Goal: Task Accomplishment & Management: Use online tool/utility

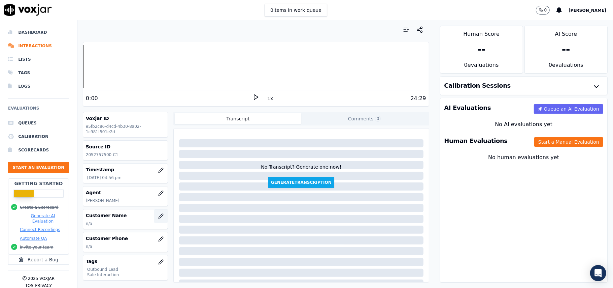
click at [159, 218] on icon "button" at bounding box center [161, 216] width 4 height 4
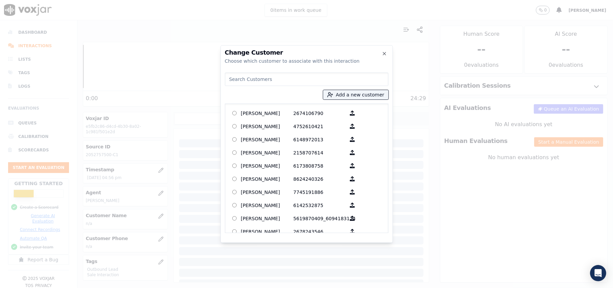
paste input "[PERSON_NAME]"
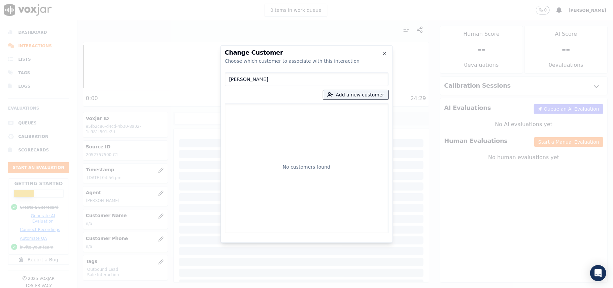
click at [231, 81] on input "[PERSON_NAME]" at bounding box center [307, 78] width 164 height 13
type input "[PERSON_NAME]"
click at [344, 94] on button "Add a new customer" at bounding box center [355, 94] width 65 height 9
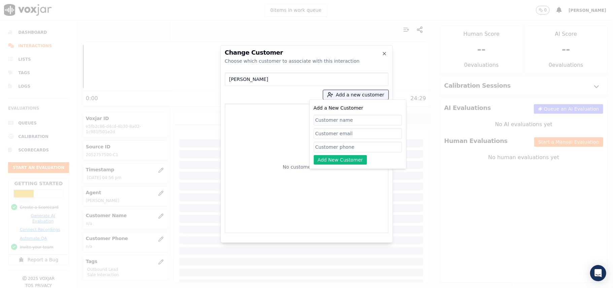
click at [317, 116] on input "Add a New Customer" at bounding box center [358, 120] width 88 height 11
type input "[PERSON_NAME]"
click at [351, 147] on input "Add a New Customer" at bounding box center [358, 146] width 88 height 11
paste input "2052757500"
type input "2052757500"
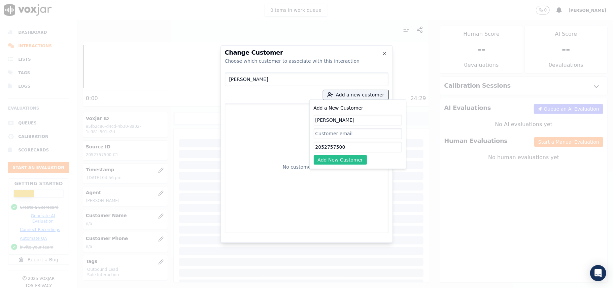
click at [333, 157] on button "Add New Customer" at bounding box center [341, 159] width 54 height 9
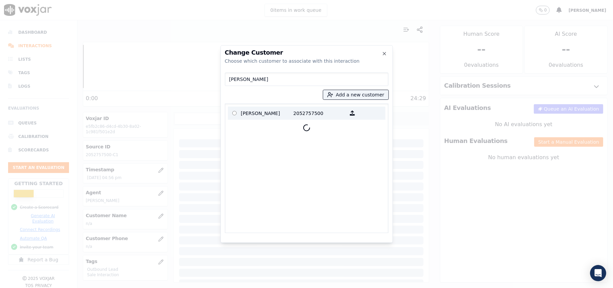
click at [228, 111] on p at bounding box center [234, 113] width 13 height 10
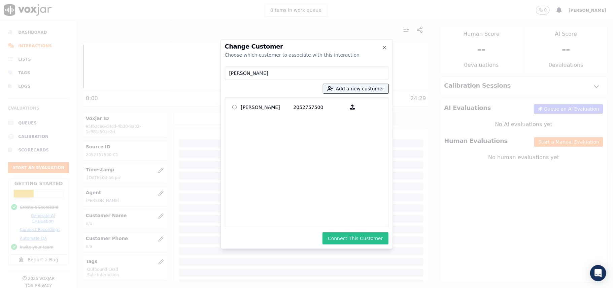
click at [345, 240] on button "Connect This Customer" at bounding box center [356, 238] width 66 height 12
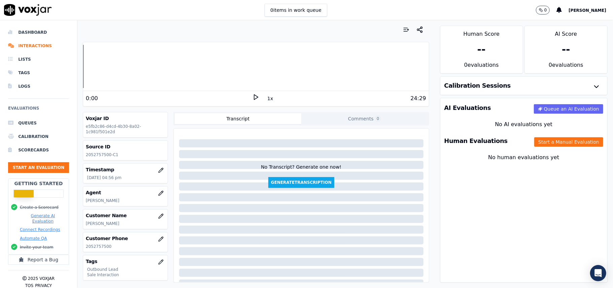
click at [538, 149] on div "Human Evaluations Start a Manual Evaluation" at bounding box center [524, 141] width 167 height 20
click at [538, 144] on button "Start a Manual Evaluation" at bounding box center [569, 141] width 69 height 9
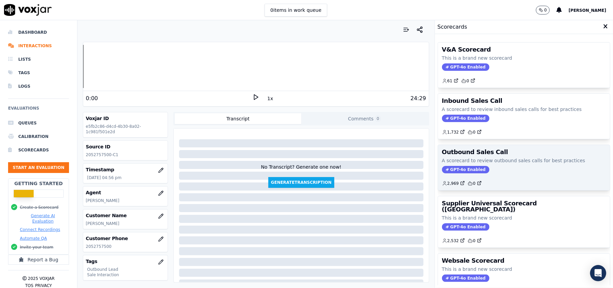
click at [459, 168] on span "GPT-4o Enabled" at bounding box center [465, 169] width 47 height 7
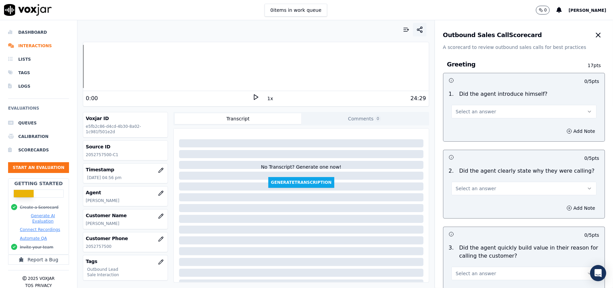
scroll to position [480, 0]
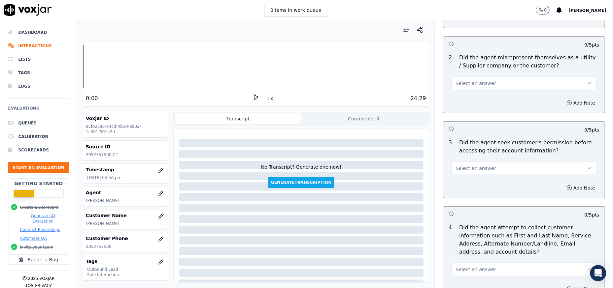
click at [494, 165] on button "Select an answer" at bounding box center [524, 167] width 145 height 13
click at [467, 193] on div "No" at bounding box center [510, 195] width 130 height 11
click at [563, 185] on button "Add Note" at bounding box center [581, 187] width 37 height 9
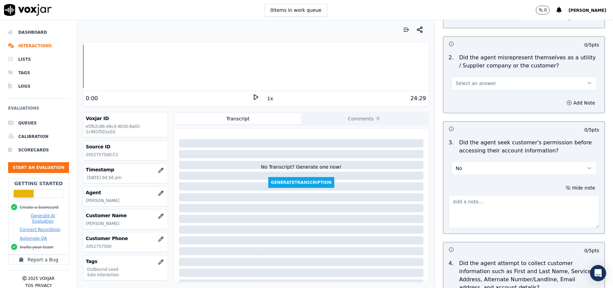
click at [471, 209] on textarea at bounding box center [524, 211] width 151 height 33
paste textarea "@19:35 – Did not take permission from the customer before accessing her account."
click at [449, 201] on textarea "@19:35 – Did not take permission from the customer before accessing her account." at bounding box center [524, 211] width 151 height 33
paste textarea "Call ID: 161210"
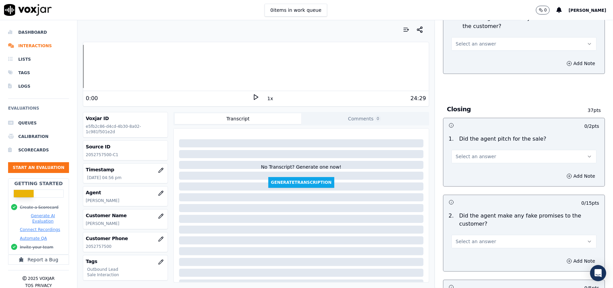
scroll to position [1716, 0]
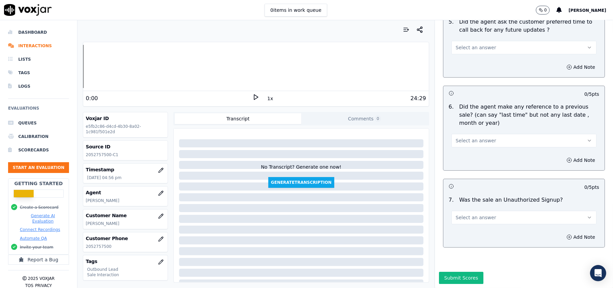
type textarea "Call ID: 161210 @19:35 – Did not take permission from the customer before acces…"
click at [476, 211] on button "Select an answer" at bounding box center [524, 217] width 145 height 13
drag, startPoint x: 468, startPoint y: 221, endPoint x: 464, endPoint y: 190, distance: 30.8
click at [468, 221] on div "No" at bounding box center [510, 223] width 130 height 11
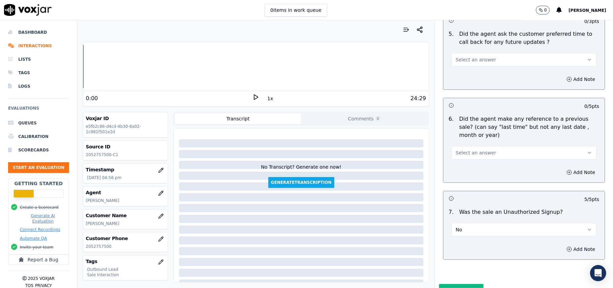
scroll to position [1671, 0]
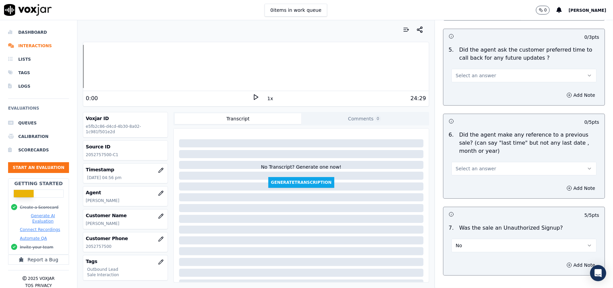
click at [474, 167] on span "Select an answer" at bounding box center [476, 168] width 40 height 7
click at [473, 189] on div "No" at bounding box center [510, 191] width 130 height 11
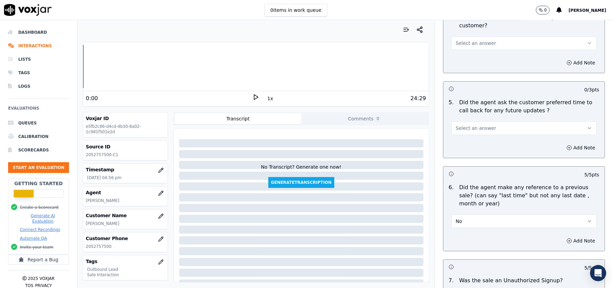
scroll to position [1581, 0]
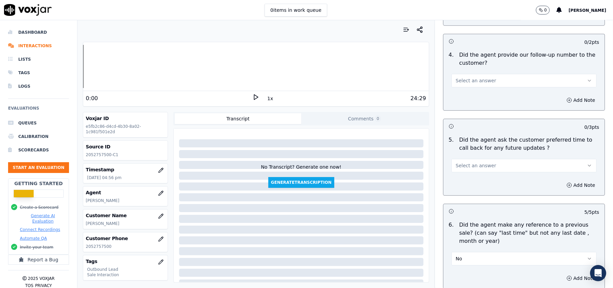
click at [463, 159] on button "Select an answer" at bounding box center [524, 165] width 145 height 13
click at [463, 177] on div "Yes" at bounding box center [510, 176] width 130 height 11
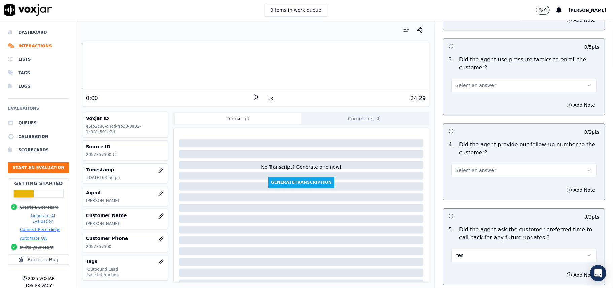
click at [466, 167] on span "Select an answer" at bounding box center [476, 170] width 40 height 7
click at [469, 183] on div "Yes" at bounding box center [510, 181] width 130 height 11
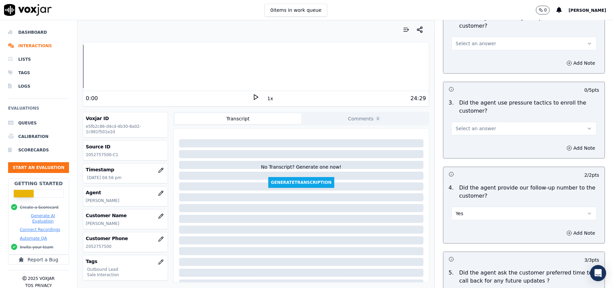
scroll to position [1402, 0]
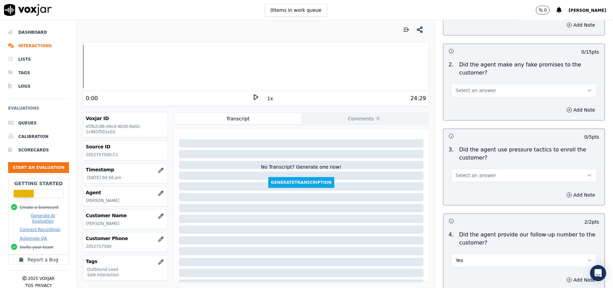
click at [474, 168] on button "Select an answer" at bounding box center [524, 174] width 145 height 13
click at [467, 197] on div "No" at bounding box center [510, 197] width 130 height 11
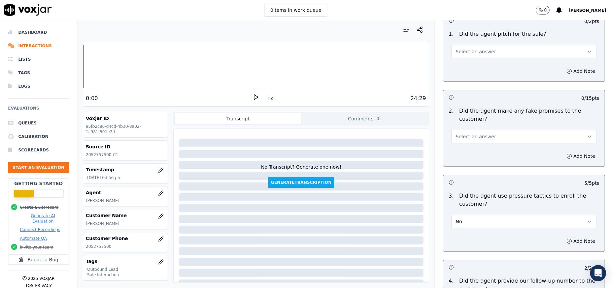
scroll to position [1312, 0]
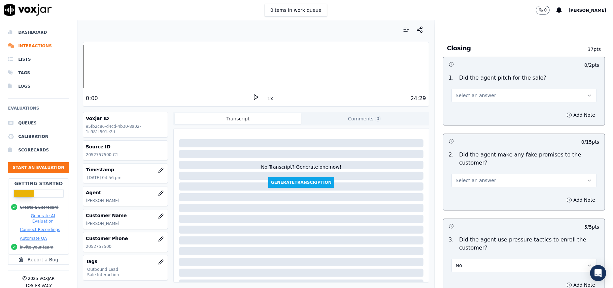
click at [468, 182] on button "Select an answer" at bounding box center [524, 179] width 145 height 13
click at [464, 203] on div "No" at bounding box center [510, 201] width 130 height 11
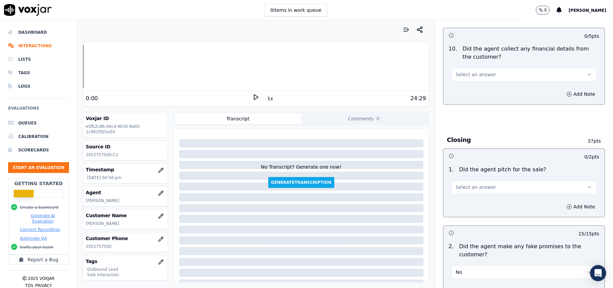
scroll to position [1177, 0]
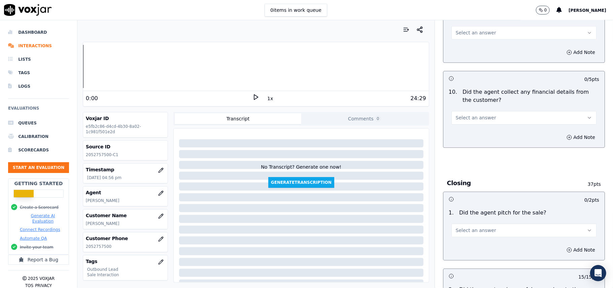
click at [484, 227] on button "Select an answer" at bounding box center [524, 229] width 145 height 13
click at [462, 239] on div "Yes" at bounding box center [510, 240] width 130 height 11
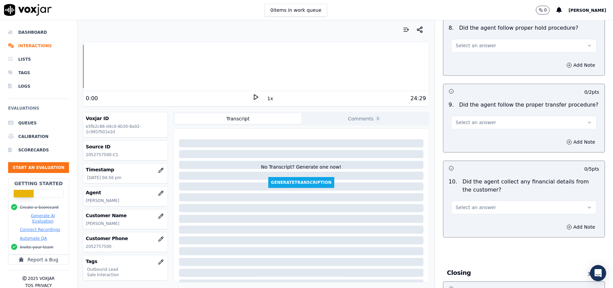
click at [472, 206] on button "Select an answer" at bounding box center [524, 206] width 145 height 13
click at [467, 227] on div "No" at bounding box center [510, 228] width 130 height 11
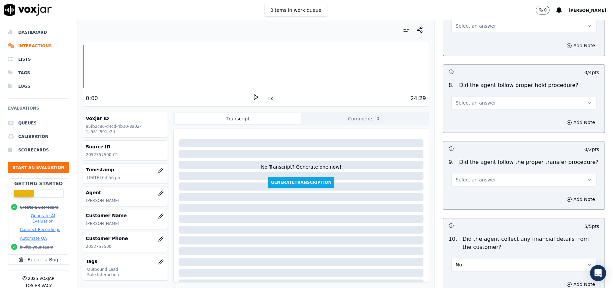
scroll to position [997, 0]
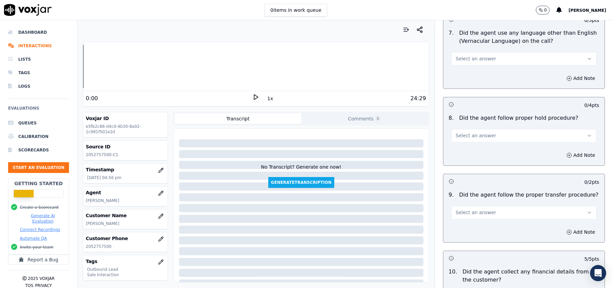
click at [484, 208] on button "Select an answer" at bounding box center [524, 211] width 145 height 13
click at [472, 243] on div "N/A" at bounding box center [510, 243] width 130 height 11
click at [463, 132] on span "Select an answer" at bounding box center [476, 135] width 40 height 7
click at [465, 142] on div "Yes" at bounding box center [510, 145] width 130 height 11
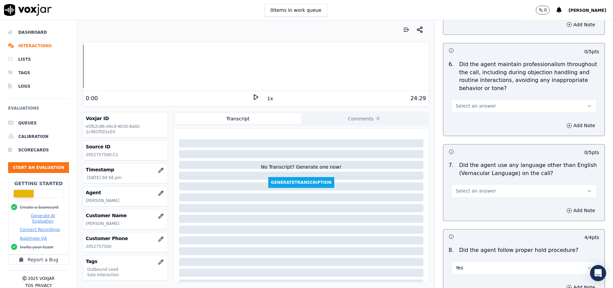
scroll to position [863, 0]
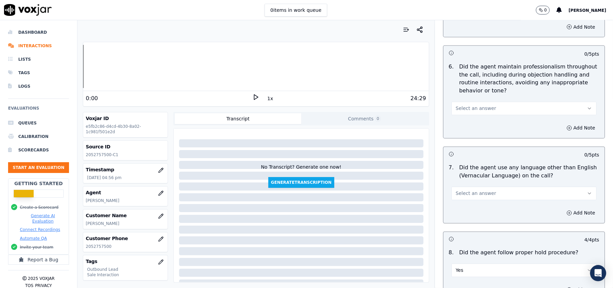
click at [477, 190] on span "Select an answer" at bounding box center [476, 193] width 40 height 7
click at [472, 214] on div "No" at bounding box center [510, 214] width 130 height 11
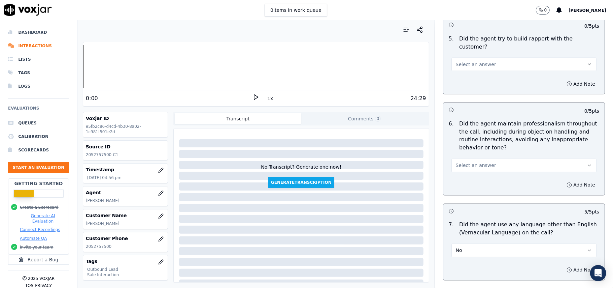
scroll to position [773, 0]
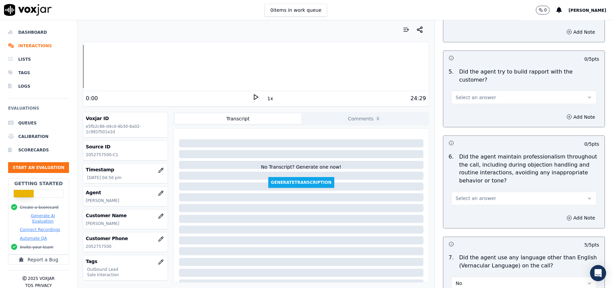
click at [483, 192] on button "Select an answer" at bounding box center [524, 198] width 145 height 13
click at [477, 212] on div "Yes" at bounding box center [510, 207] width 130 height 11
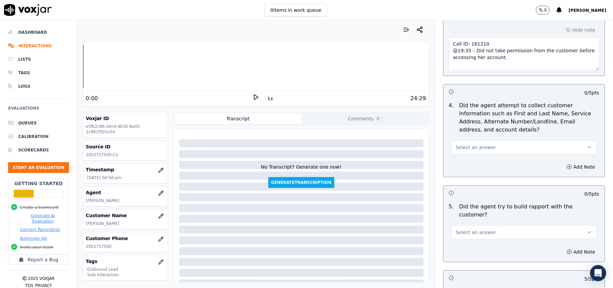
click at [476, 229] on span "Select an answer" at bounding box center [476, 232] width 40 height 7
click at [476, 239] on div "Yes" at bounding box center [510, 241] width 130 height 11
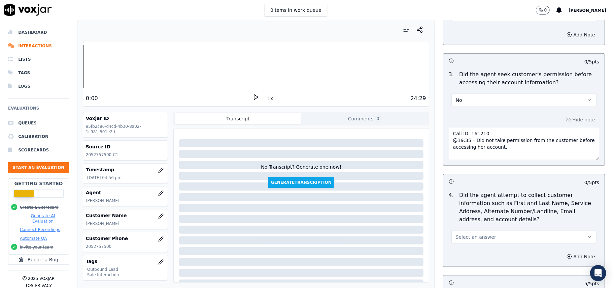
click at [481, 240] on span "Select an answer" at bounding box center [476, 236] width 40 height 7
click at [469, 271] on div "N/A" at bounding box center [510, 275] width 130 height 11
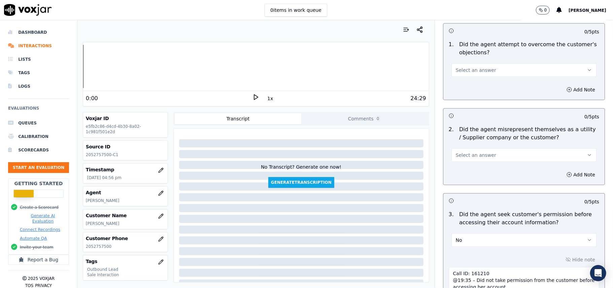
scroll to position [324, 0]
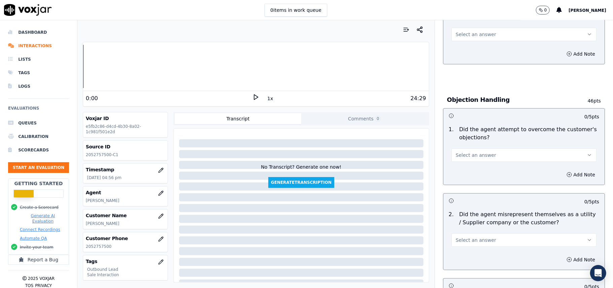
click at [471, 238] on span "Select an answer" at bounding box center [476, 239] width 40 height 7
click at [461, 267] on div "No" at bounding box center [510, 267] width 130 height 11
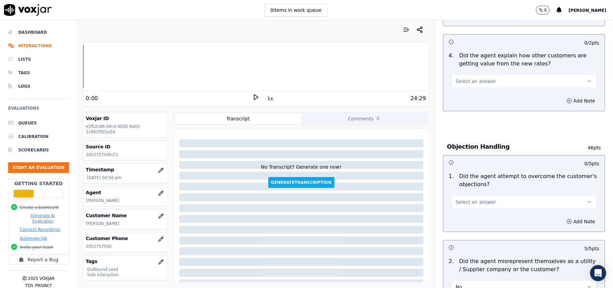
scroll to position [234, 0]
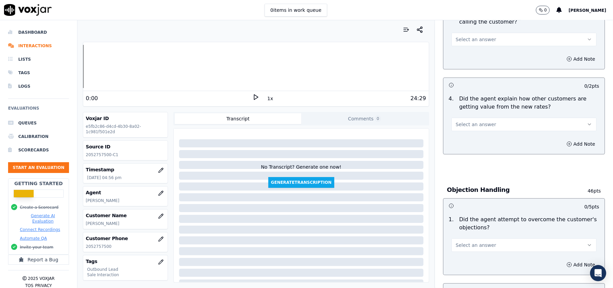
click at [460, 247] on span "Select an answer" at bounding box center [476, 245] width 40 height 7
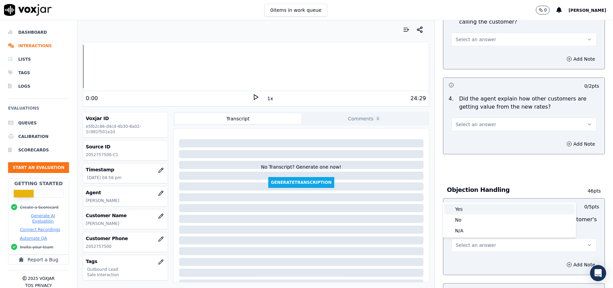
click at [466, 213] on div "Yes" at bounding box center [510, 208] width 130 height 11
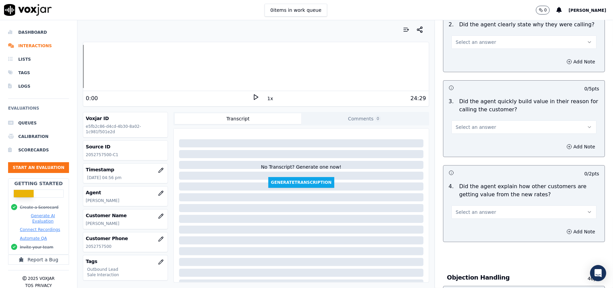
scroll to position [144, 0]
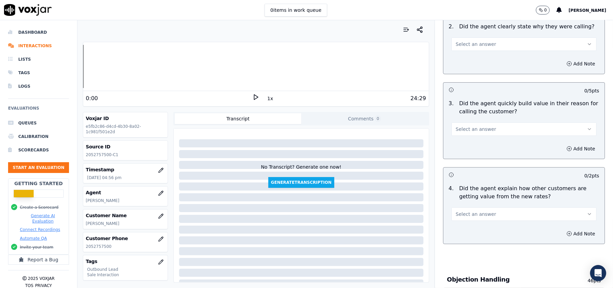
click at [468, 214] on span "Select an answer" at bounding box center [476, 214] width 40 height 7
click at [469, 231] on div "Yes" at bounding box center [510, 230] width 130 height 11
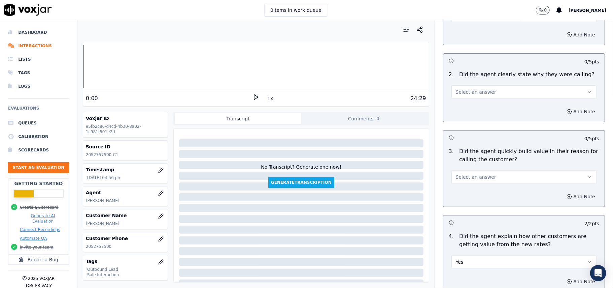
scroll to position [54, 0]
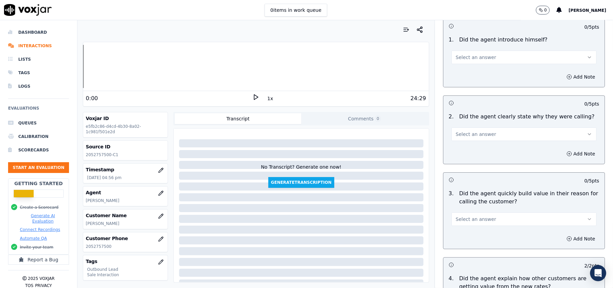
click at [467, 218] on span "Select an answer" at bounding box center [476, 219] width 40 height 7
click at [467, 232] on div "Yes" at bounding box center [510, 234] width 130 height 11
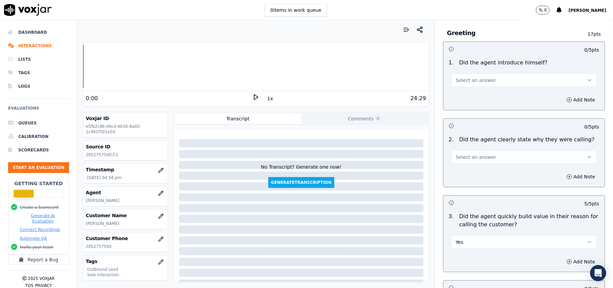
scroll to position [9, 0]
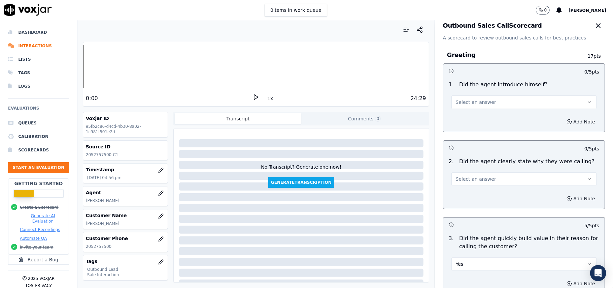
click at [472, 183] on button "Select an answer" at bounding box center [524, 178] width 145 height 13
click at [462, 197] on div "Yes" at bounding box center [510, 194] width 130 height 11
click at [468, 100] on span "Select an answer" at bounding box center [476, 102] width 40 height 7
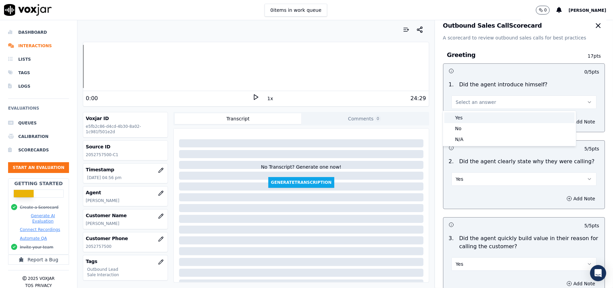
click at [467, 122] on div "Yes" at bounding box center [510, 117] width 130 height 11
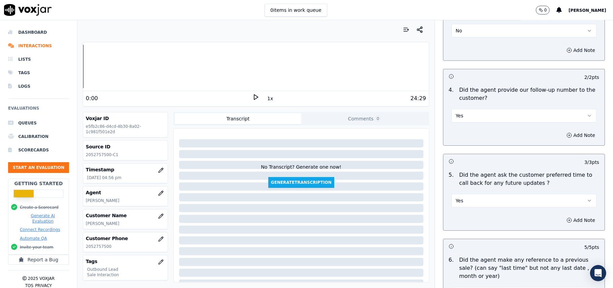
scroll to position [1716, 0]
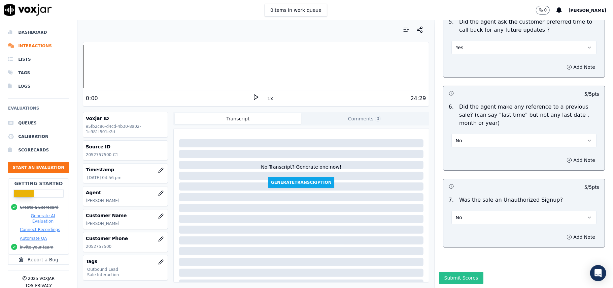
click at [440, 271] on button "Submit Scores" at bounding box center [461, 277] width 45 height 12
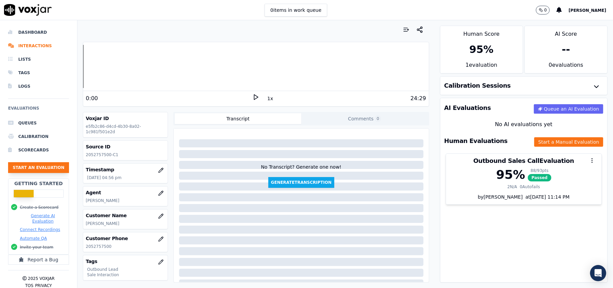
click at [42, 167] on button "Start an Evaluation" at bounding box center [38, 167] width 61 height 11
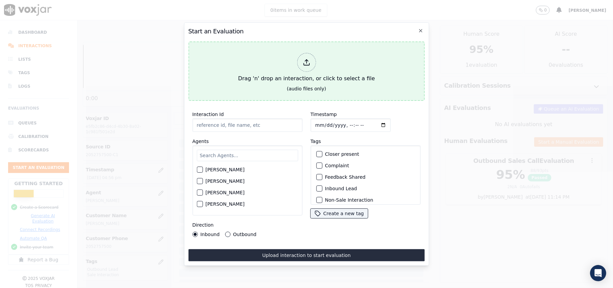
click at [308, 60] on polyline at bounding box center [306, 61] width 3 height 2
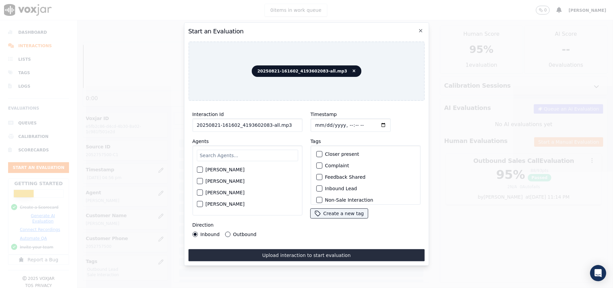
drag, startPoint x: 286, startPoint y: 123, endPoint x: 265, endPoint y: 126, distance: 21.1
click at [265, 126] on input "20250821-161602_4193602083-all.mp3" at bounding box center [247, 124] width 110 height 13
type input "20250821-161602_4193602083-C1"
click at [324, 121] on input "Timestamp" at bounding box center [351, 124] width 80 height 13
type input "[DATE]T17:45"
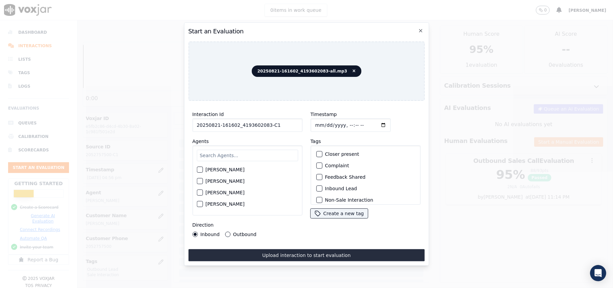
click at [273, 155] on input "text" at bounding box center [247, 155] width 101 height 11
type input "[PERSON_NAME]"
click at [200, 169] on div "button" at bounding box center [199, 171] width 5 height 5
click at [317, 186] on div "button" at bounding box center [319, 188] width 5 height 5
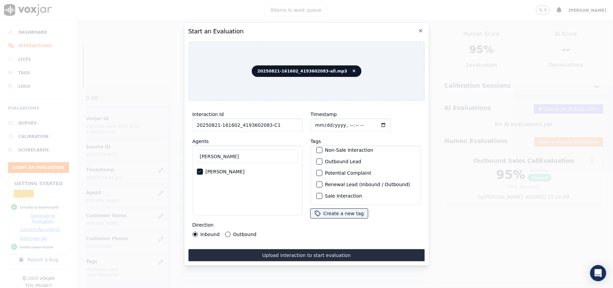
scroll to position [59, 0]
click at [318, 193] on button "Sale Interaction" at bounding box center [319, 196] width 6 height 6
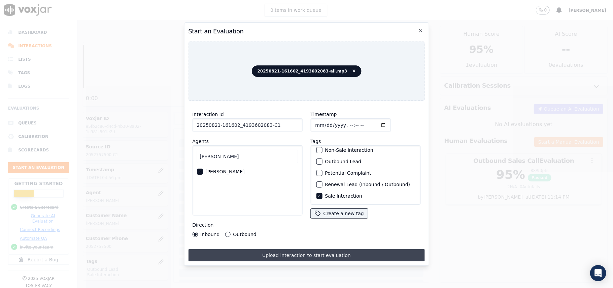
click at [275, 251] on button "Upload interaction to start evaluation" at bounding box center [306, 255] width 236 height 12
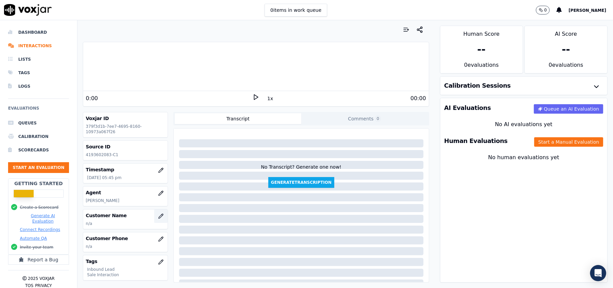
click at [162, 215] on icon "button" at bounding box center [162, 214] width 1 height 1
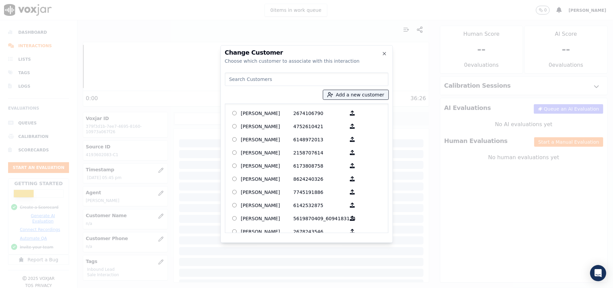
paste input "[PERSON_NAME] L AGLAH"
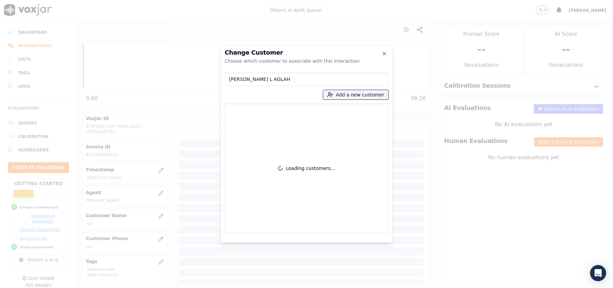
click at [232, 78] on input "[PERSON_NAME] L AGLAH" at bounding box center [307, 78] width 164 height 13
click at [231, 78] on input "[PERSON_NAME] L AGLAH" at bounding box center [307, 78] width 164 height 13
click at [234, 80] on input "[PERSON_NAME] L AGLAH" at bounding box center [307, 78] width 164 height 13
click at [232, 79] on input "[PERSON_NAME] L AGLAH" at bounding box center [307, 78] width 164 height 13
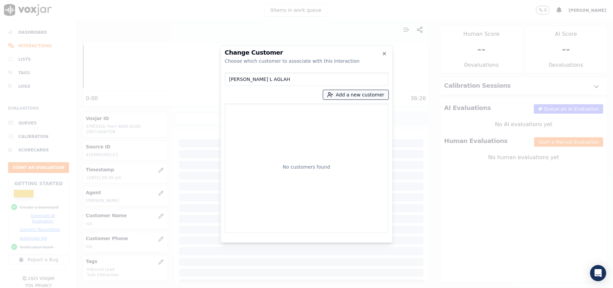
type input "[PERSON_NAME] L AGLAH"
click at [348, 93] on button "Add a new customer" at bounding box center [355, 94] width 65 height 9
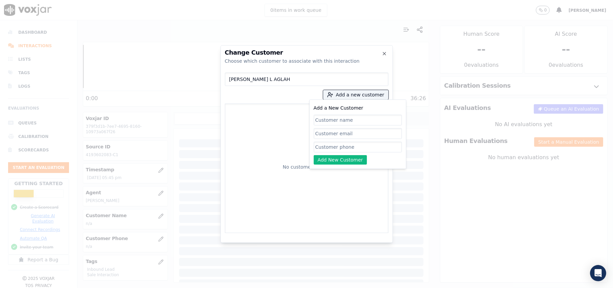
click at [333, 118] on input "Add a New Customer" at bounding box center [358, 120] width 88 height 11
type input "[PERSON_NAME] L AGLAH"
click at [336, 144] on input "Add a New Customer" at bounding box center [358, 146] width 88 height 11
paste input "4193602083"
type input "4193602083"
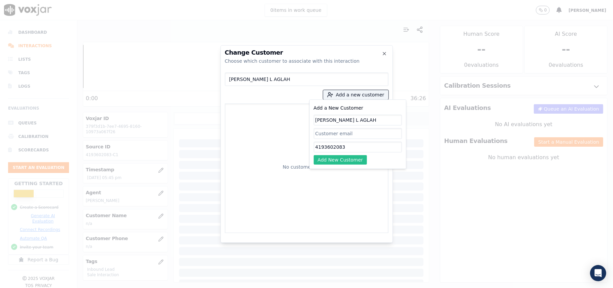
click at [326, 160] on button "Add New Customer" at bounding box center [341, 159] width 54 height 9
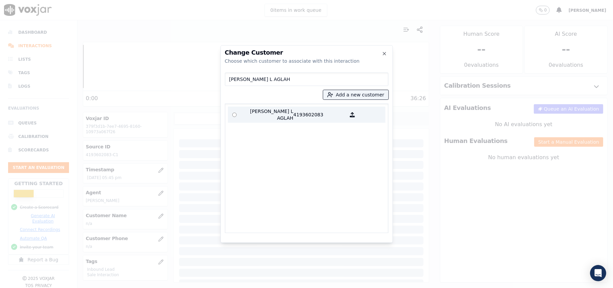
click at [242, 110] on p "[PERSON_NAME] L AGLAH" at bounding box center [267, 114] width 53 height 13
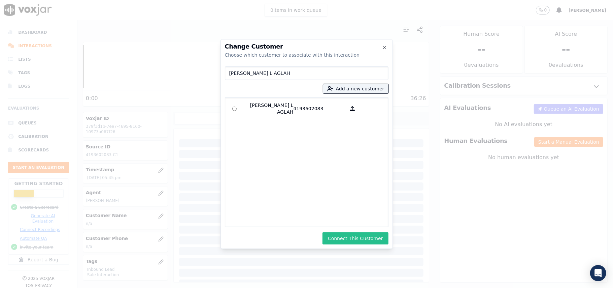
click at [368, 236] on button "Connect This Customer" at bounding box center [356, 238] width 66 height 12
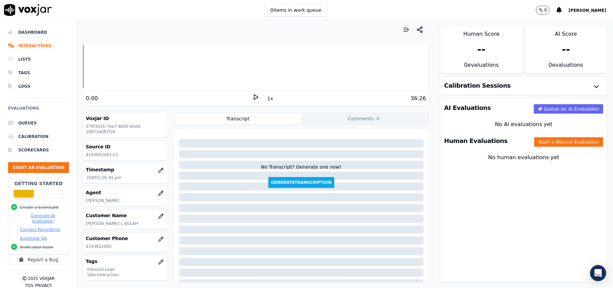
click at [534, 150] on div "Human Evaluations Start a Manual Evaluation" at bounding box center [524, 141] width 167 height 20
click at [535, 146] on button "Start a Manual Evaluation" at bounding box center [569, 141] width 69 height 9
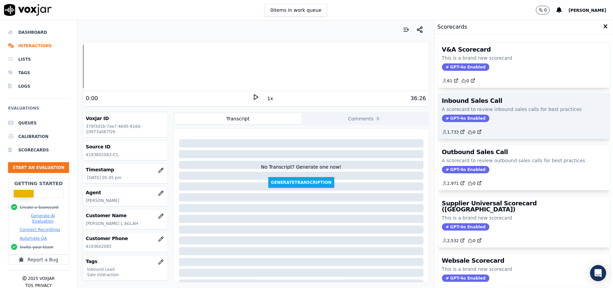
click at [452, 120] on span "GPT-4o Enabled" at bounding box center [465, 118] width 47 height 7
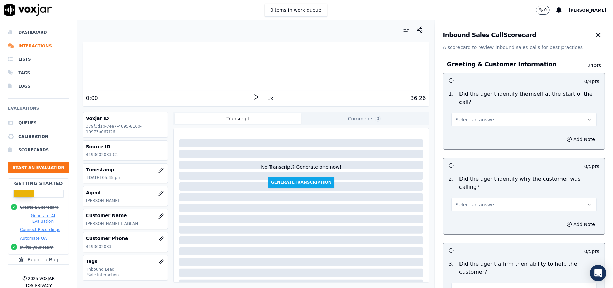
click at [486, 111] on div "Select an answer" at bounding box center [524, 118] width 145 height 15
click at [470, 118] on button "Select an answer" at bounding box center [524, 119] width 145 height 13
click at [465, 123] on div "Yes" at bounding box center [510, 127] width 130 height 11
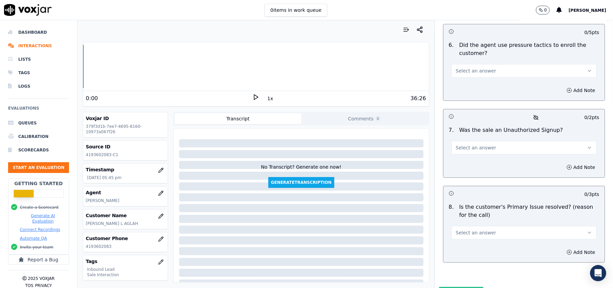
click at [503, 226] on button "Select an answer" at bounding box center [524, 232] width 145 height 13
click at [464, 223] on div "No" at bounding box center [510, 223] width 130 height 11
click at [473, 226] on button "No" at bounding box center [524, 232] width 145 height 13
click at [469, 213] on div "Yes" at bounding box center [510, 212] width 130 height 11
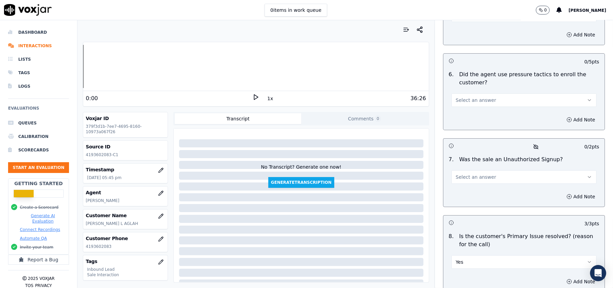
scroll to position [1840, 0]
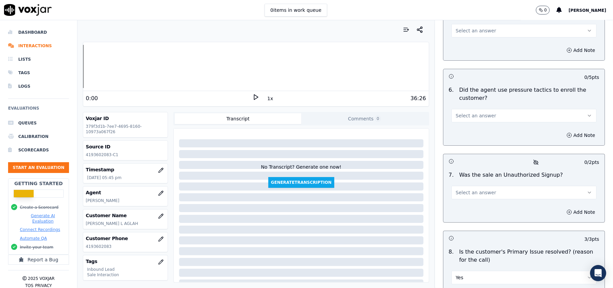
click at [481, 186] on button "Select an answer" at bounding box center [524, 192] width 145 height 13
click at [473, 182] on div "No" at bounding box center [510, 183] width 130 height 11
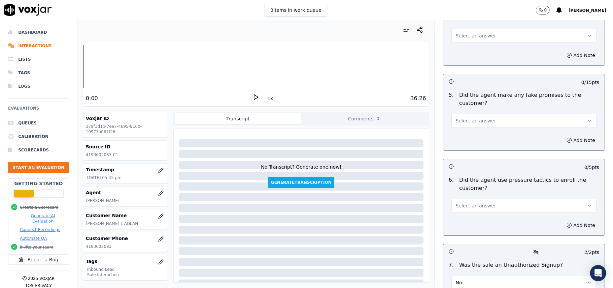
click at [471, 199] on button "Select an answer" at bounding box center [524, 205] width 145 height 13
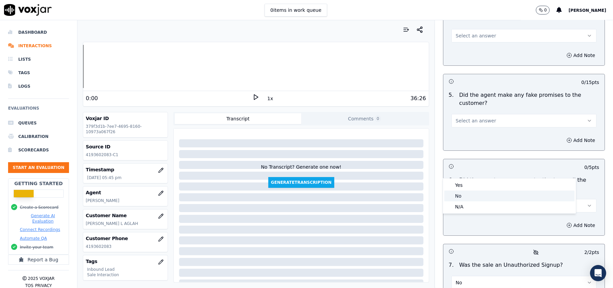
click at [465, 193] on div "No" at bounding box center [510, 195] width 130 height 11
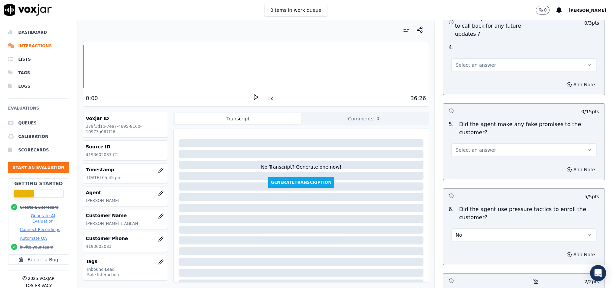
scroll to position [1706, 0]
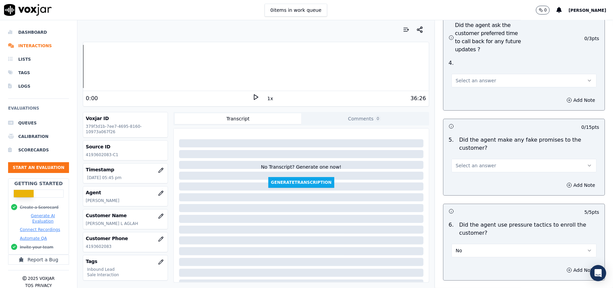
click at [479, 159] on button "Select an answer" at bounding box center [524, 165] width 145 height 13
click at [470, 155] on div "No" at bounding box center [510, 155] width 130 height 11
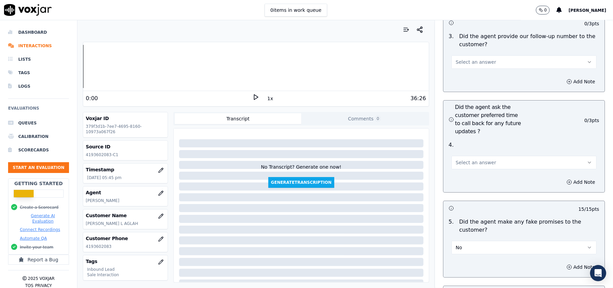
scroll to position [1616, 0]
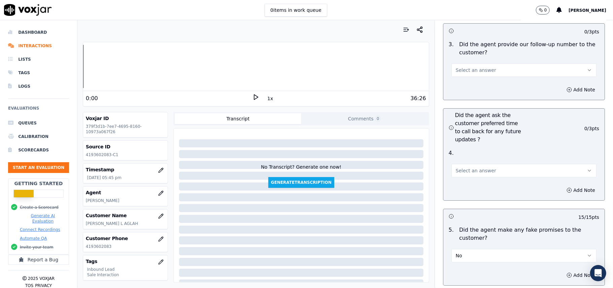
click at [475, 167] on span "Select an answer" at bounding box center [476, 170] width 40 height 7
click at [468, 146] on div "Yes" at bounding box center [510, 149] width 130 height 11
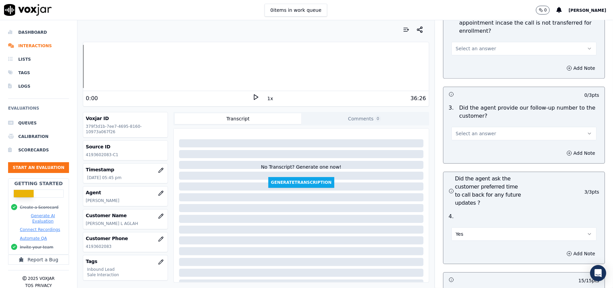
scroll to position [1481, 0]
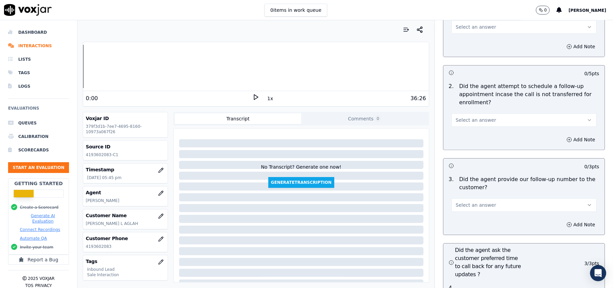
click at [472, 198] on button "Select an answer" at bounding box center [524, 204] width 145 height 13
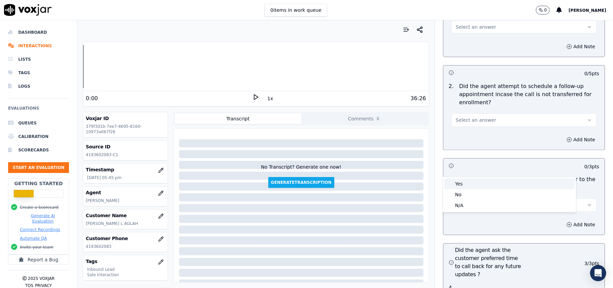
click at [471, 187] on div "Yes" at bounding box center [510, 183] width 130 height 11
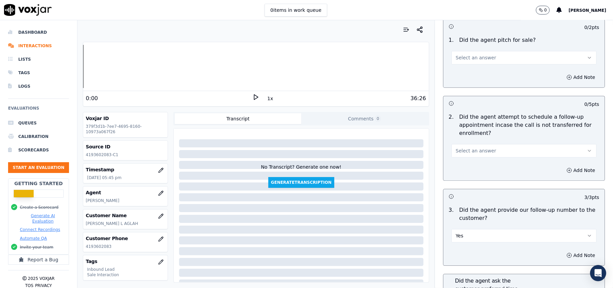
scroll to position [1391, 0]
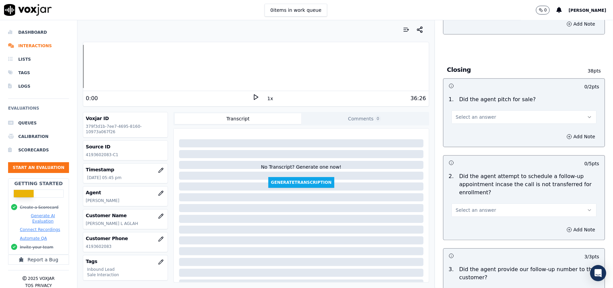
click at [481, 206] on span "Select an answer" at bounding box center [476, 209] width 40 height 7
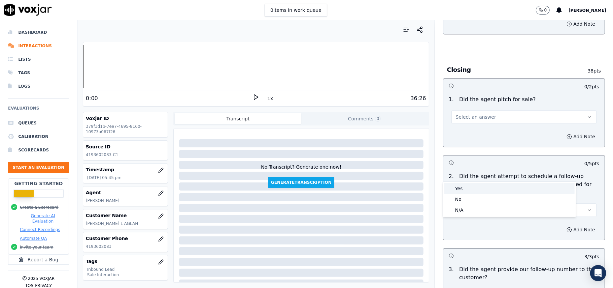
click at [476, 187] on div "Yes" at bounding box center [510, 188] width 130 height 11
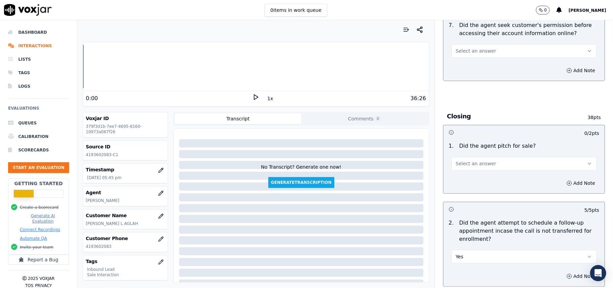
scroll to position [1302, 0]
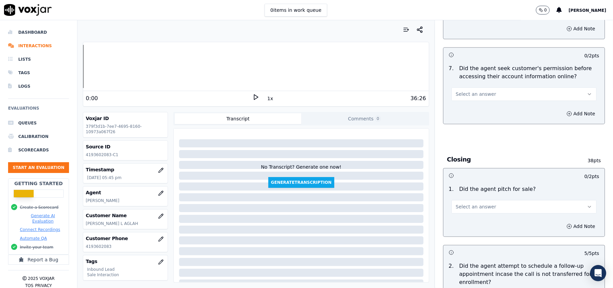
drag, startPoint x: 470, startPoint y: 170, endPoint x: 470, endPoint y: 175, distance: 5.1
click at [470, 203] on span "Select an answer" at bounding box center [476, 206] width 40 height 7
click at [466, 185] on div "Yes" at bounding box center [510, 185] width 130 height 11
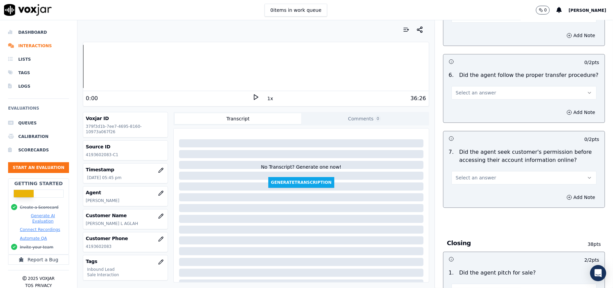
scroll to position [1167, 0]
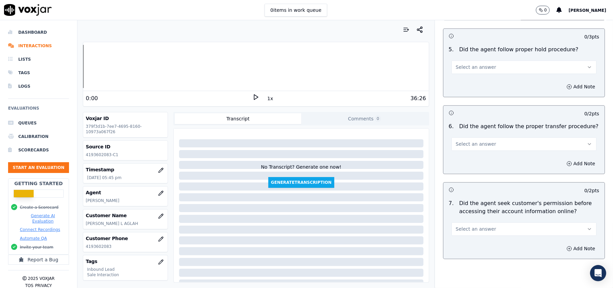
click at [479, 225] on span "Select an answer" at bounding box center [476, 228] width 40 height 7
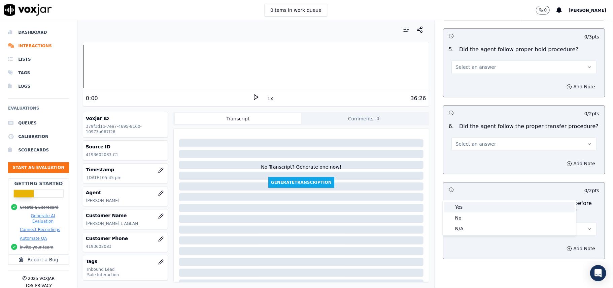
click at [466, 213] on div "No" at bounding box center [510, 217] width 130 height 11
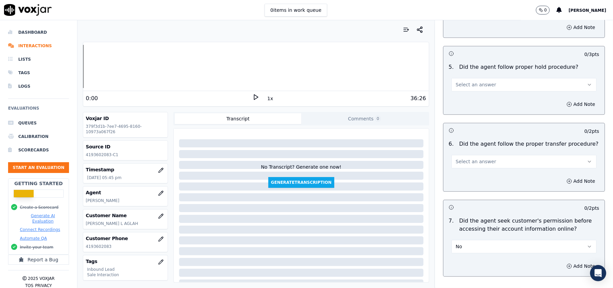
scroll to position [1122, 0]
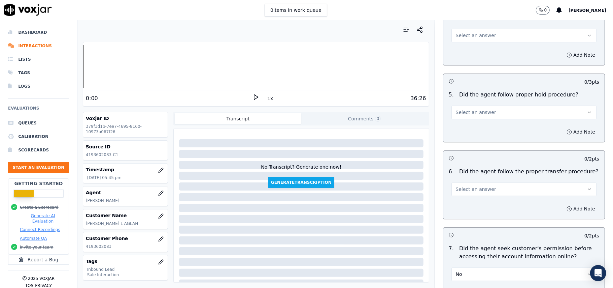
click at [486, 267] on button "No" at bounding box center [524, 273] width 145 height 13
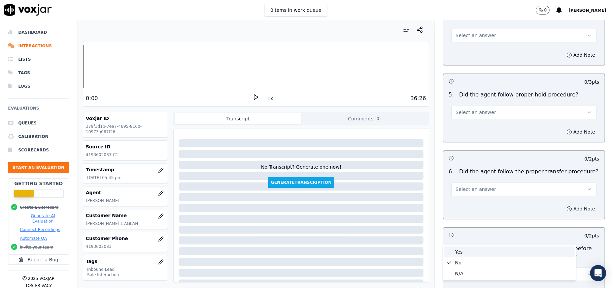
click at [474, 248] on div "Yes" at bounding box center [510, 251] width 130 height 11
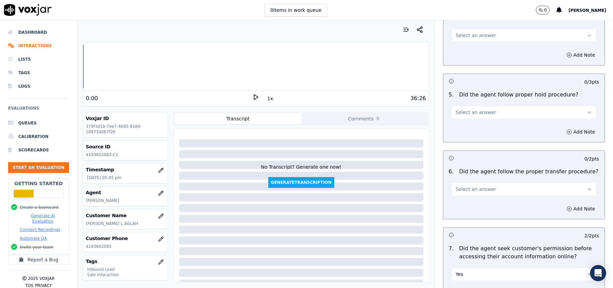
click at [460, 186] on span "Select an answer" at bounding box center [476, 189] width 40 height 7
click at [459, 170] on div "Yes" at bounding box center [510, 166] width 130 height 11
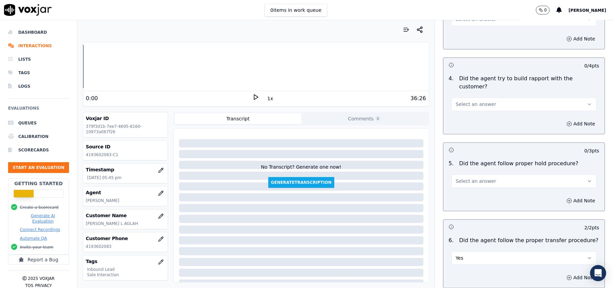
scroll to position [1032, 0]
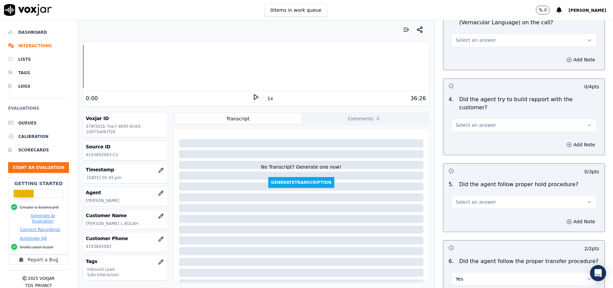
click at [475, 198] on span "Select an answer" at bounding box center [476, 201] width 40 height 7
click at [476, 178] on div "Yes" at bounding box center [510, 179] width 130 height 11
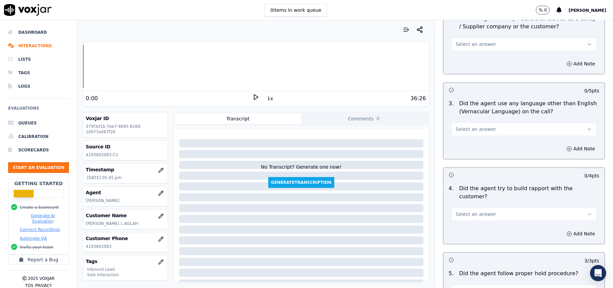
scroll to position [942, 0]
click at [480, 212] on span "Select an answer" at bounding box center [476, 215] width 40 height 7
click at [482, 188] on div "Yes" at bounding box center [510, 192] width 130 height 11
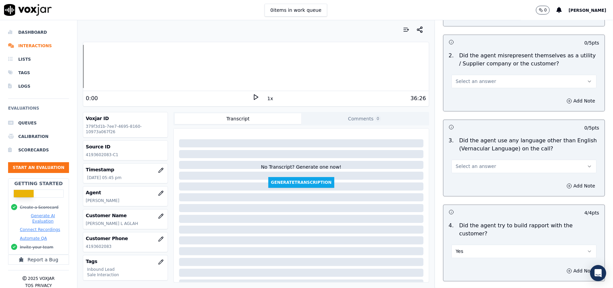
scroll to position [852, 0]
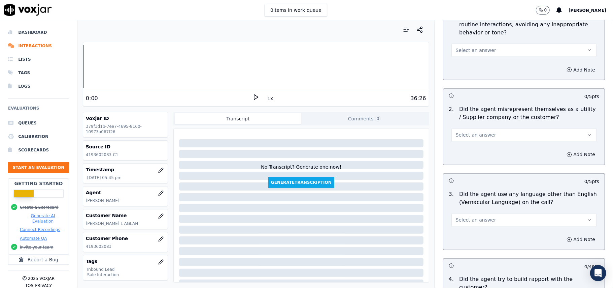
click at [480, 217] on span "Select an answer" at bounding box center [476, 220] width 40 height 7
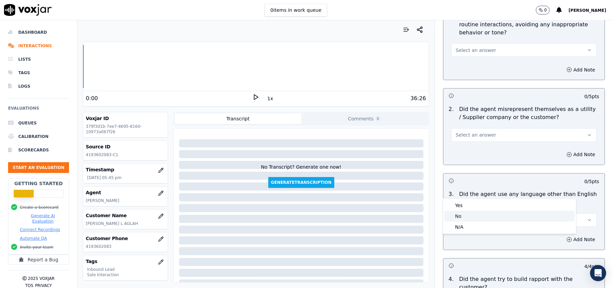
click at [470, 214] on div "No" at bounding box center [510, 216] width 130 height 11
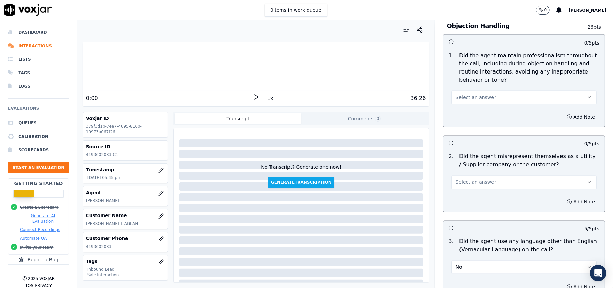
scroll to position [763, 0]
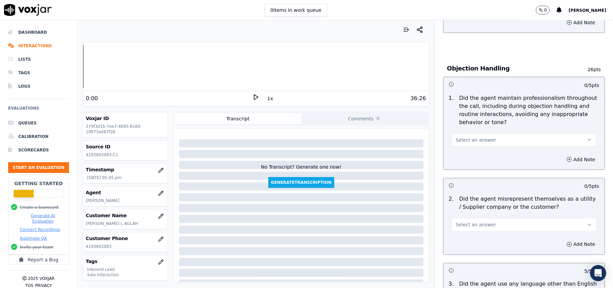
click at [472, 221] on span "Select an answer" at bounding box center [476, 224] width 40 height 7
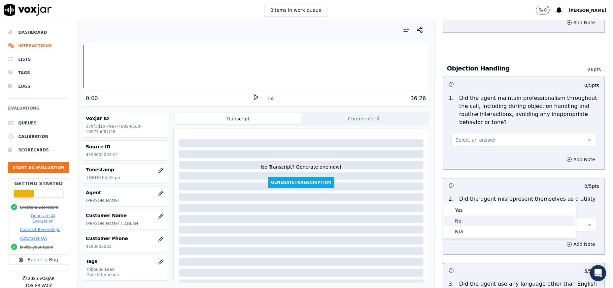
click at [474, 218] on div "No" at bounding box center [510, 220] width 130 height 11
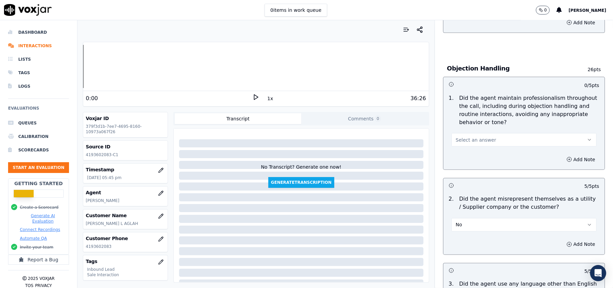
scroll to position [673, 0]
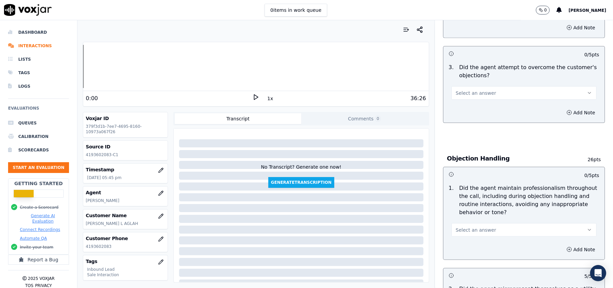
click at [472, 223] on button "Select an answer" at bounding box center [524, 229] width 145 height 13
click at [470, 212] on div "Yes" at bounding box center [510, 214] width 130 height 11
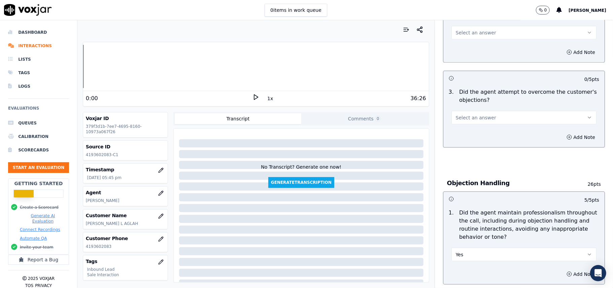
scroll to position [583, 0]
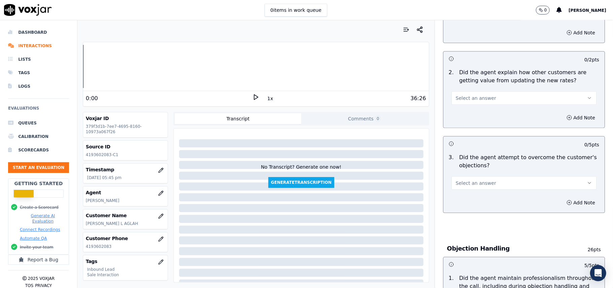
click at [478, 176] on button "Select an answer" at bounding box center [524, 182] width 145 height 13
click at [476, 169] on div "Yes" at bounding box center [510, 167] width 130 height 11
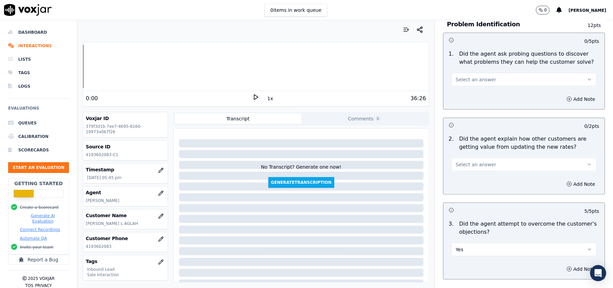
scroll to position [448, 0]
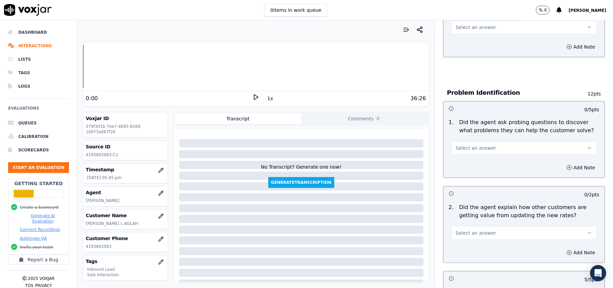
click at [488, 226] on button "Select an answer" at bounding box center [524, 232] width 145 height 13
click at [472, 214] on div "Yes" at bounding box center [510, 217] width 130 height 11
click at [470, 145] on span "Select an answer" at bounding box center [476, 148] width 40 height 7
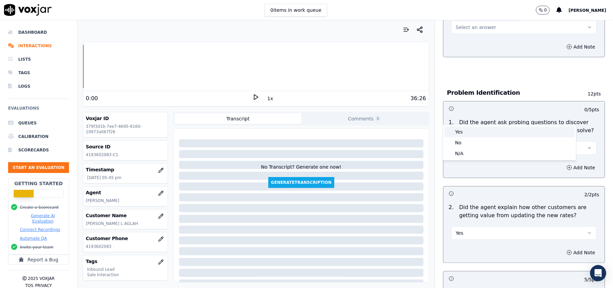
click at [468, 127] on div "Yes" at bounding box center [510, 131] width 130 height 11
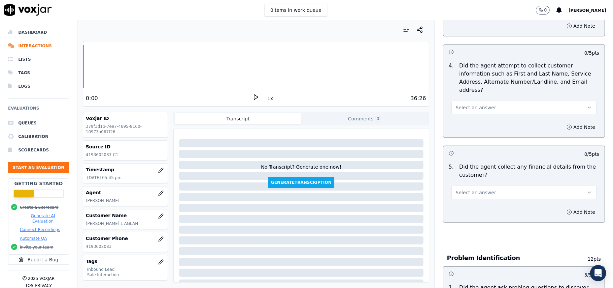
scroll to position [224, 0]
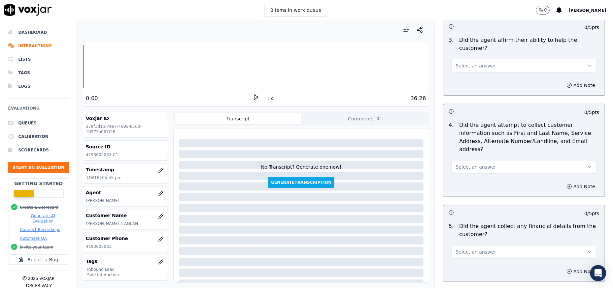
click at [486, 245] on button "Select an answer" at bounding box center [524, 251] width 145 height 13
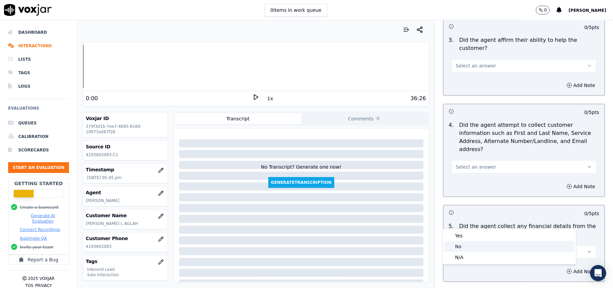
click at [479, 245] on div "No" at bounding box center [510, 246] width 130 height 11
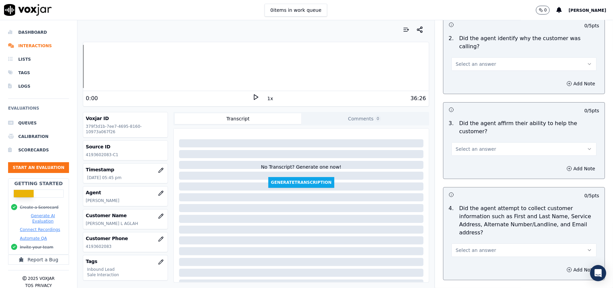
scroll to position [179, 0]
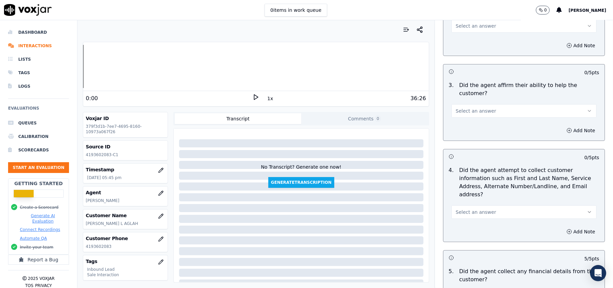
click at [475, 209] on span "Select an answer" at bounding box center [476, 212] width 40 height 7
click at [471, 196] on div "Yes" at bounding box center [510, 195] width 130 height 11
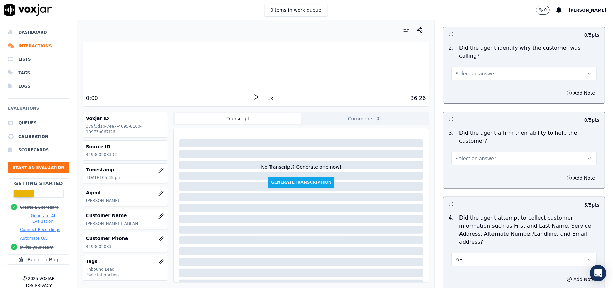
scroll to position [44, 0]
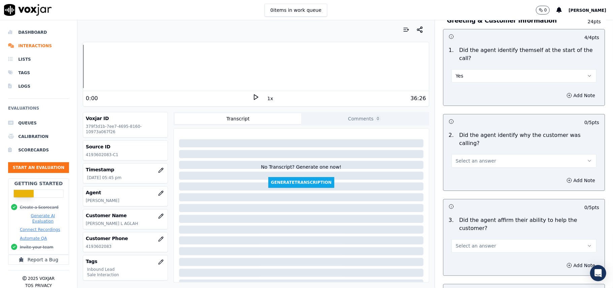
drag, startPoint x: 473, startPoint y: 222, endPoint x: 474, endPoint y: 228, distance: 6.7
click at [474, 242] on span "Select an answer" at bounding box center [476, 245] width 40 height 7
click at [473, 233] on div "Yes" at bounding box center [510, 236] width 130 height 11
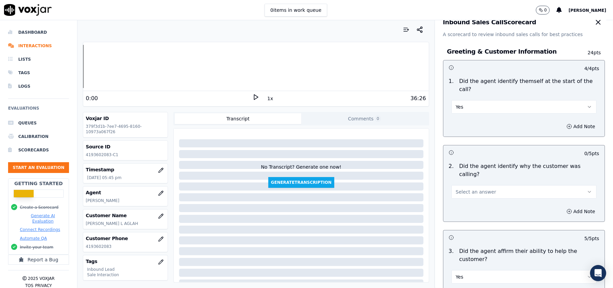
scroll to position [0, 0]
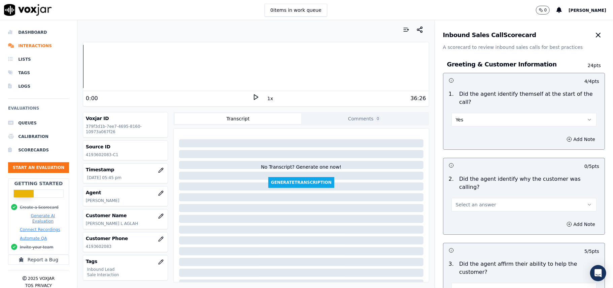
click at [476, 201] on span "Select an answer" at bounding box center [476, 204] width 40 height 7
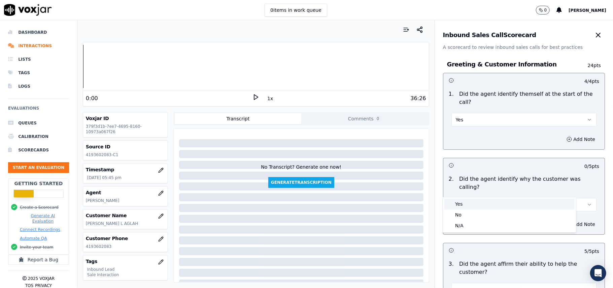
click at [473, 201] on div "Yes" at bounding box center [510, 203] width 130 height 11
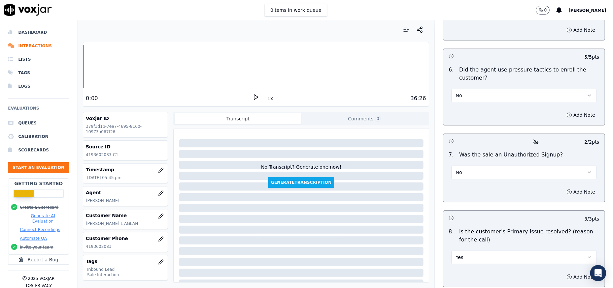
scroll to position [1885, 0]
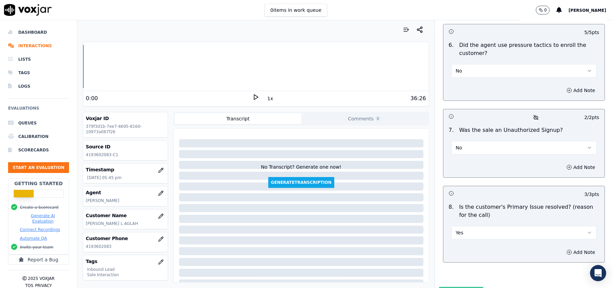
click at [457, 287] on button "Submit Scores" at bounding box center [461, 293] width 45 height 12
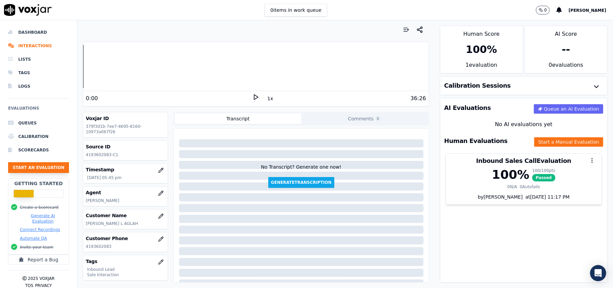
click at [29, 171] on button "Start an Evaluation" at bounding box center [38, 167] width 61 height 11
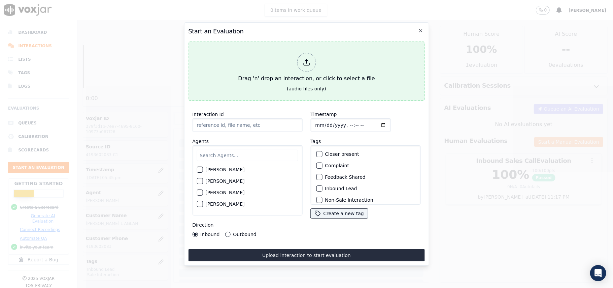
click at [308, 65] on div at bounding box center [306, 62] width 19 height 19
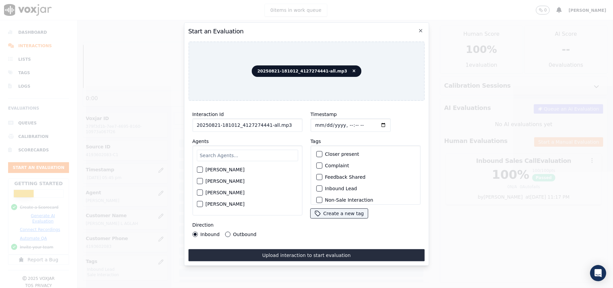
drag, startPoint x: 282, startPoint y: 125, endPoint x: 263, endPoint y: 126, distance: 18.9
click at [263, 126] on input "20250821-181012_4127274441-all.mp3" at bounding box center [247, 124] width 110 height 13
type input "20250821-181012_4127274441-C1"
click at [323, 122] on input "Timestamp" at bounding box center [351, 124] width 80 height 13
type input "[DATE]T17:47"
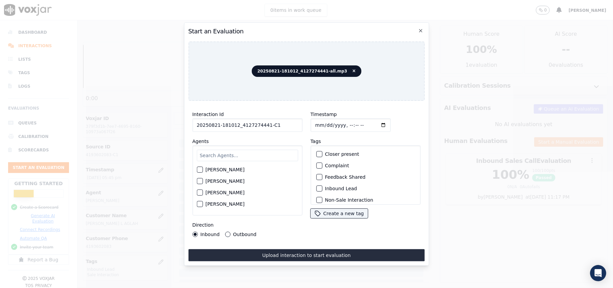
click at [250, 153] on input "text" at bounding box center [247, 155] width 101 height 11
type input "Mart"
click at [197, 171] on button "[PERSON_NAME]" at bounding box center [200, 171] width 6 height 6
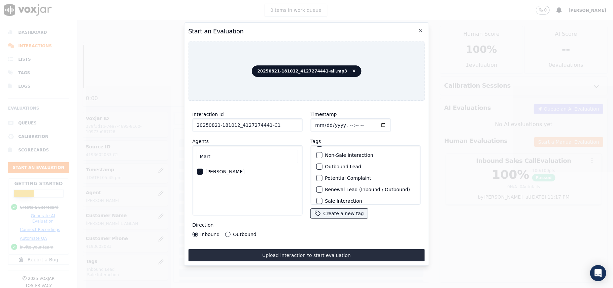
click at [317, 164] on div "button" at bounding box center [319, 166] width 5 height 5
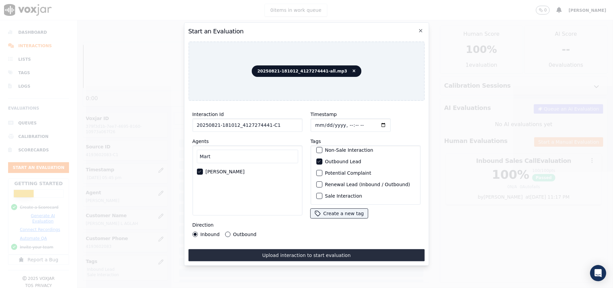
scroll to position [59, 0]
click at [318, 191] on div "Sale Interaction" at bounding box center [366, 195] width 104 height 11
click at [317, 193] on div "button" at bounding box center [319, 195] width 5 height 5
click at [232, 231] on div "Outbound" at bounding box center [240, 233] width 31 height 5
click at [225, 232] on button "Outbound" at bounding box center [227, 233] width 5 height 5
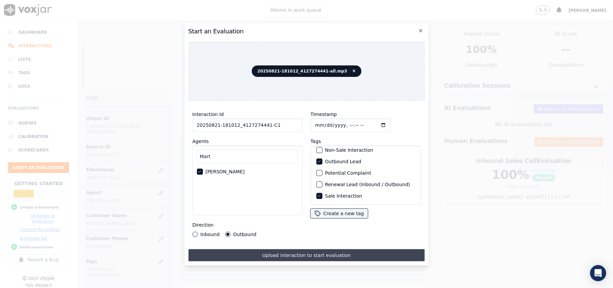
click at [277, 249] on button "Upload interaction to start evaluation" at bounding box center [306, 255] width 236 height 12
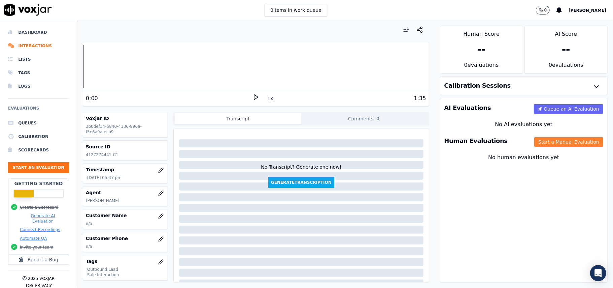
click at [553, 143] on button "Start a Manual Evaluation" at bounding box center [569, 141] width 69 height 9
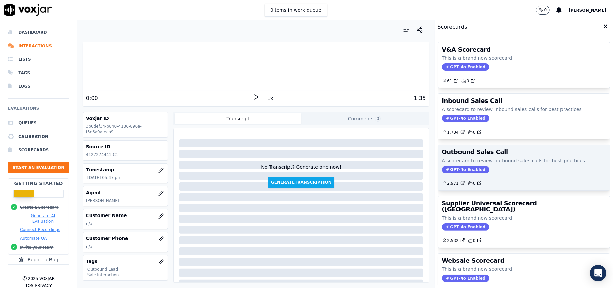
click at [473, 172] on span "GPT-4o Enabled" at bounding box center [465, 169] width 47 height 7
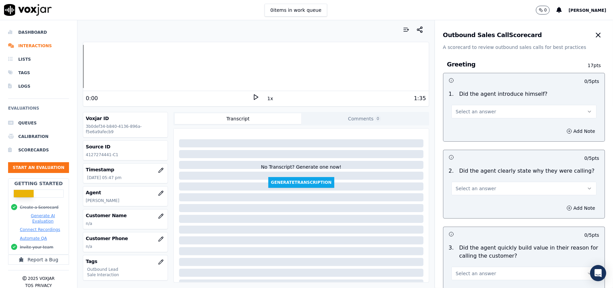
scroll to position [480, 0]
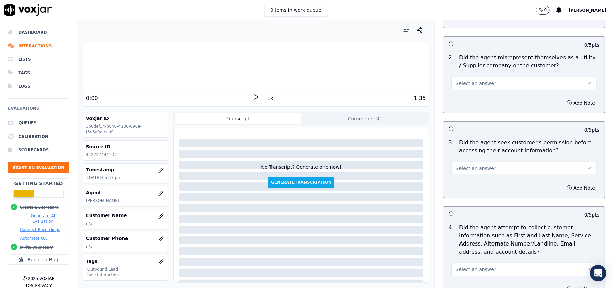
click at [479, 174] on button "Select an answer" at bounding box center [524, 167] width 145 height 13
click at [461, 193] on div "No" at bounding box center [510, 195] width 130 height 11
click at [568, 189] on button "Add Note" at bounding box center [581, 187] width 37 height 9
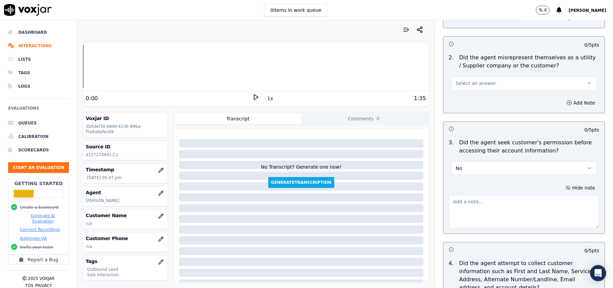
click at [562, 183] on button "Hide note" at bounding box center [581, 187] width 38 height 9
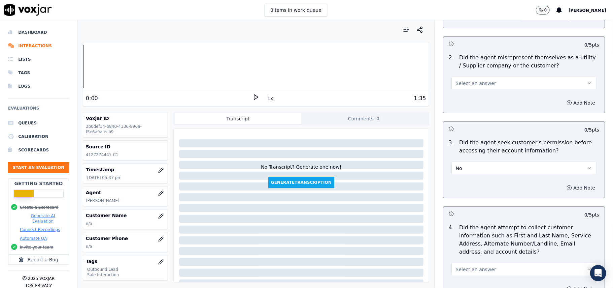
click at [563, 191] on button "Add Note" at bounding box center [581, 187] width 37 height 9
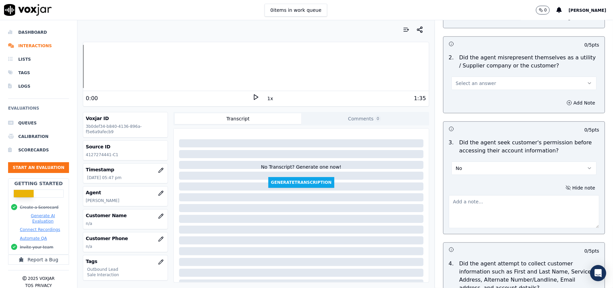
click at [473, 203] on textarea at bounding box center [524, 211] width 151 height 33
paste textarea "@1:17 – Did not take permission from the customer before accessing her account."
click at [464, 203] on textarea "@1:17 – Did not take permission from the customer before accessing her account." at bounding box center [524, 211] width 151 height 33
paste textarea "Call ID: 191618"
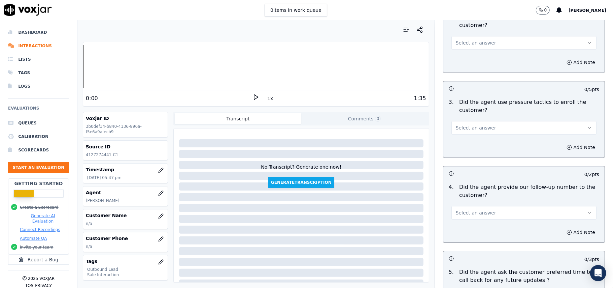
scroll to position [1716, 0]
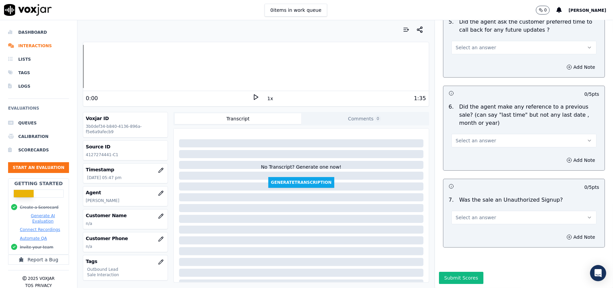
type textarea "Call ID: 191618 @1:17 – Did not take permission from the customer before access…"
click at [476, 211] on button "Select an answer" at bounding box center [524, 217] width 145 height 13
click at [466, 221] on div "No" at bounding box center [510, 223] width 130 height 11
click at [466, 137] on span "Select an answer" at bounding box center [476, 140] width 40 height 7
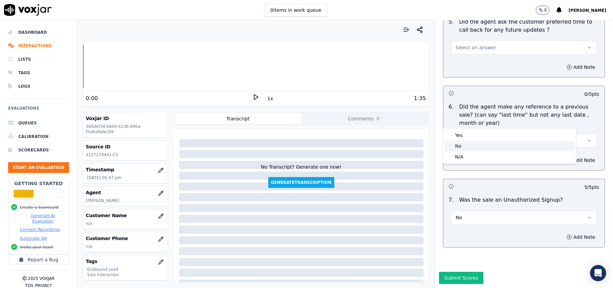
click at [461, 143] on div "No" at bounding box center [510, 145] width 130 height 11
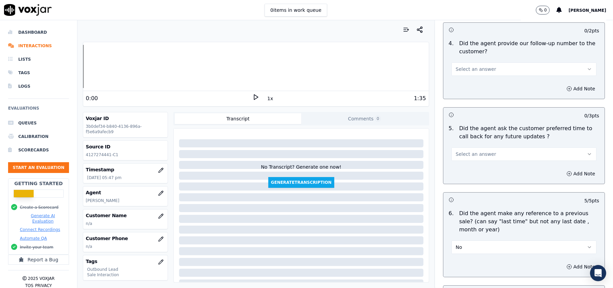
scroll to position [1536, 0]
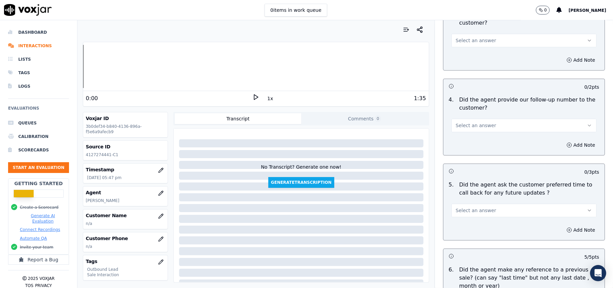
click at [488, 208] on button "Select an answer" at bounding box center [524, 209] width 145 height 13
click at [472, 231] on div "No" at bounding box center [510, 232] width 130 height 11
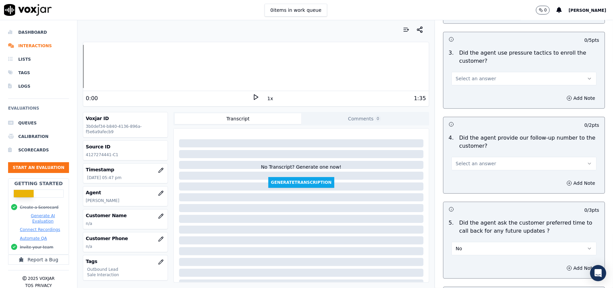
scroll to position [1446, 0]
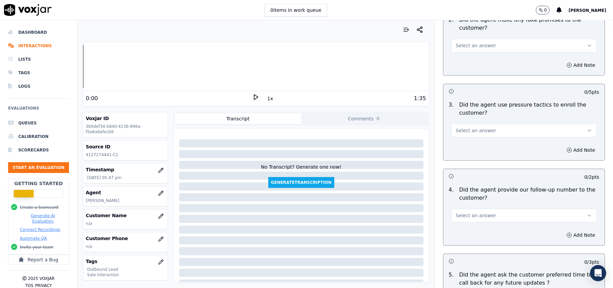
click at [478, 214] on span "Select an answer" at bounding box center [476, 215] width 40 height 7
click at [476, 231] on div "Yes" at bounding box center [510, 226] width 130 height 11
click at [479, 212] on button "Yes" at bounding box center [524, 215] width 145 height 13
click at [469, 237] on div "No" at bounding box center [510, 237] width 130 height 11
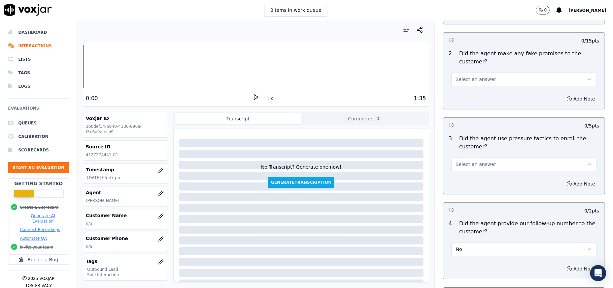
scroll to position [1357, 0]
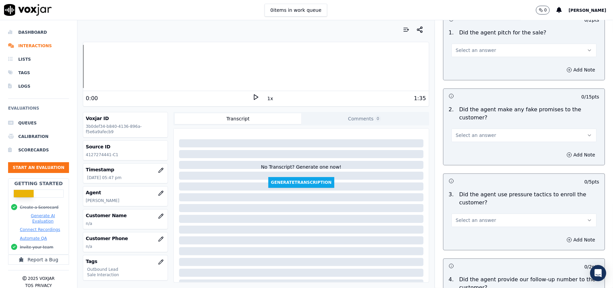
click at [476, 217] on span "Select an answer" at bounding box center [476, 220] width 40 height 7
click at [473, 227] on div "Yes" at bounding box center [510, 231] width 130 height 11
click at [476, 216] on button "Yes" at bounding box center [524, 219] width 145 height 13
click at [467, 241] on div "No" at bounding box center [510, 241] width 130 height 11
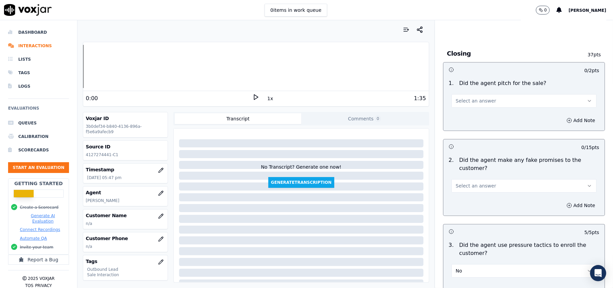
scroll to position [1267, 0]
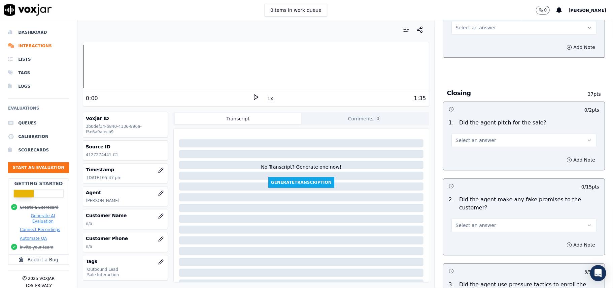
click at [472, 222] on span "Select an answer" at bounding box center [476, 225] width 40 height 7
click at [469, 249] on div "No" at bounding box center [510, 246] width 130 height 11
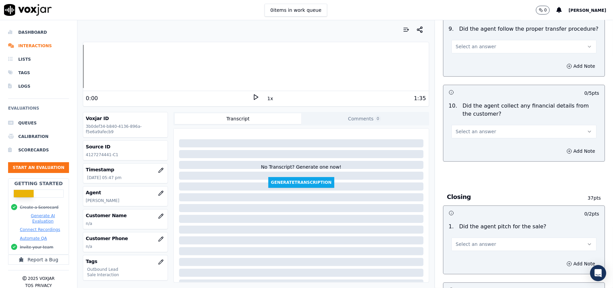
scroll to position [1177, 0]
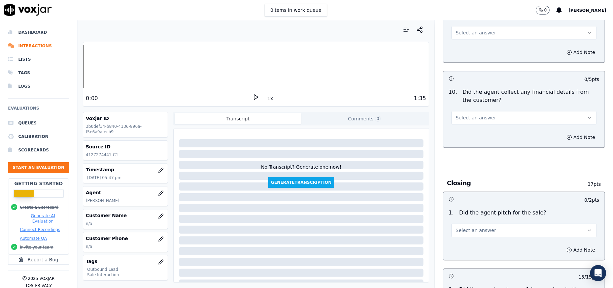
click at [477, 227] on span "Select an answer" at bounding box center [476, 230] width 40 height 7
click at [470, 238] on div "Yes" at bounding box center [510, 240] width 130 height 11
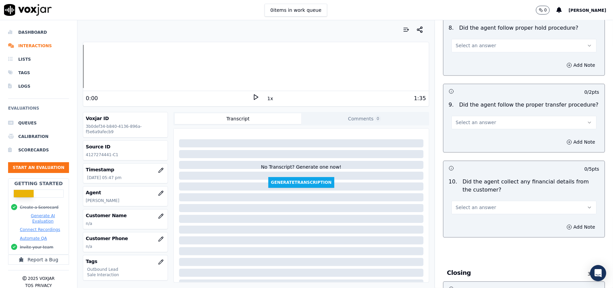
click at [480, 204] on span "Select an answer" at bounding box center [476, 207] width 40 height 7
click at [472, 229] on div "No" at bounding box center [510, 228] width 130 height 11
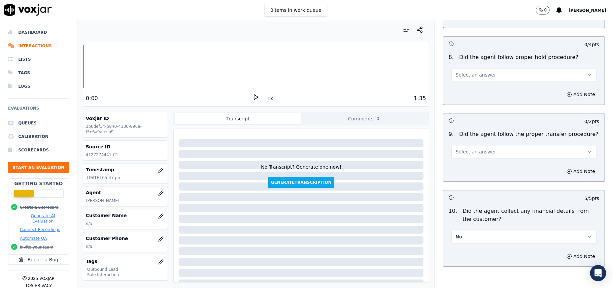
scroll to position [1042, 0]
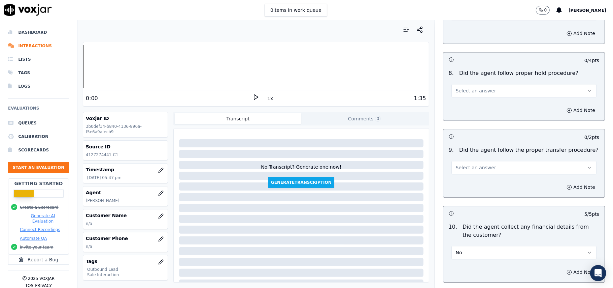
click at [476, 161] on button "Select an answer" at bounding box center [524, 167] width 145 height 13
click at [466, 179] on div "Yes" at bounding box center [510, 177] width 130 height 11
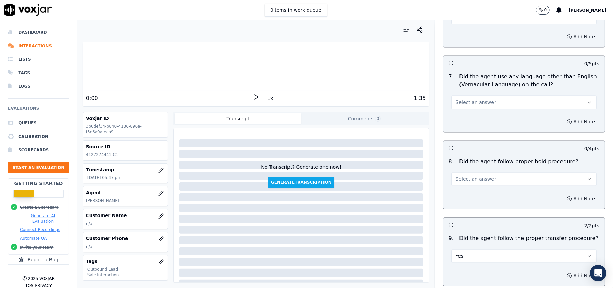
scroll to position [953, 0]
click at [472, 177] on span "Select an answer" at bounding box center [476, 180] width 40 height 7
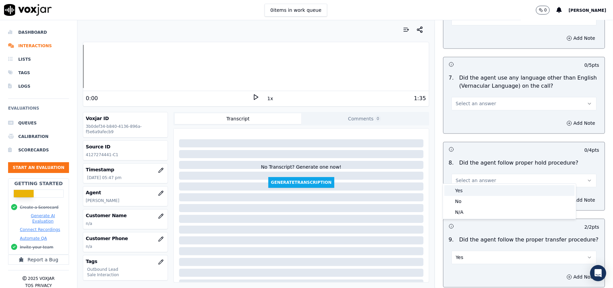
click at [465, 192] on div "Yes" at bounding box center [510, 190] width 130 height 11
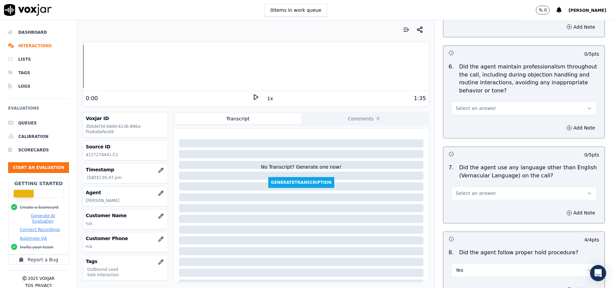
click at [467, 190] on span "Select an answer" at bounding box center [476, 193] width 40 height 7
click at [465, 213] on div "No" at bounding box center [510, 214] width 130 height 11
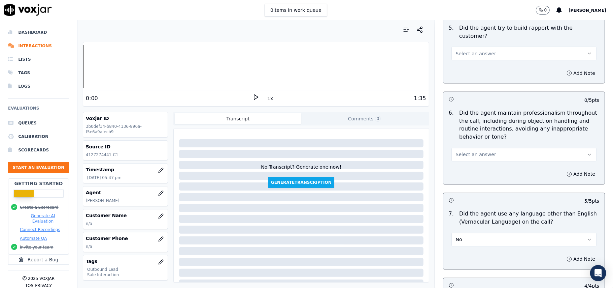
scroll to position [773, 0]
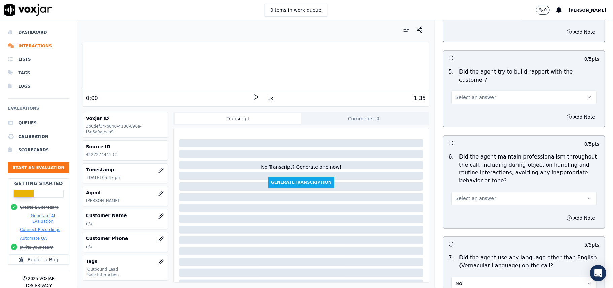
click at [480, 192] on button "Select an answer" at bounding box center [524, 198] width 145 height 13
click at [475, 205] on div "Yes" at bounding box center [510, 207] width 130 height 11
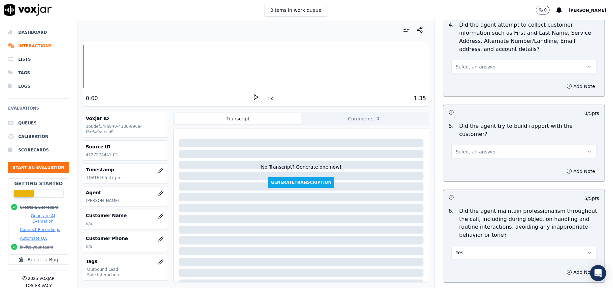
scroll to position [683, 0]
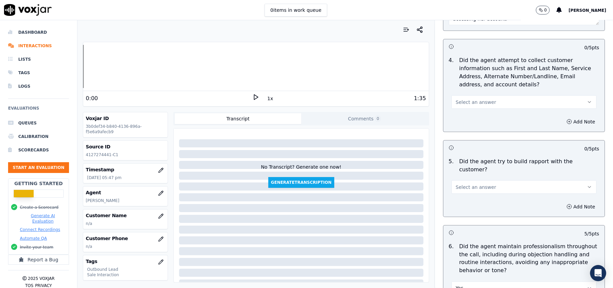
click at [477, 185] on button "Select an answer" at bounding box center [524, 186] width 145 height 13
click at [476, 194] on div "Yes" at bounding box center [510, 196] width 130 height 11
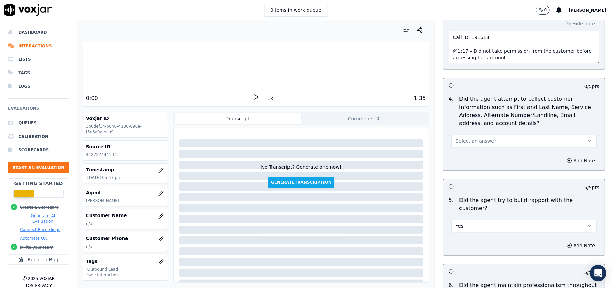
scroll to position [593, 0]
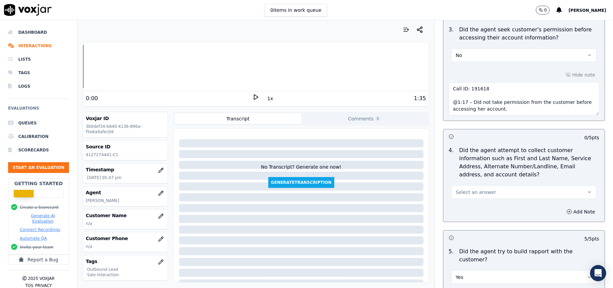
click at [469, 192] on span "Select an answer" at bounding box center [476, 192] width 40 height 7
click at [468, 230] on div "N/A" at bounding box center [510, 230] width 130 height 11
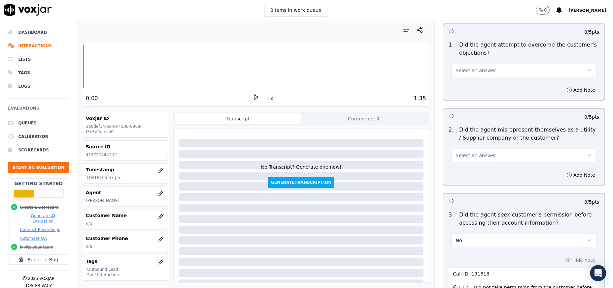
scroll to position [369, 0]
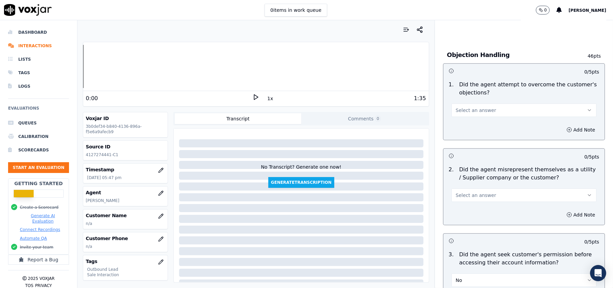
click at [479, 198] on span "Select an answer" at bounding box center [476, 195] width 40 height 7
click at [469, 221] on div "No" at bounding box center [510, 222] width 130 height 11
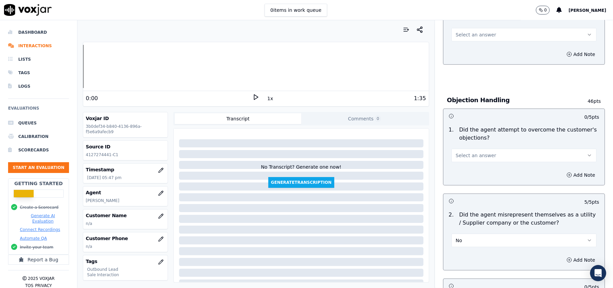
scroll to position [234, 0]
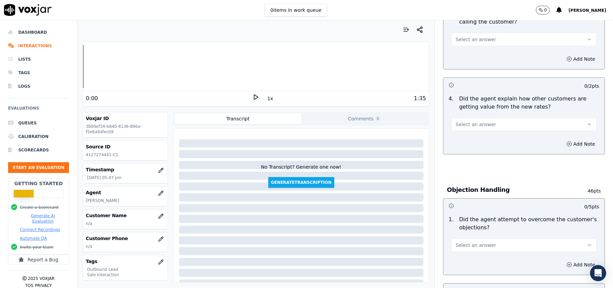
click at [470, 240] on button "Select an answer" at bounding box center [524, 244] width 145 height 13
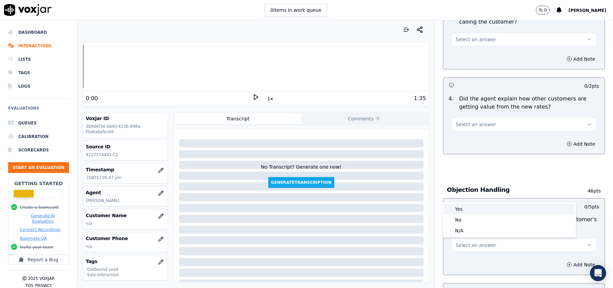
click at [472, 210] on div "Yes" at bounding box center [510, 208] width 130 height 11
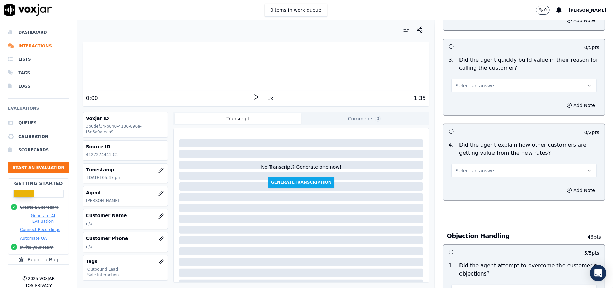
scroll to position [144, 0]
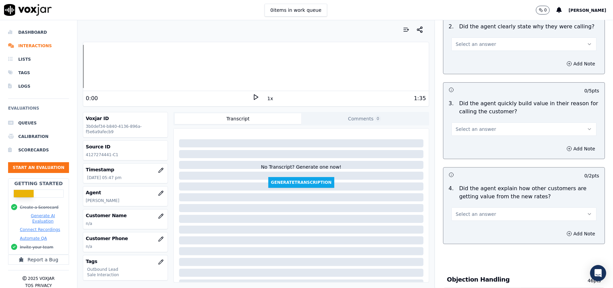
click at [472, 219] on button "Select an answer" at bounding box center [524, 213] width 145 height 13
click at [472, 241] on div "No" at bounding box center [510, 240] width 130 height 11
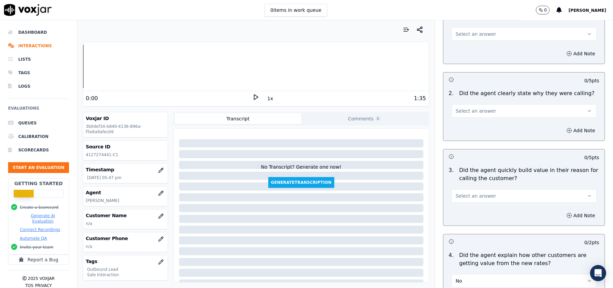
scroll to position [99, 0]
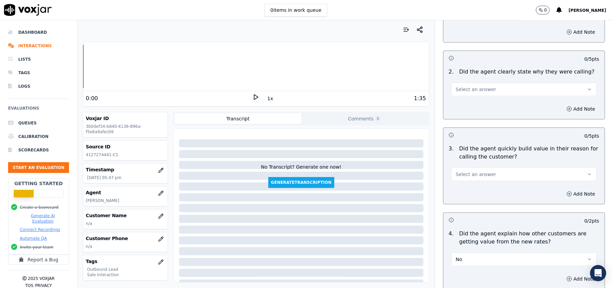
click at [456, 177] on span "Select an answer" at bounding box center [476, 174] width 40 height 7
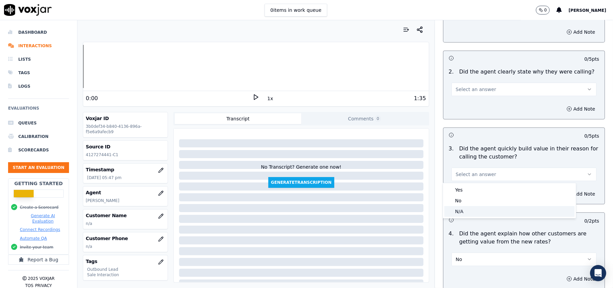
click at [457, 210] on div "N/A" at bounding box center [510, 211] width 130 height 11
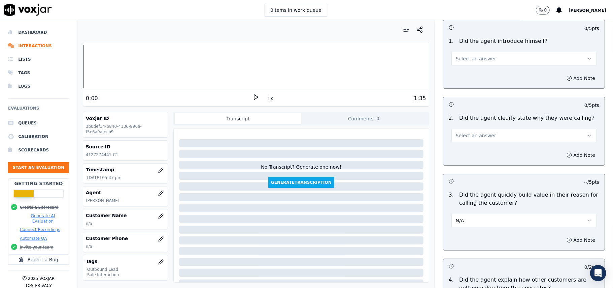
scroll to position [9, 0]
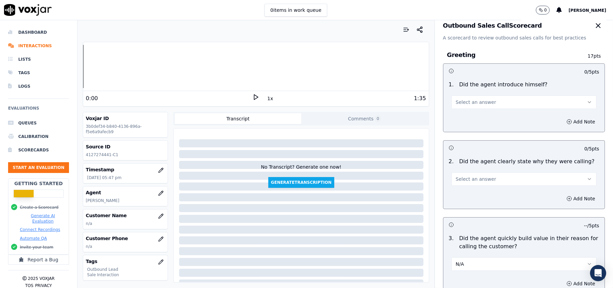
click at [477, 174] on button "Select an answer" at bounding box center [524, 178] width 145 height 13
click at [470, 190] on div "Yes" at bounding box center [510, 194] width 130 height 11
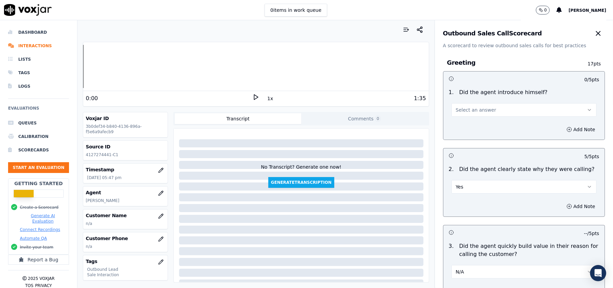
scroll to position [0, 0]
click at [466, 120] on div "1 . Did the agent introduce himself? Select an answer" at bounding box center [524, 104] width 161 height 34
click at [466, 110] on span "Select an answer" at bounding box center [476, 111] width 40 height 7
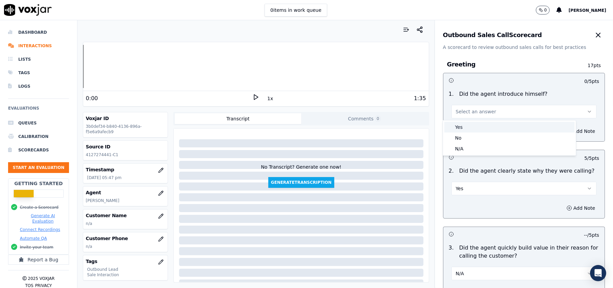
click at [466, 123] on div "Yes" at bounding box center [510, 127] width 130 height 11
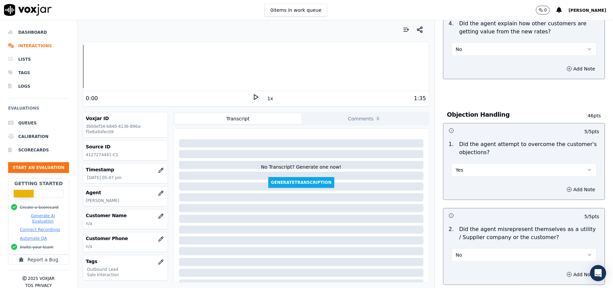
scroll to position [1716, 0]
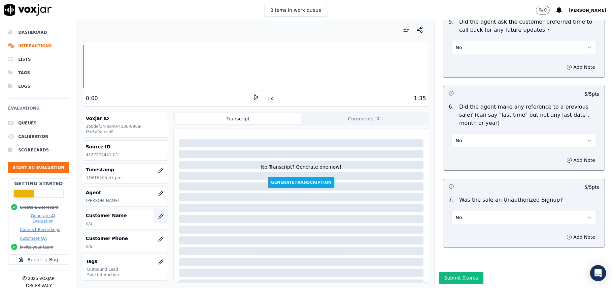
click at [154, 217] on button "button" at bounding box center [160, 215] width 13 height 13
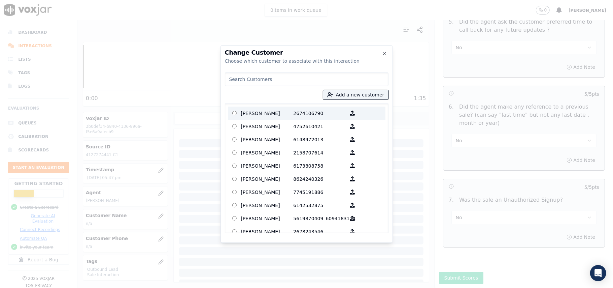
paste input "[PERSON_NAME]"
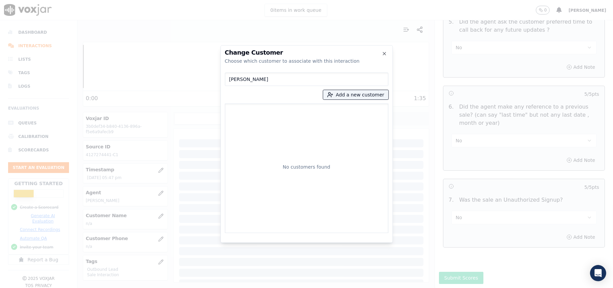
click at [232, 79] on input "[PERSON_NAME]" at bounding box center [307, 78] width 164 height 13
click at [229, 79] on input "[PERSON_NAME]" at bounding box center [307, 78] width 164 height 13
click at [231, 79] on input "[PERSON_NAME]" at bounding box center [307, 78] width 164 height 13
type input "[PERSON_NAME]"
click at [255, 113] on p "[PERSON_NAME]" at bounding box center [267, 113] width 53 height 10
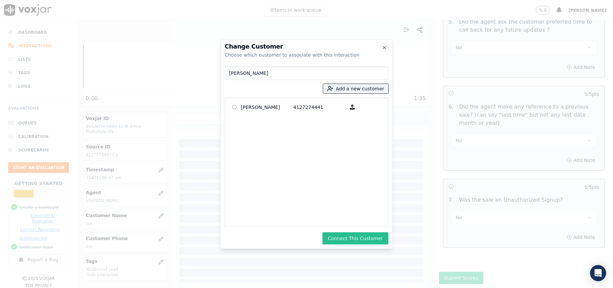
click at [343, 236] on button "Connect This Customer" at bounding box center [356, 238] width 66 height 12
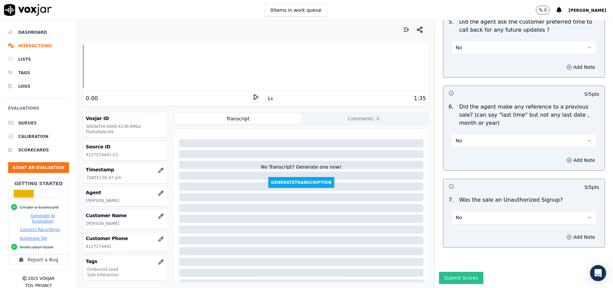
click at [457, 271] on button "Submit Scores" at bounding box center [461, 277] width 45 height 12
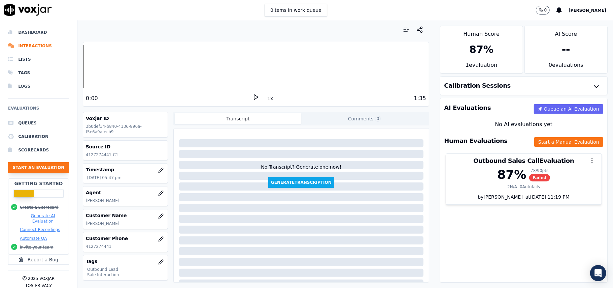
click at [28, 168] on button "Start an Evaluation" at bounding box center [38, 167] width 61 height 11
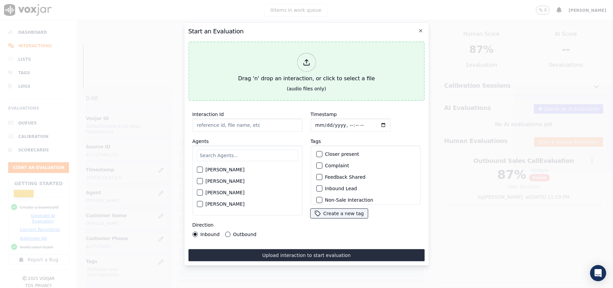
click at [309, 59] on icon at bounding box center [306, 62] width 7 height 7
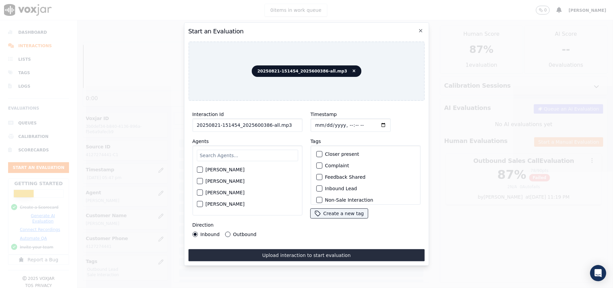
drag, startPoint x: 282, startPoint y: 122, endPoint x: 264, endPoint y: 122, distance: 17.5
click at [264, 122] on input "20250821-151454_2025600386-all.mp3" at bounding box center [247, 124] width 110 height 13
type input "20250821-151454_2025600386-C1"
click at [321, 123] on input "Timestamp" at bounding box center [351, 124] width 80 height 13
type input "[DATE]T17:50"
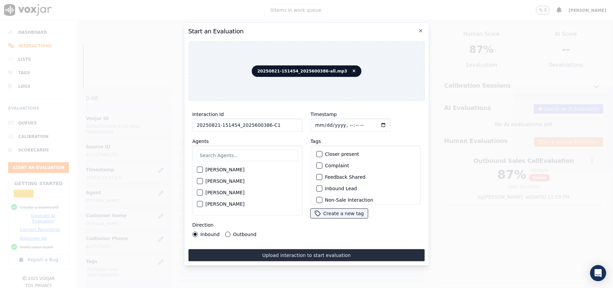
click at [268, 155] on input "text" at bounding box center [247, 155] width 101 height 11
type input "[PERSON_NAME]"
click at [200, 169] on div "button" at bounding box center [199, 171] width 5 height 5
click at [317, 187] on div "button" at bounding box center [319, 188] width 5 height 5
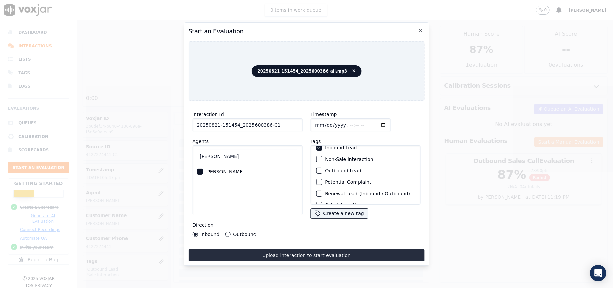
scroll to position [59, 0]
click at [325, 193] on label "Sale Interaction" at bounding box center [343, 195] width 37 height 5
click at [322, 193] on button "Sale Interaction" at bounding box center [319, 196] width 6 height 6
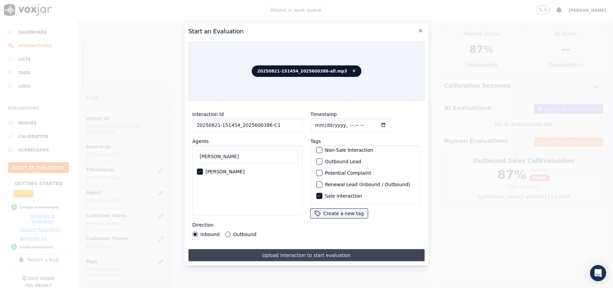
click at [297, 252] on button "Upload interaction to start evaluation" at bounding box center [306, 255] width 236 height 12
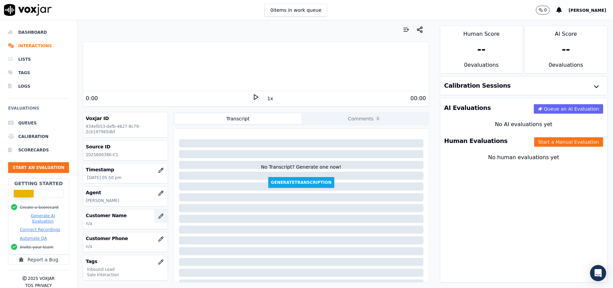
click at [154, 220] on button "button" at bounding box center [160, 215] width 13 height 13
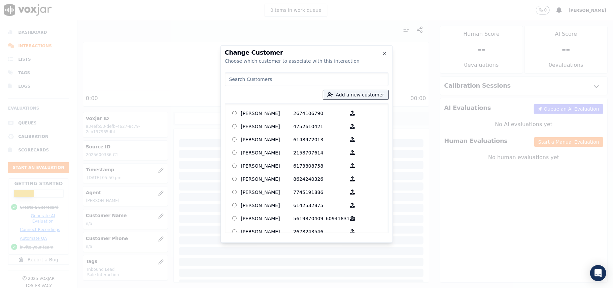
paste input "[PERSON_NAME]"
click at [240, 78] on input "[PERSON_NAME]" at bounding box center [307, 78] width 164 height 13
paste input "[PERSON_NAME]"
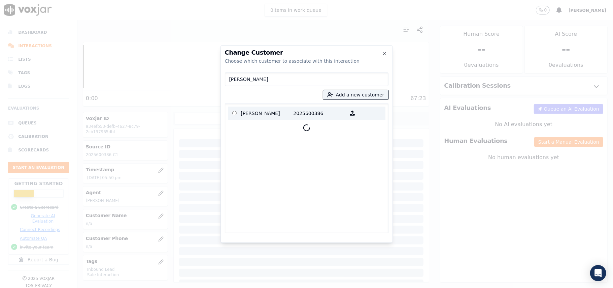
type input "[PERSON_NAME]"
click at [265, 110] on p "[PERSON_NAME]" at bounding box center [267, 113] width 53 height 10
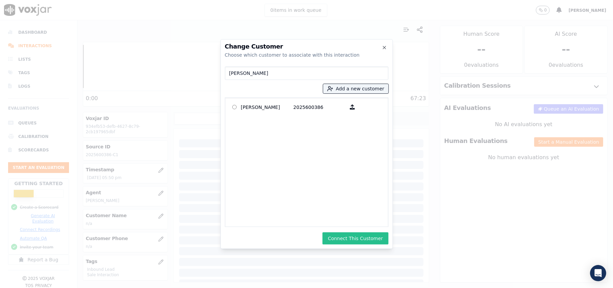
click at [346, 236] on button "Connect This Customer" at bounding box center [356, 238] width 66 height 12
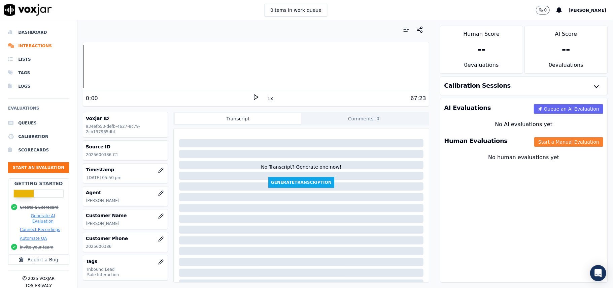
click at [535, 141] on button "Start a Manual Evaluation" at bounding box center [569, 141] width 69 height 9
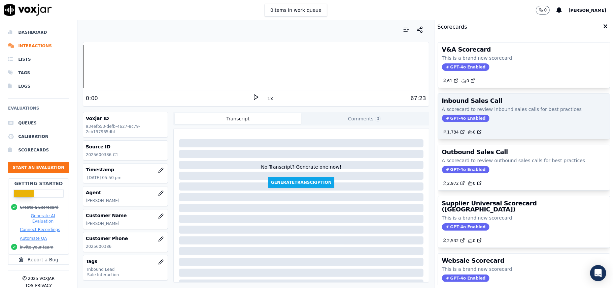
click at [458, 118] on span "GPT-4o Enabled" at bounding box center [465, 118] width 47 height 7
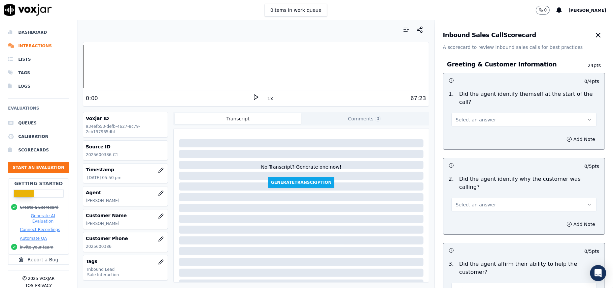
click at [473, 116] on span "Select an answer" at bounding box center [476, 119] width 40 height 7
click at [488, 122] on div "Yes" at bounding box center [510, 127] width 130 height 11
click at [502, 198] on button "Select an answer" at bounding box center [524, 204] width 145 height 13
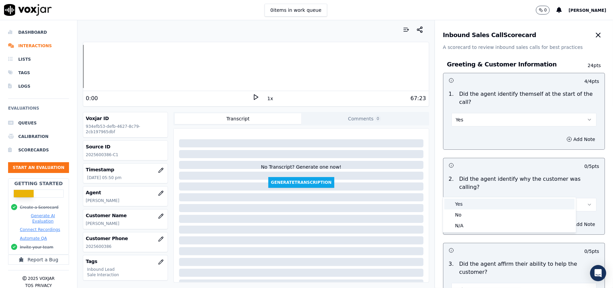
click at [472, 206] on div "Yes" at bounding box center [510, 203] width 130 height 11
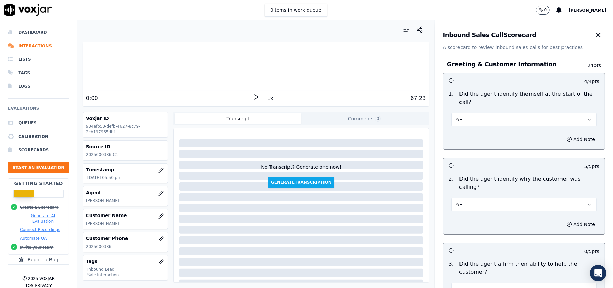
scroll to position [135, 0]
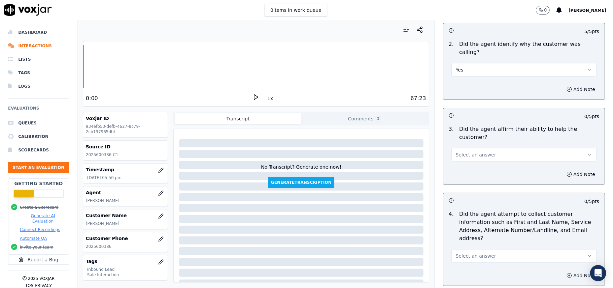
click at [468, 151] on span "Select an answer" at bounding box center [476, 154] width 40 height 7
click at [473, 148] on div "Yes" at bounding box center [510, 146] width 130 height 11
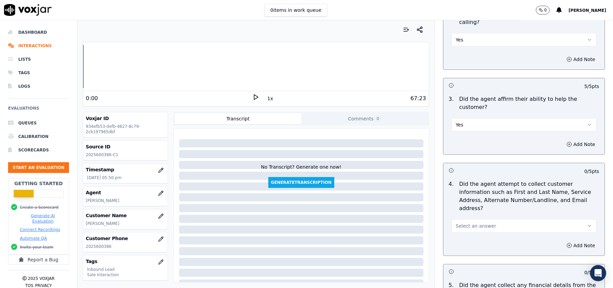
scroll to position [180, 0]
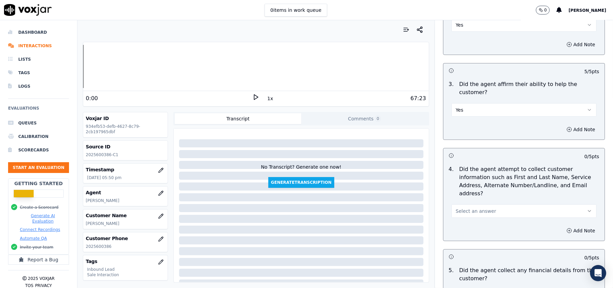
click at [473, 207] on span "Select an answer" at bounding box center [476, 210] width 40 height 7
click at [464, 192] on div "Yes" at bounding box center [510, 194] width 130 height 11
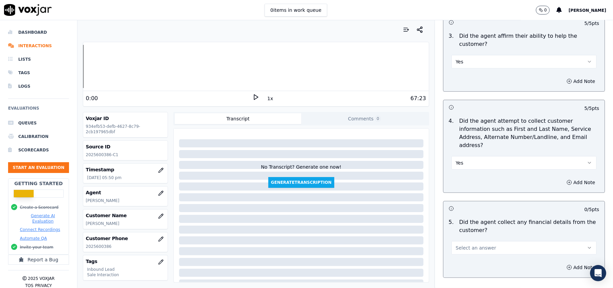
scroll to position [269, 0]
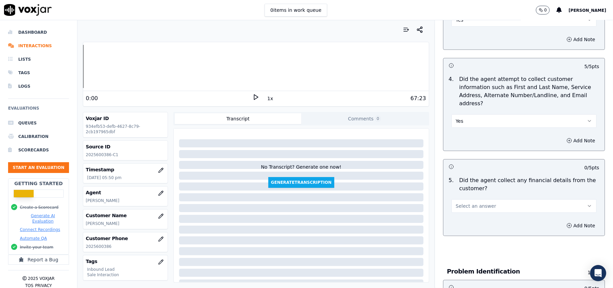
click at [474, 199] on button "Select an answer" at bounding box center [524, 205] width 145 height 13
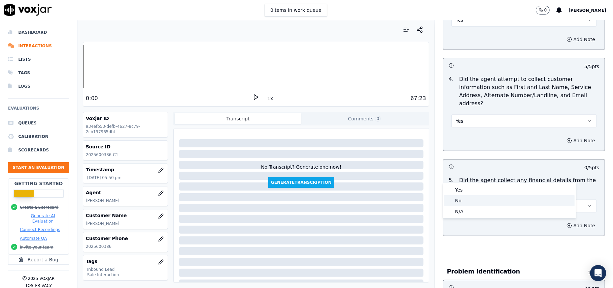
click at [470, 200] on div "No" at bounding box center [510, 200] width 130 height 11
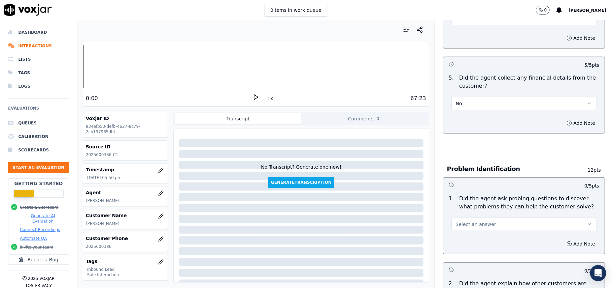
scroll to position [449, 0]
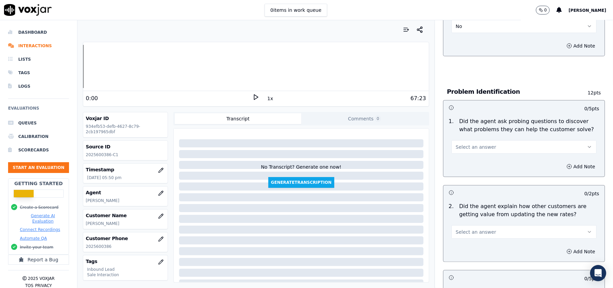
click at [468, 143] on span "Select an answer" at bounding box center [476, 146] width 40 height 7
click at [463, 127] on div "Yes" at bounding box center [510, 131] width 130 height 11
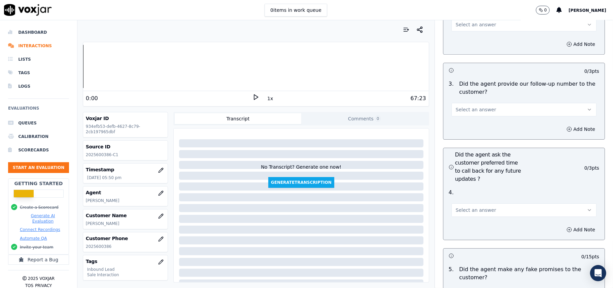
scroll to position [1885, 0]
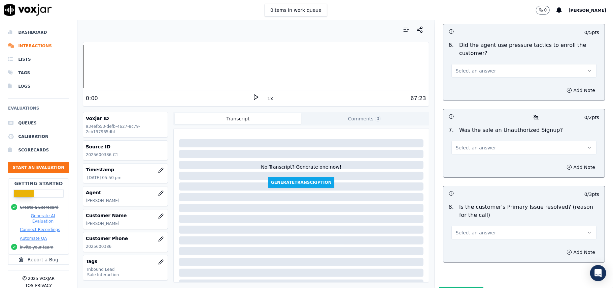
click at [493, 226] on button "Select an answer" at bounding box center [524, 232] width 145 height 13
click at [464, 210] on div "Yes" at bounding box center [510, 212] width 130 height 11
click at [465, 144] on span "Select an answer" at bounding box center [476, 147] width 40 height 7
click at [459, 138] on div "No" at bounding box center [510, 137] width 130 height 11
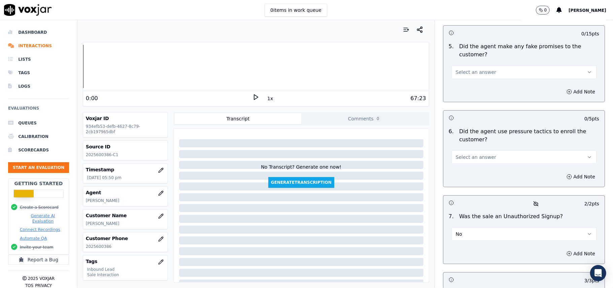
scroll to position [1751, 0]
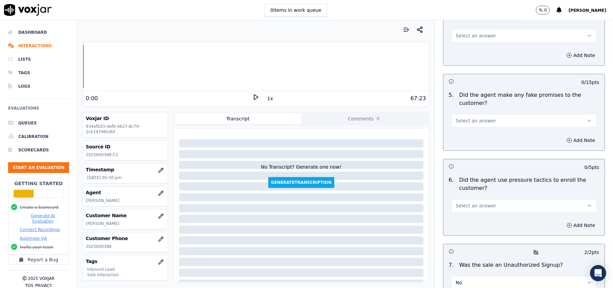
click at [469, 202] on span "Select an answer" at bounding box center [476, 205] width 40 height 7
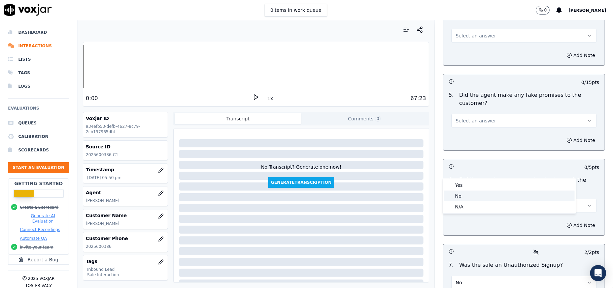
click at [466, 197] on div "No" at bounding box center [510, 195] width 130 height 11
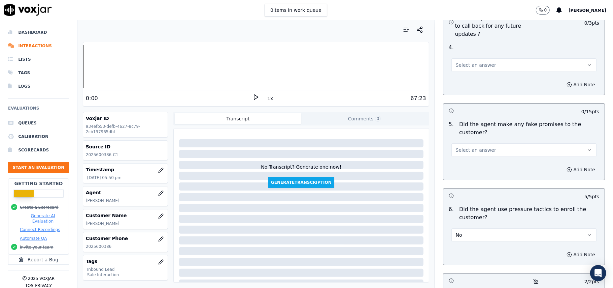
scroll to position [1706, 0]
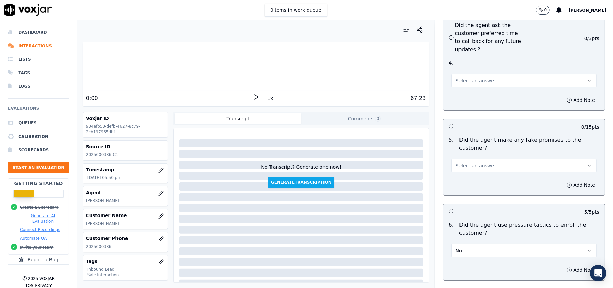
click at [492, 152] on div "Select an answer" at bounding box center [524, 162] width 156 height 20
click at [482, 162] on span "Select an answer" at bounding box center [476, 165] width 40 height 7
click at [459, 157] on div "No" at bounding box center [510, 155] width 130 height 11
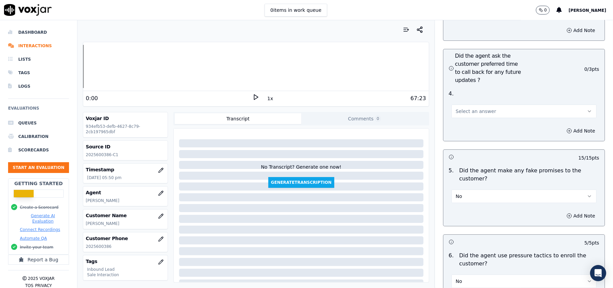
scroll to position [1661, 0]
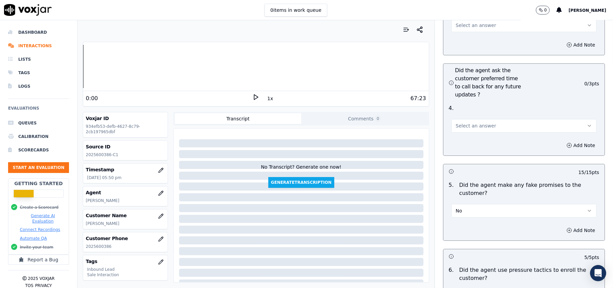
click at [478, 122] on span "Select an answer" at bounding box center [476, 125] width 40 height 7
click at [461, 108] on div "Yes" at bounding box center [510, 104] width 130 height 11
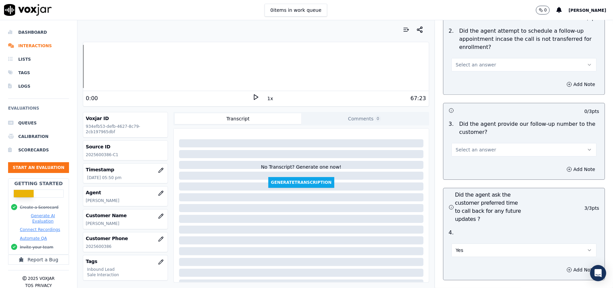
scroll to position [1481, 0]
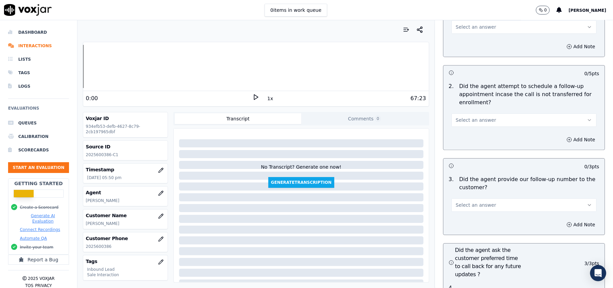
click at [468, 201] on span "Select an answer" at bounding box center [476, 204] width 40 height 7
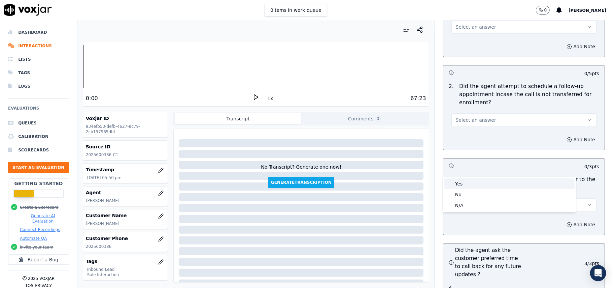
click at [467, 187] on div "Yes" at bounding box center [510, 183] width 130 height 11
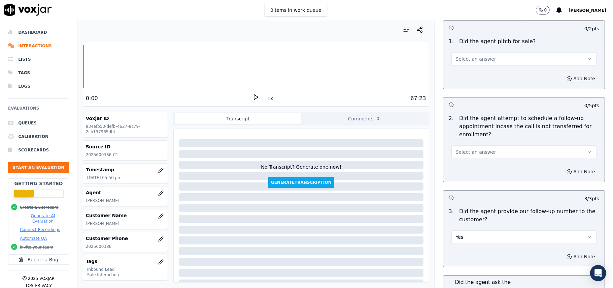
scroll to position [1436, 0]
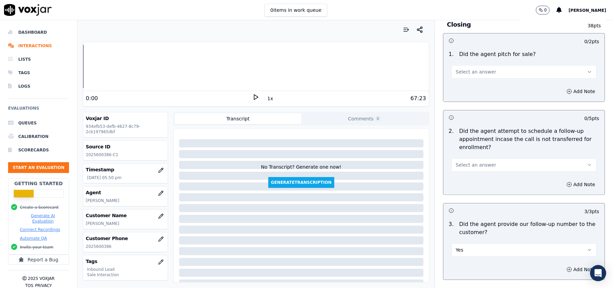
click at [476, 158] on button "Select an answer" at bounding box center [524, 164] width 145 height 13
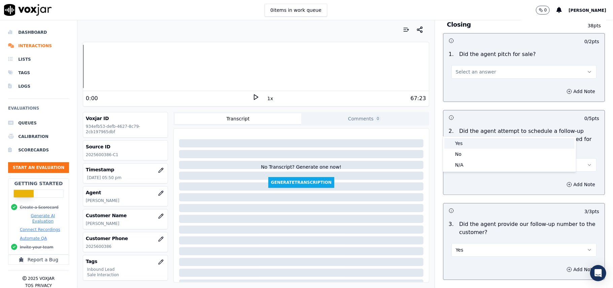
click at [476, 142] on div "Yes" at bounding box center [510, 143] width 130 height 11
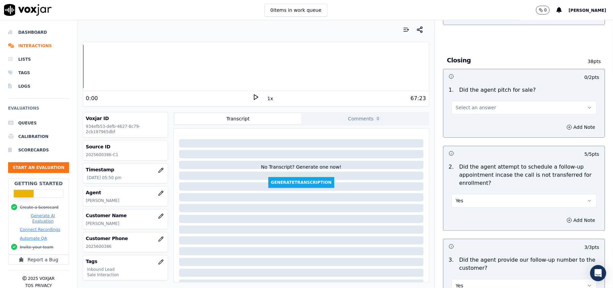
scroll to position [1346, 0]
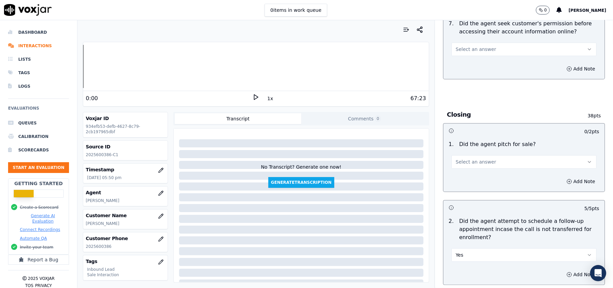
drag, startPoint x: 473, startPoint y: 132, endPoint x: 475, endPoint y: 125, distance: 7.6
click at [474, 137] on div "1 . Did the agent pitch for sale? Select an answer" at bounding box center [524, 154] width 161 height 34
click at [471, 155] on button "Select an answer" at bounding box center [524, 161] width 145 height 13
click at [459, 138] on div "Yes" at bounding box center [510, 139] width 130 height 11
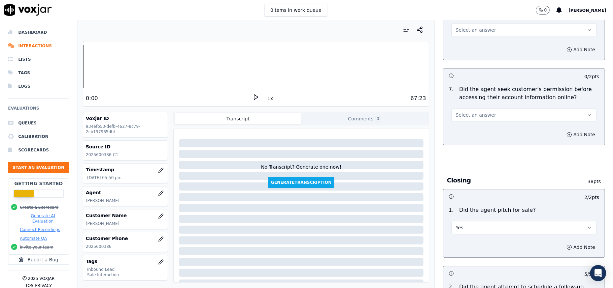
scroll to position [1212, 0]
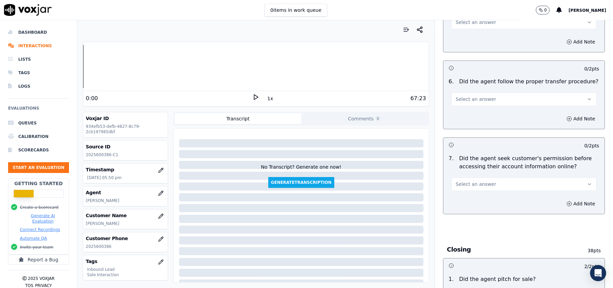
click at [462, 181] on span "Select an answer" at bounding box center [476, 184] width 40 height 7
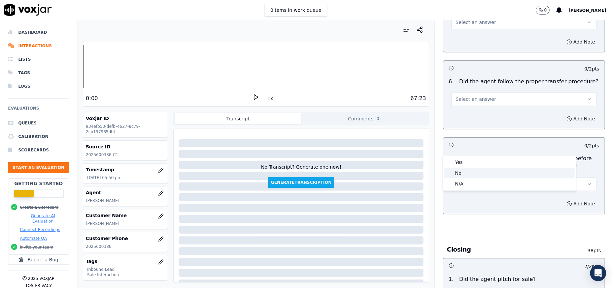
click at [459, 162] on div "Yes" at bounding box center [510, 162] width 130 height 11
click at [469, 177] on button "Yes" at bounding box center [524, 183] width 145 height 13
drag, startPoint x: 469, startPoint y: 185, endPoint x: 475, endPoint y: 178, distance: 9.1
click at [470, 185] on div "N/A" at bounding box center [510, 183] width 130 height 11
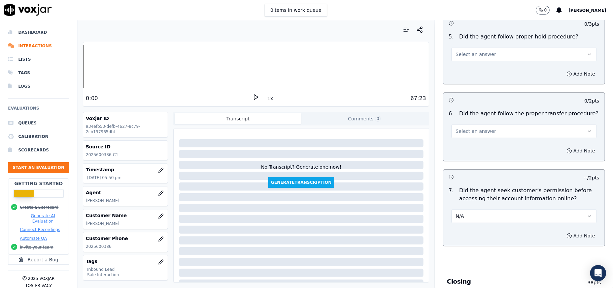
scroll to position [1167, 0]
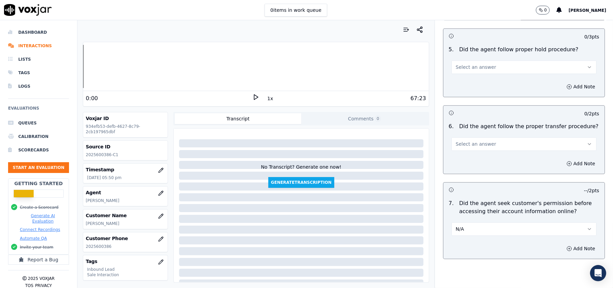
click at [467, 140] on span "Select an answer" at bounding box center [476, 143] width 40 height 7
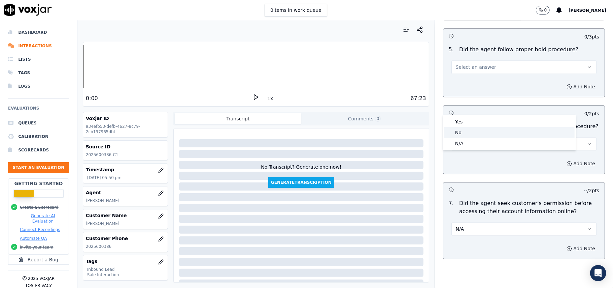
click at [462, 127] on div "No" at bounding box center [510, 132] width 130 height 11
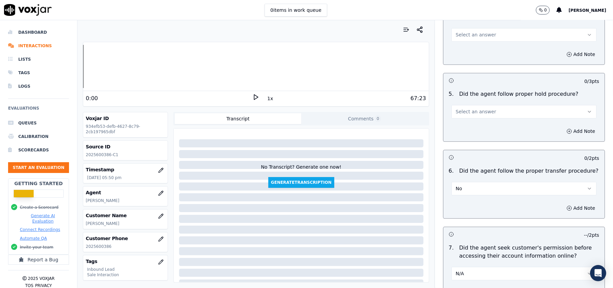
scroll to position [1077, 0]
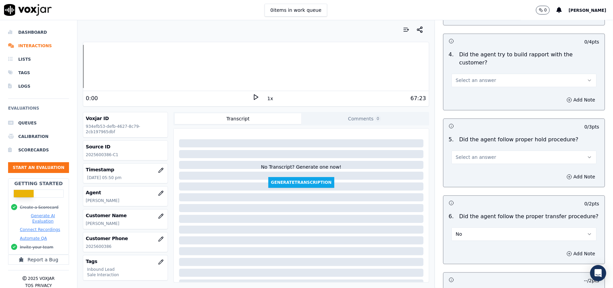
click at [476, 154] on span "Select an answer" at bounding box center [476, 157] width 40 height 7
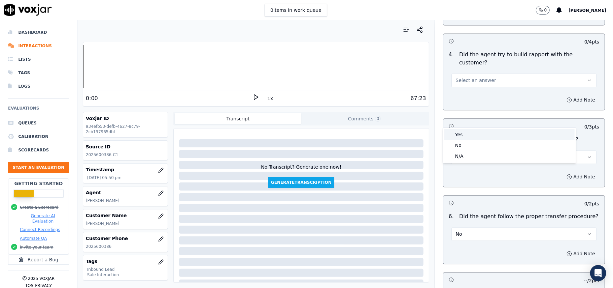
click at [474, 135] on div "Yes" at bounding box center [510, 134] width 130 height 11
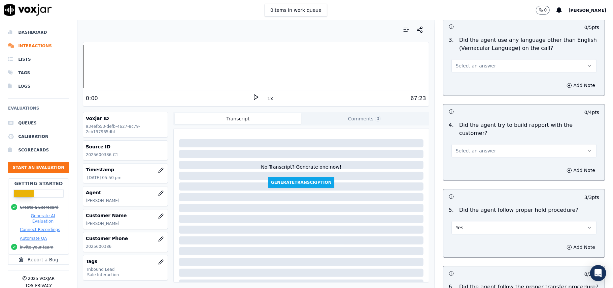
scroll to position [942, 0]
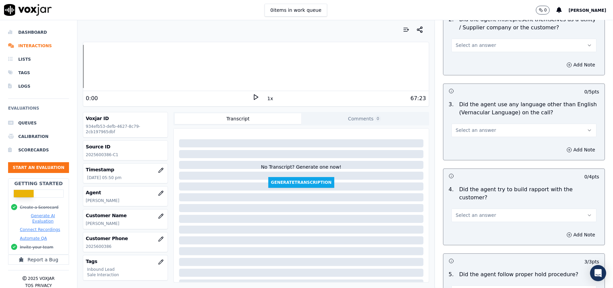
click at [479, 208] on button "Select an answer" at bounding box center [524, 214] width 145 height 13
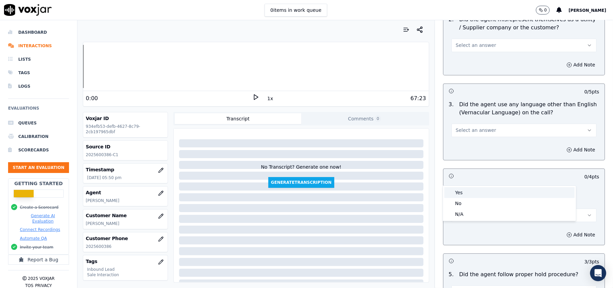
click at [477, 190] on div "Yes" at bounding box center [510, 192] width 130 height 11
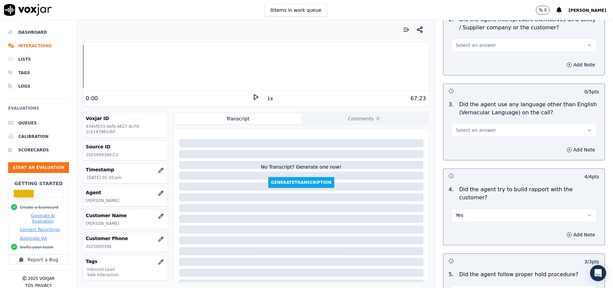
click at [468, 127] on span "Select an answer" at bounding box center [476, 130] width 40 height 7
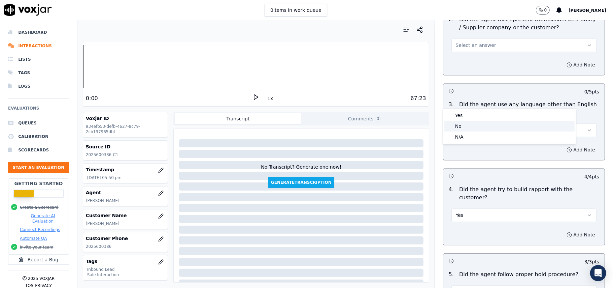
click at [467, 128] on div "No" at bounding box center [510, 126] width 130 height 11
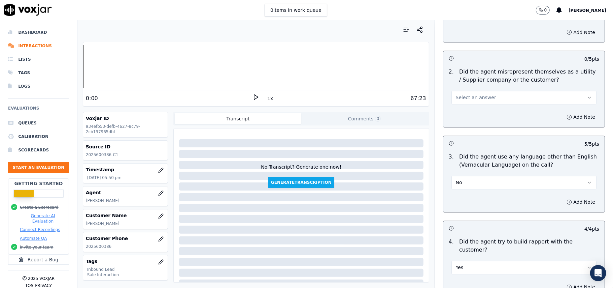
scroll to position [852, 0]
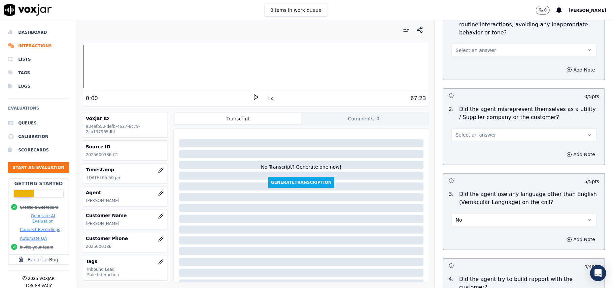
click at [473, 128] on button "Select an answer" at bounding box center [524, 134] width 145 height 13
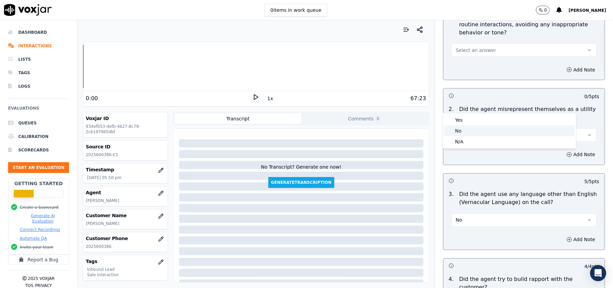
click at [474, 132] on div "No" at bounding box center [510, 130] width 130 height 11
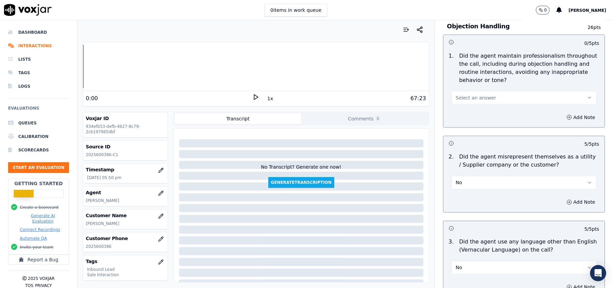
scroll to position [763, 0]
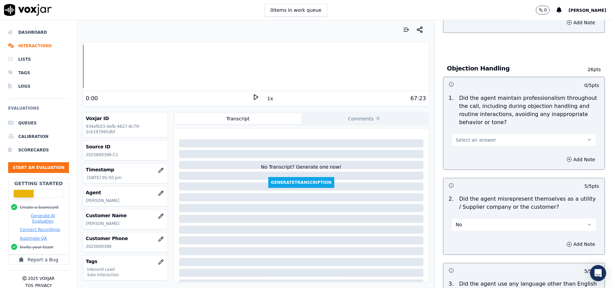
drag, startPoint x: 474, startPoint y: 107, endPoint x: 475, endPoint y: 114, distance: 6.4
click at [475, 136] on span "Select an answer" at bounding box center [476, 139] width 40 height 7
click at [473, 127] on div "Yes" at bounding box center [510, 124] width 130 height 11
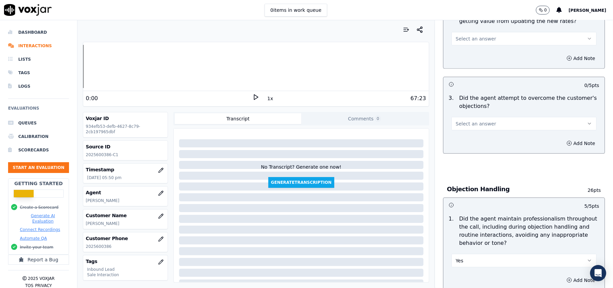
scroll to position [628, 0]
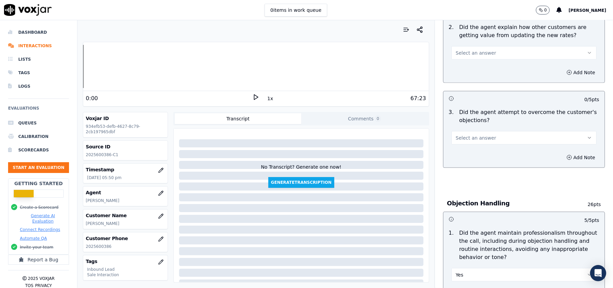
click at [478, 134] on span "Select an answer" at bounding box center [476, 137] width 40 height 7
click at [467, 122] on div "Yes" at bounding box center [510, 122] width 130 height 11
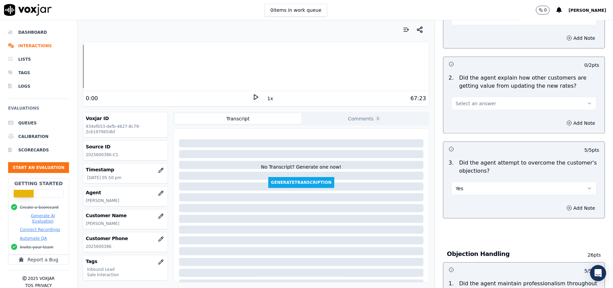
scroll to position [538, 0]
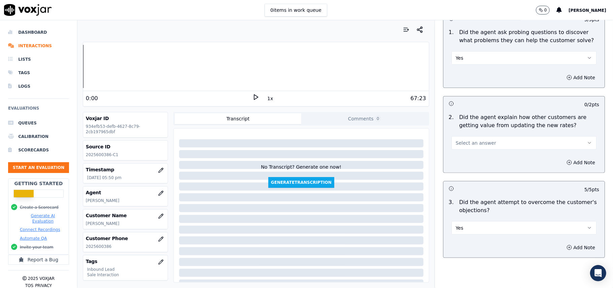
click at [461, 139] on span "Select an answer" at bounding box center [476, 142] width 40 height 7
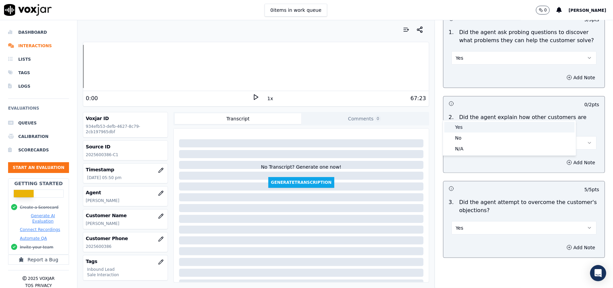
click at [462, 129] on div "Yes" at bounding box center [510, 127] width 130 height 11
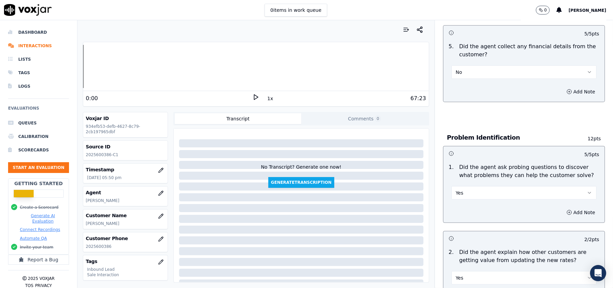
scroll to position [1885, 0]
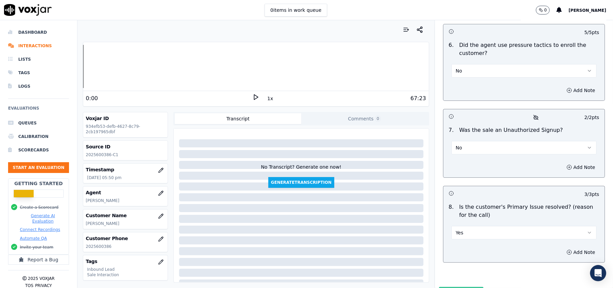
click at [457, 287] on button "Submit Scores" at bounding box center [461, 293] width 45 height 12
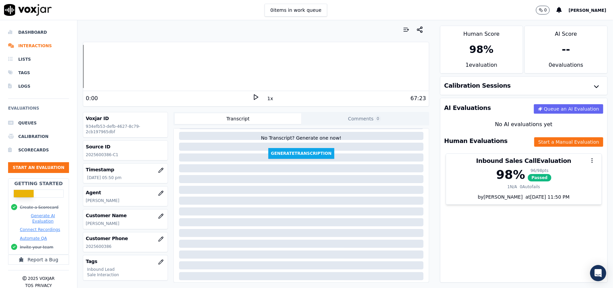
scroll to position [45, 0]
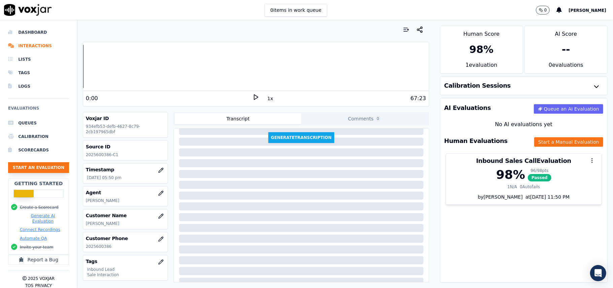
click at [29, 168] on button "Start an Evaluation" at bounding box center [38, 167] width 61 height 11
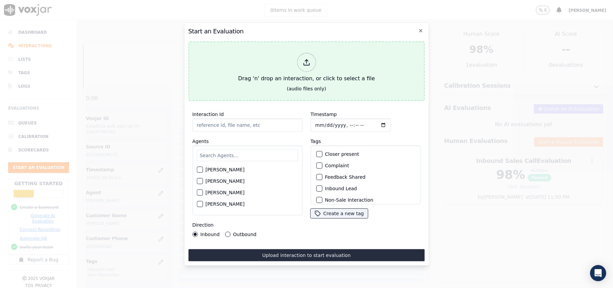
click at [303, 59] on icon at bounding box center [306, 62] width 7 height 7
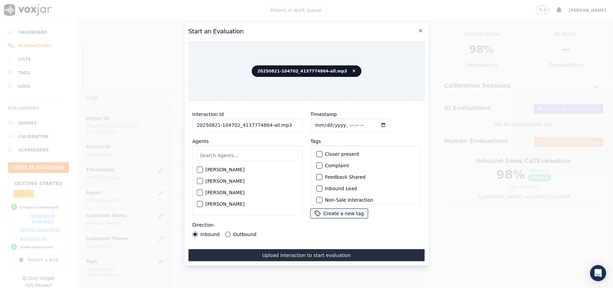
drag, startPoint x: 289, startPoint y: 124, endPoint x: 265, endPoint y: 125, distance: 23.9
click at [265, 125] on input "20250821-104702_4137774864-all.mp3" at bounding box center [247, 124] width 110 height 13
type input "20250821-104702_4137774864-C1"
click at [327, 121] on input "Timestamp" at bounding box center [351, 124] width 80 height 13
click at [322, 122] on input "Timestamp" at bounding box center [351, 124] width 80 height 13
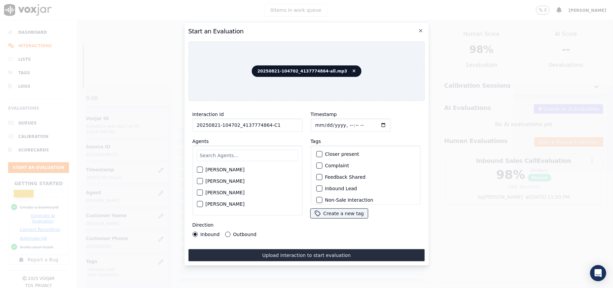
type input "[DATE]T18:53"
click at [255, 158] on input "text" at bounding box center [247, 155] width 101 height 11
type input "Ha"
click at [202, 168] on div "button" at bounding box center [199, 169] width 5 height 5
click at [317, 187] on div "button" at bounding box center [319, 188] width 5 height 5
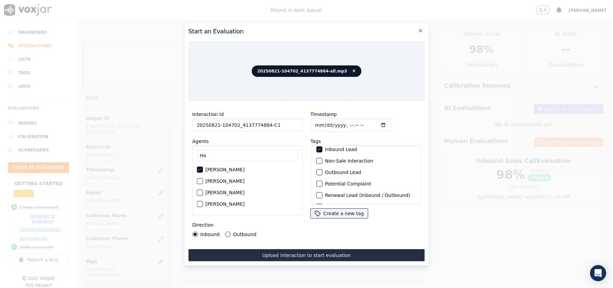
scroll to position [59, 0]
click at [317, 193] on div "button" at bounding box center [319, 195] width 5 height 5
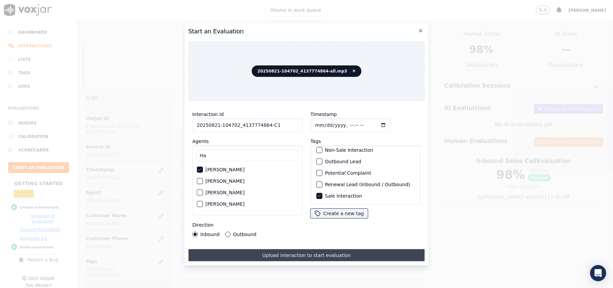
click at [235, 250] on button "Upload interaction to start evaluation" at bounding box center [306, 255] width 236 height 12
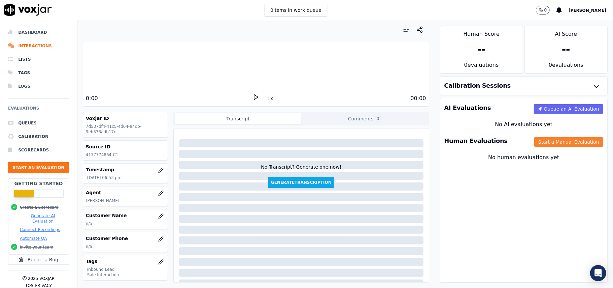
click at [538, 142] on button "Start a Manual Evaluation" at bounding box center [569, 141] width 69 height 9
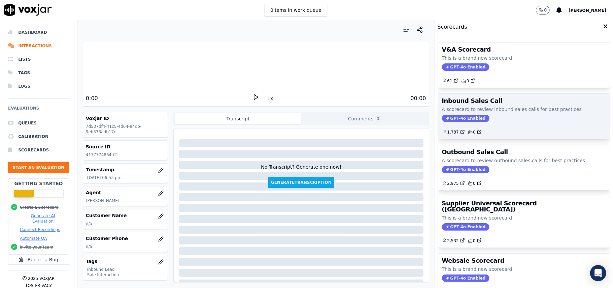
click at [456, 120] on span "GPT-4o Enabled" at bounding box center [465, 118] width 47 height 7
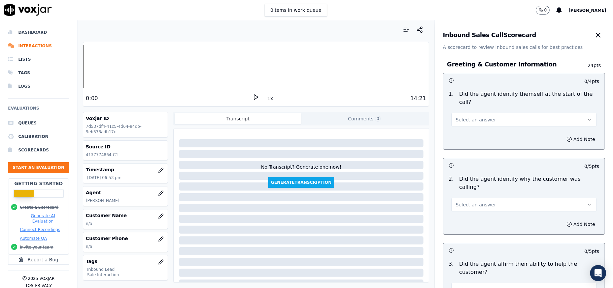
scroll to position [1189, 0]
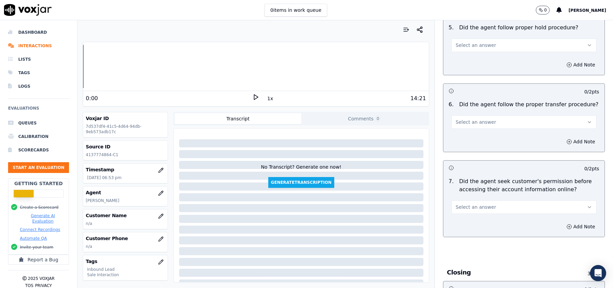
click at [473, 200] on button "Select an answer" at bounding box center [524, 206] width 145 height 13
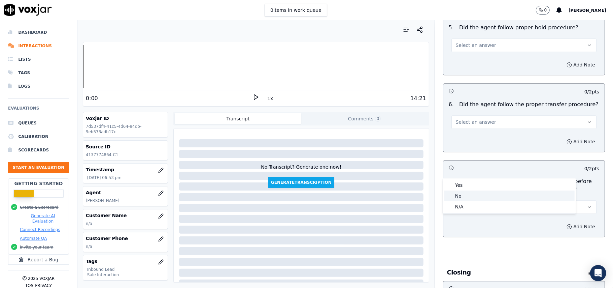
click at [464, 194] on div "No" at bounding box center [510, 195] width 130 height 11
click at [563, 222] on button "Add Note" at bounding box center [581, 226] width 37 height 9
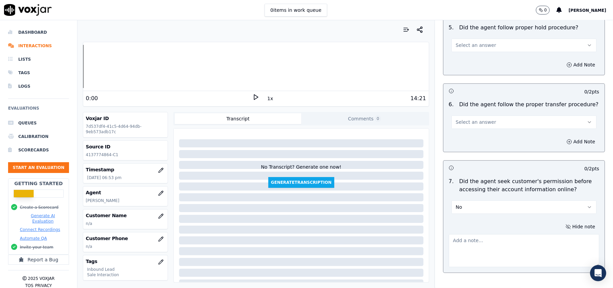
click at [468, 234] on textarea at bounding box center [524, 250] width 151 height 33
paste textarea "@05:49 – Did not take permission from the customer before accessing her account."
click at [449, 234] on textarea "@05:49 – Did not take permission from the customer before accessing her account." at bounding box center [524, 250] width 151 height 33
paste textarea "Call ID: 104702"
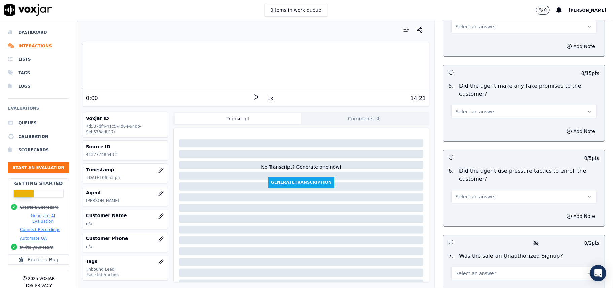
scroll to position [1921, 0]
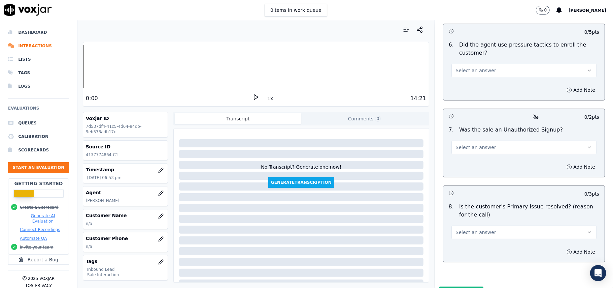
type textarea "Call ID: 104702 @05:49 – Did not take permission from the customer before acces…"
click at [471, 229] on span "Select an answer" at bounding box center [476, 232] width 40 height 7
click at [465, 214] on div "Yes" at bounding box center [510, 212] width 130 height 11
click at [464, 144] on span "Select an answer" at bounding box center [476, 147] width 40 height 7
click at [460, 136] on div "No" at bounding box center [510, 137] width 130 height 11
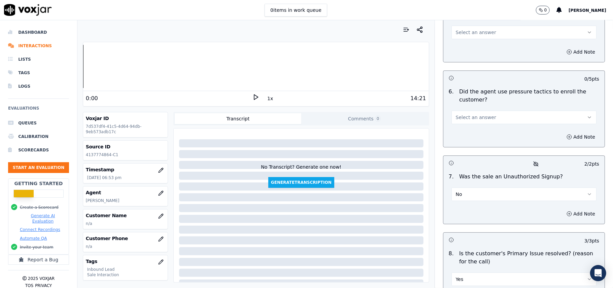
scroll to position [1831, 0]
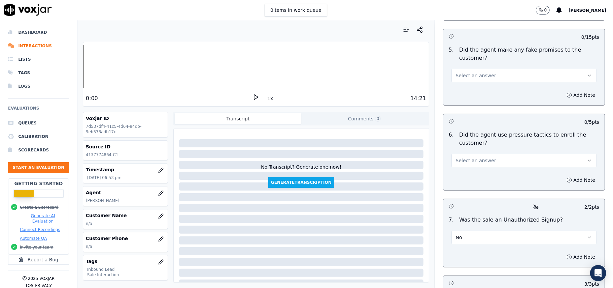
click at [468, 154] on button "Select an answer" at bounding box center [524, 160] width 145 height 13
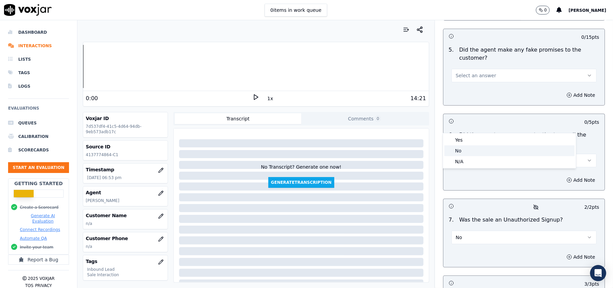
click at [466, 150] on div "No" at bounding box center [510, 150] width 130 height 11
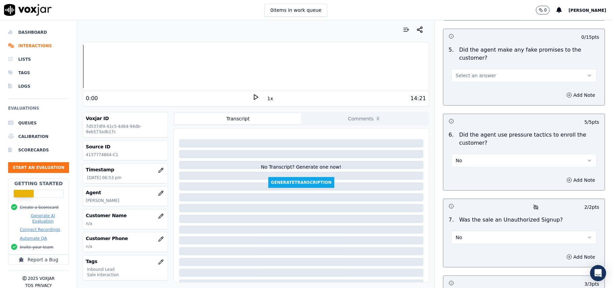
scroll to position [1741, 0]
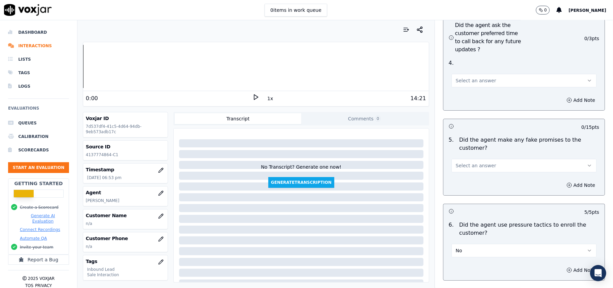
click at [478, 159] on button "Select an answer" at bounding box center [524, 165] width 145 height 13
click at [472, 151] on div "No" at bounding box center [510, 155] width 130 height 11
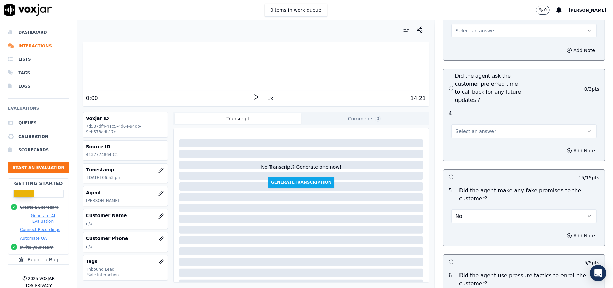
scroll to position [1652, 0]
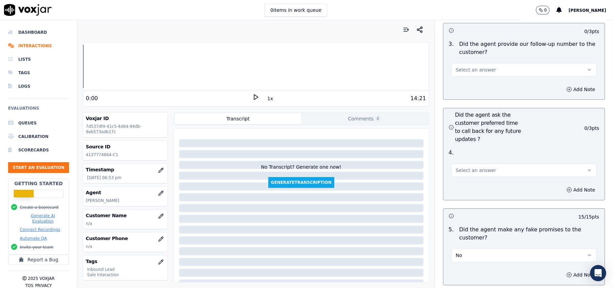
drag, startPoint x: 485, startPoint y: 130, endPoint x: 475, endPoint y: 139, distance: 14.5
click at [486, 163] on button "Select an answer" at bounding box center [524, 169] width 145 height 13
click at [466, 147] on div "Yes" at bounding box center [510, 149] width 130 height 11
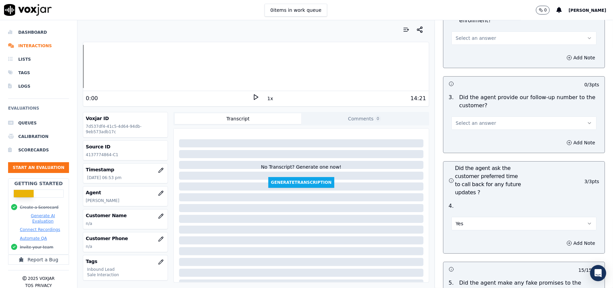
scroll to position [1517, 0]
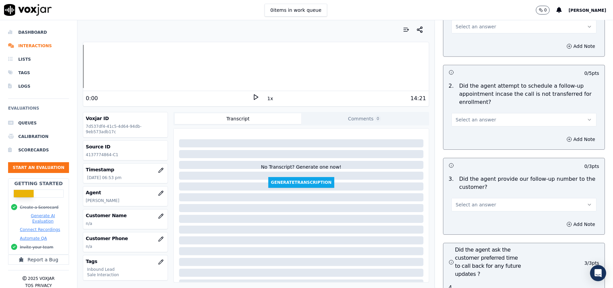
click at [472, 198] on button "Select an answer" at bounding box center [524, 204] width 145 height 13
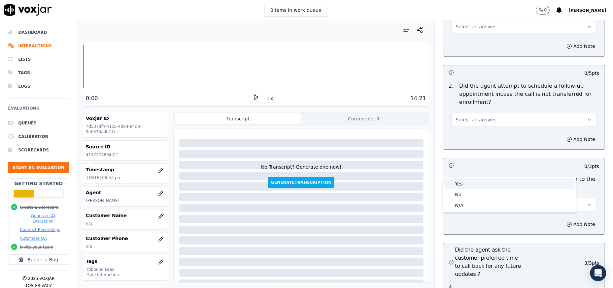
click at [469, 184] on div "Yes" at bounding box center [510, 183] width 130 height 11
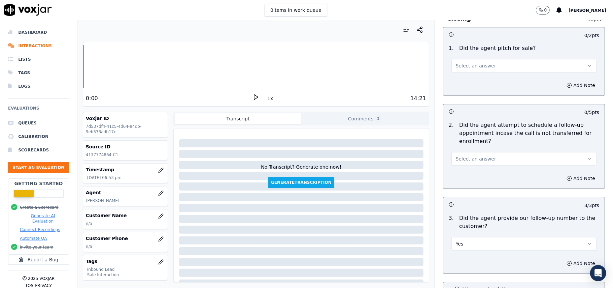
scroll to position [1427, 0]
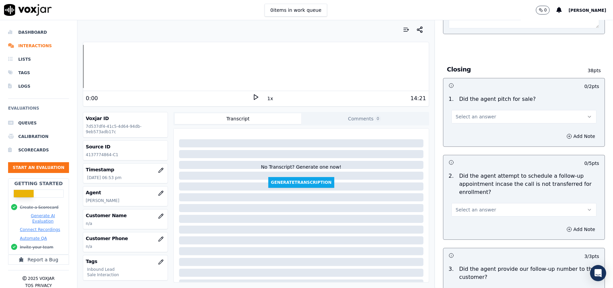
click at [483, 203] on button "Select an answer" at bounding box center [524, 209] width 145 height 13
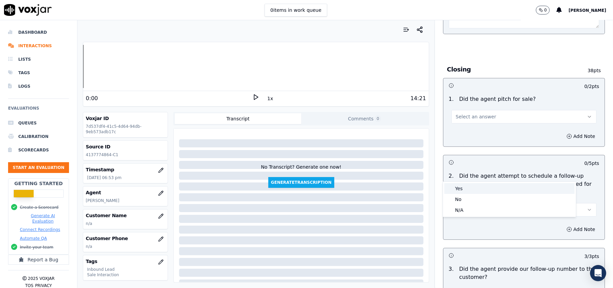
click at [471, 183] on div "Yes" at bounding box center [510, 188] width 130 height 11
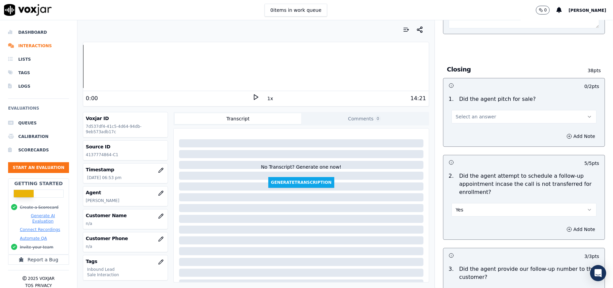
click at [476, 110] on button "Select an answer" at bounding box center [524, 116] width 145 height 13
click at [471, 96] on div "Yes" at bounding box center [510, 95] width 130 height 11
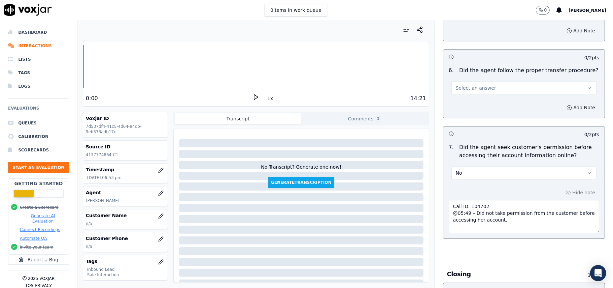
scroll to position [1158, 0]
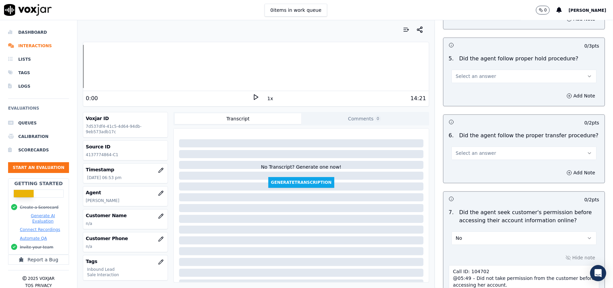
click at [482, 146] on button "Select an answer" at bounding box center [524, 152] width 145 height 13
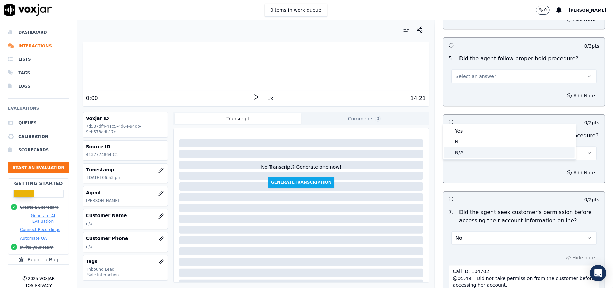
click at [476, 151] on div "N/A" at bounding box center [510, 152] width 130 height 11
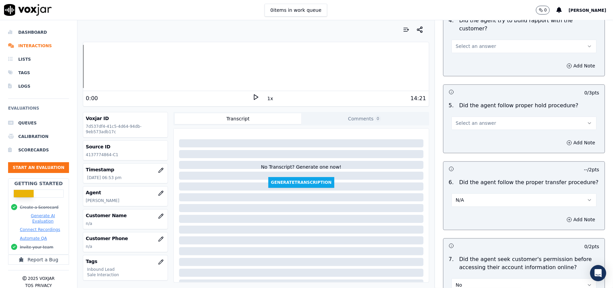
scroll to position [1068, 0]
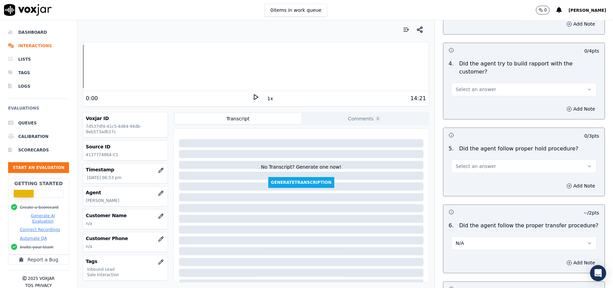
click at [476, 163] on span "Select an answer" at bounding box center [476, 166] width 40 height 7
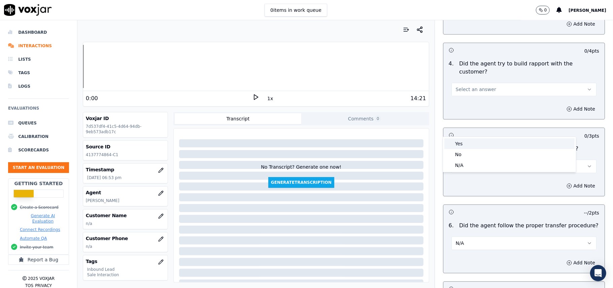
click at [476, 148] on div "Yes" at bounding box center [510, 143] width 130 height 11
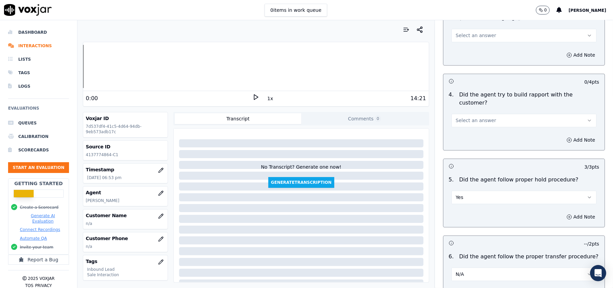
scroll to position [978, 0]
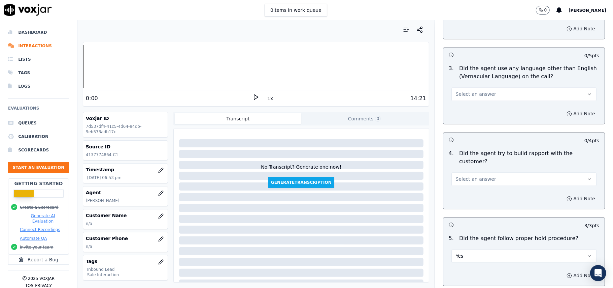
click at [478, 172] on button "Select an answer" at bounding box center [524, 178] width 145 height 13
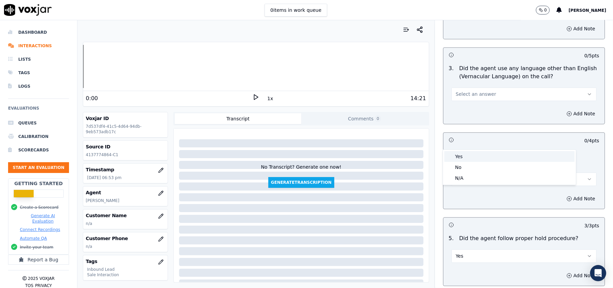
click at [478, 155] on div "Yes" at bounding box center [510, 156] width 130 height 11
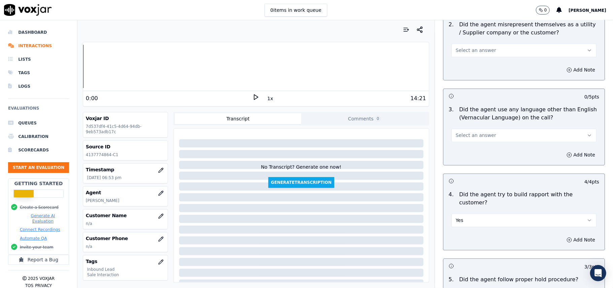
scroll to position [843, 0]
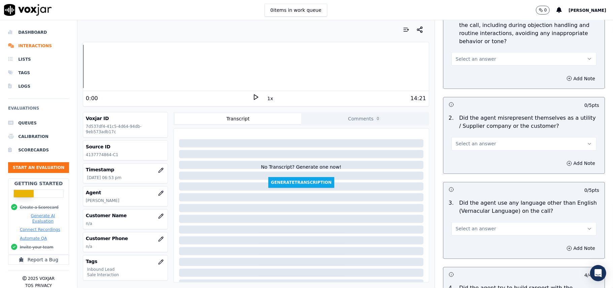
drag, startPoint x: 472, startPoint y: 198, endPoint x: 467, endPoint y: 205, distance: 8.4
click at [472, 225] on span "Select an answer" at bounding box center [476, 228] width 40 height 7
click at [460, 222] on div "No" at bounding box center [510, 224] width 130 height 11
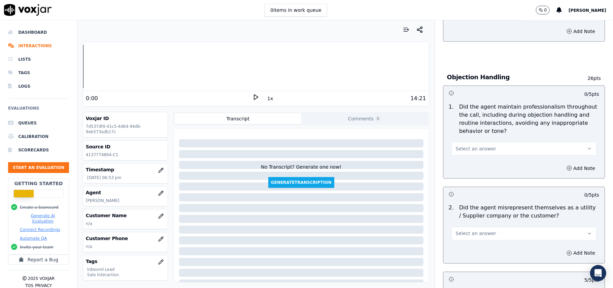
scroll to position [754, 0]
click at [485, 227] on button "Select an answer" at bounding box center [524, 233] width 145 height 13
click at [476, 228] on div "No" at bounding box center [510, 229] width 130 height 11
click at [468, 135] on div "Select an answer" at bounding box center [524, 145] width 156 height 20
click at [463, 142] on button "Select an answer" at bounding box center [524, 148] width 145 height 13
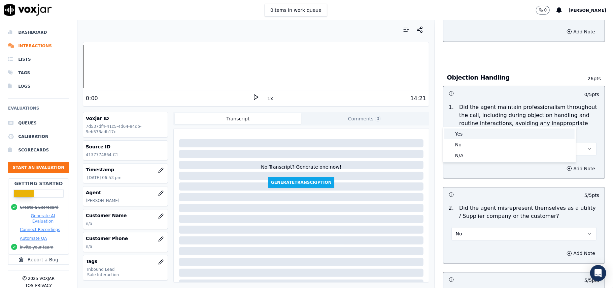
click at [464, 132] on div "Yes" at bounding box center [510, 133] width 130 height 11
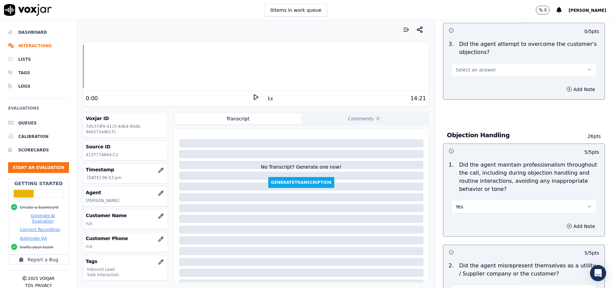
scroll to position [664, 0]
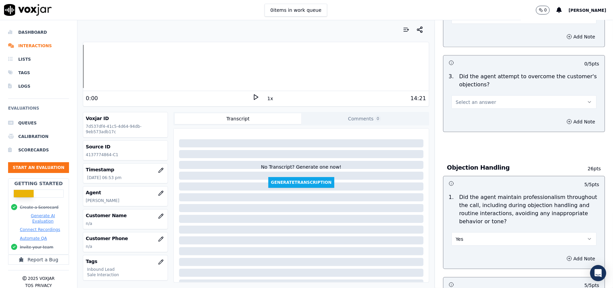
click at [480, 95] on button "Select an answer" at bounding box center [524, 101] width 145 height 13
click at [480, 84] on div "Yes" at bounding box center [510, 86] width 130 height 11
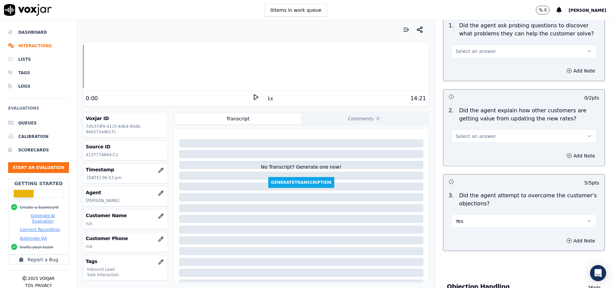
scroll to position [529, 0]
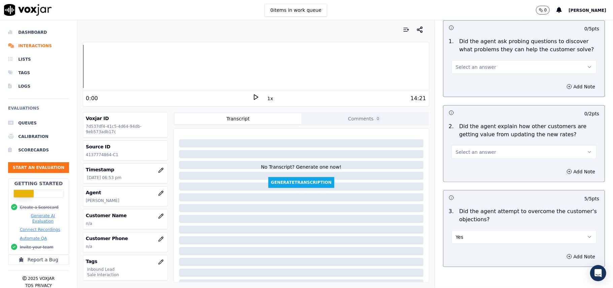
click at [489, 145] on button "Select an answer" at bounding box center [524, 151] width 145 height 13
click at [484, 136] on div "Yes" at bounding box center [510, 136] width 130 height 11
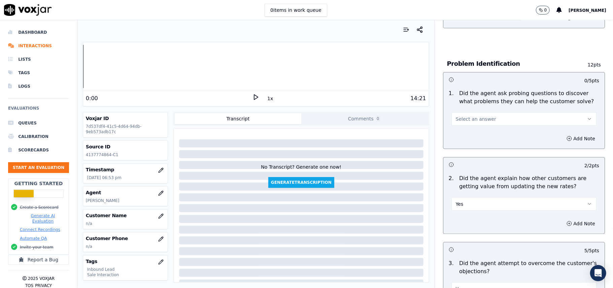
scroll to position [439, 0]
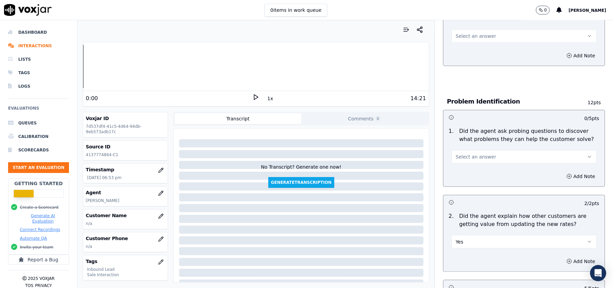
click at [487, 150] on button "Select an answer" at bounding box center [524, 156] width 145 height 13
click at [484, 147] on div "No" at bounding box center [510, 151] width 130 height 11
click at [482, 150] on button "No" at bounding box center [524, 156] width 145 height 13
click at [478, 137] on div "Yes" at bounding box center [510, 140] width 130 height 11
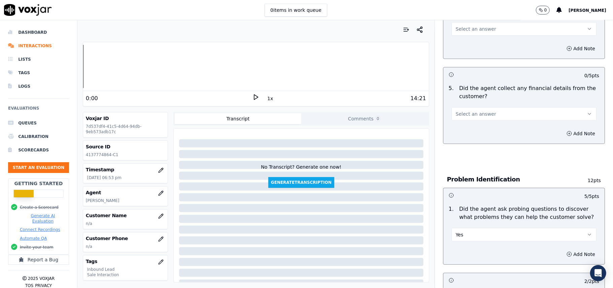
scroll to position [305, 0]
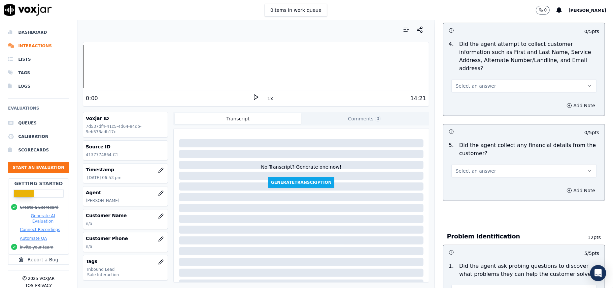
click at [500, 164] on button "Select an answer" at bounding box center [524, 170] width 145 height 13
click at [476, 160] on div "No" at bounding box center [510, 165] width 130 height 11
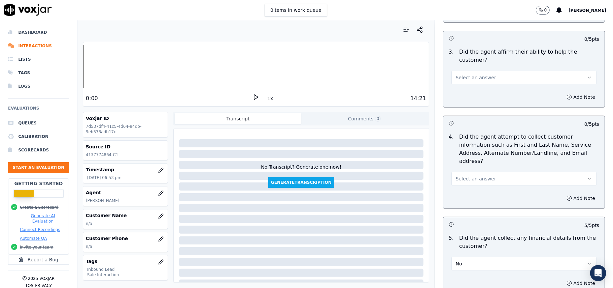
scroll to position [170, 0]
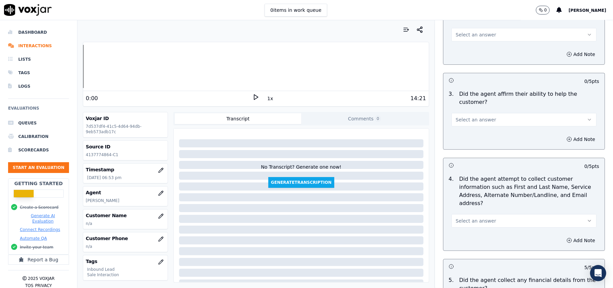
click at [481, 214] on button "Select an answer" at bounding box center [524, 220] width 145 height 13
click at [474, 202] on div "Yes" at bounding box center [510, 204] width 130 height 11
click at [470, 116] on span "Select an answer" at bounding box center [476, 119] width 40 height 7
click at [468, 115] on div "Yes" at bounding box center [510, 111] width 130 height 11
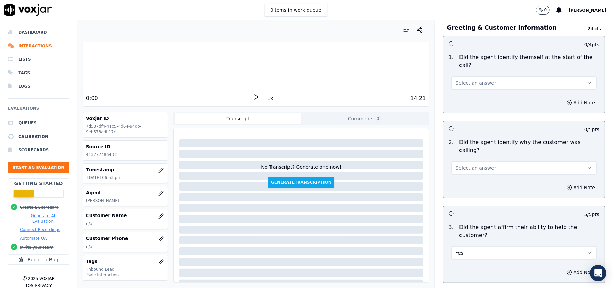
scroll to position [35, 0]
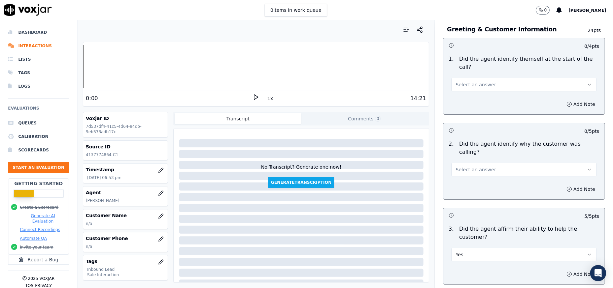
click at [468, 163] on button "Select an answer" at bounding box center [524, 169] width 145 height 13
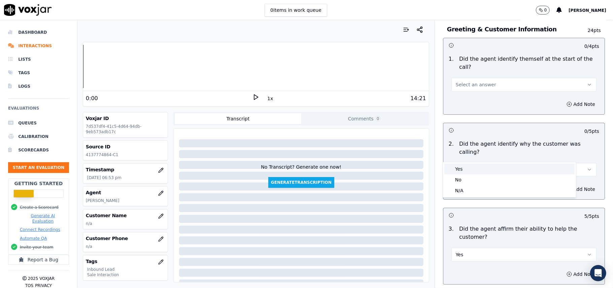
click at [467, 167] on div "Yes" at bounding box center [510, 168] width 130 height 11
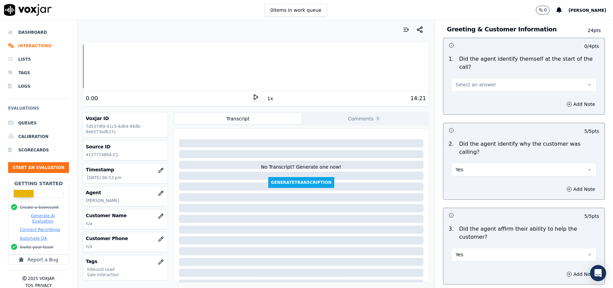
click at [476, 81] on span "Select an answer" at bounding box center [476, 84] width 40 height 7
click at [463, 97] on div "Yes" at bounding box center [510, 92] width 130 height 11
click at [477, 78] on button "Yes" at bounding box center [524, 84] width 145 height 13
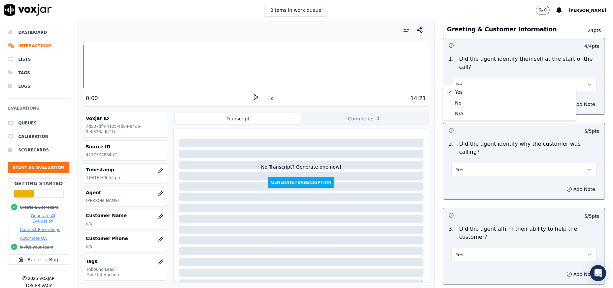
click at [588, 86] on div "Greeting & Customer Information 24 pts 4 / 4 pts 1 . Did the agent identify the…" at bounding box center [524, 249] width 173 height 468
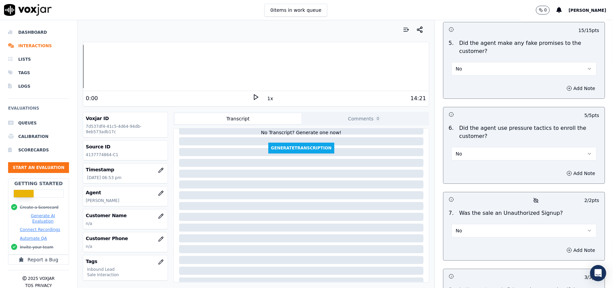
scroll to position [69, 0]
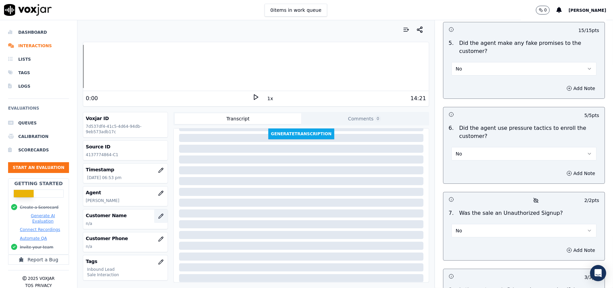
click at [159, 217] on icon "button" at bounding box center [161, 216] width 4 height 4
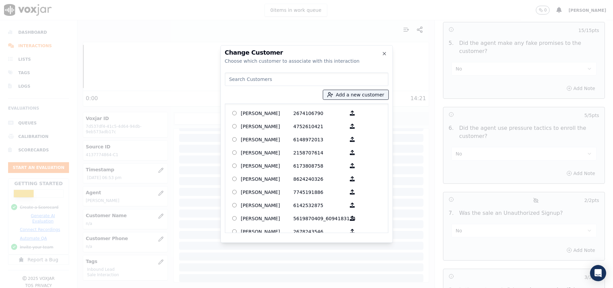
paste input "[PERSON_NAME]"
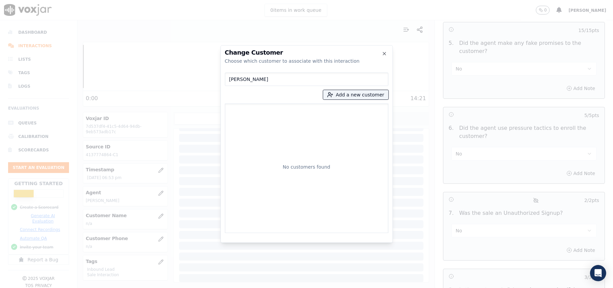
click at [230, 80] on input "[PERSON_NAME]" at bounding box center [307, 78] width 164 height 13
type input "[PERSON_NAME]"
click at [282, 113] on p "[PERSON_NAME]" at bounding box center [267, 113] width 53 height 10
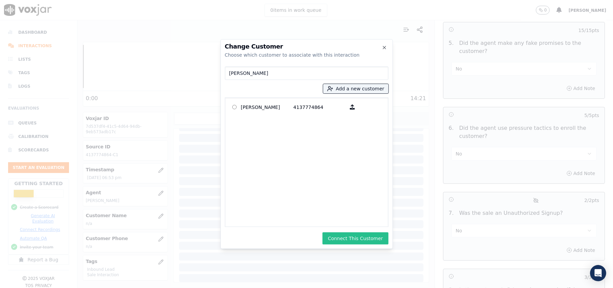
click at [352, 234] on button "Connect This Customer" at bounding box center [356, 238] width 66 height 12
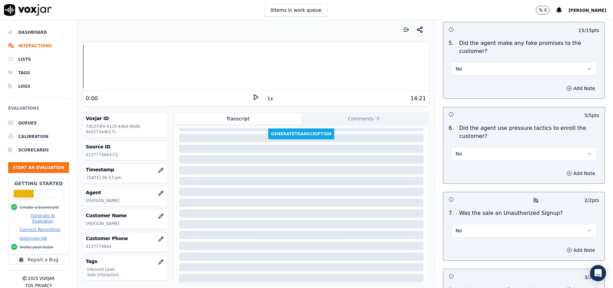
scroll to position [1921, 0]
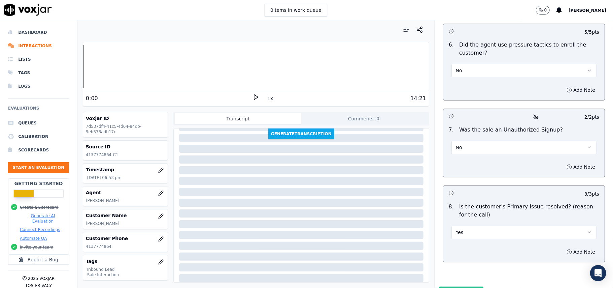
click at [446, 286] on button "Submit Scores" at bounding box center [461, 292] width 45 height 12
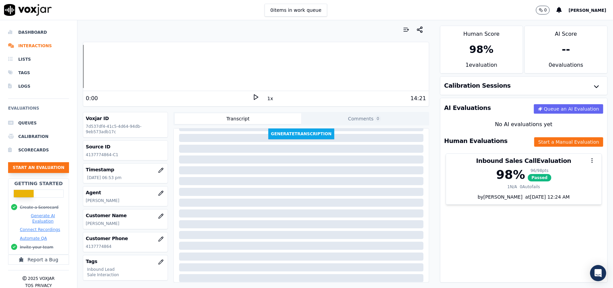
click at [28, 167] on button "Start an Evaluation" at bounding box center [38, 167] width 61 height 11
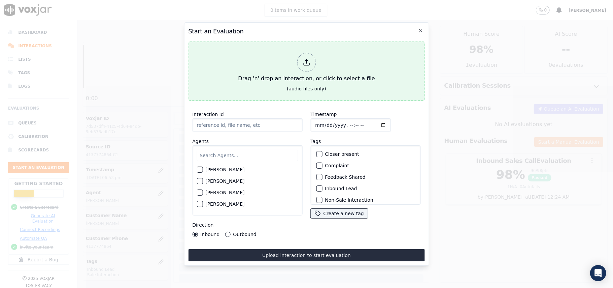
click at [301, 56] on div at bounding box center [306, 62] width 19 height 19
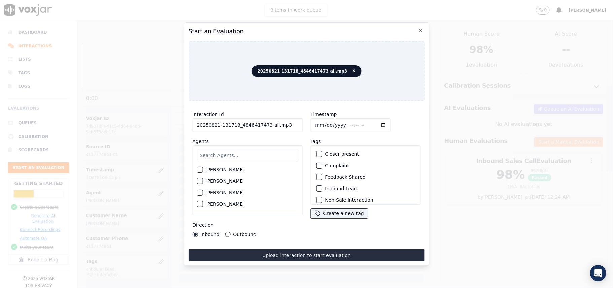
drag, startPoint x: 284, startPoint y: 123, endPoint x: 264, endPoint y: 123, distance: 19.2
click at [264, 123] on input "20250821-131718_4846417473-all.mp3" at bounding box center [247, 124] width 110 height 13
type input "20250821-131718_4846417473-C1"
click at [320, 122] on input "Timestamp" at bounding box center [351, 124] width 80 height 13
type input "[DATE]T18:55"
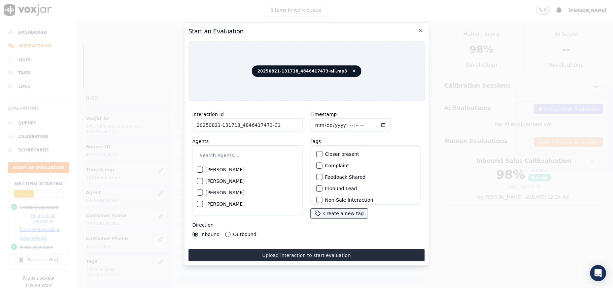
drag, startPoint x: 277, startPoint y: 149, endPoint x: 123, endPoint y: 69, distance: 173.0
click at [276, 150] on input "text" at bounding box center [247, 155] width 101 height 11
type input "wal"
click at [196, 179] on div "wal [PERSON_NAME] [PERSON_NAME]" at bounding box center [247, 180] width 110 height 70
click at [197, 181] on div "button" at bounding box center [199, 183] width 5 height 5
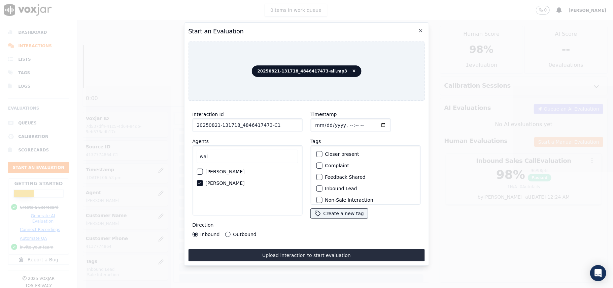
click at [317, 186] on div "button" at bounding box center [319, 188] width 5 height 5
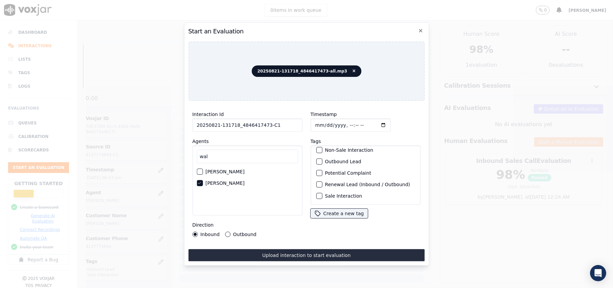
click at [318, 193] on button "Sale Interaction" at bounding box center [319, 196] width 6 height 6
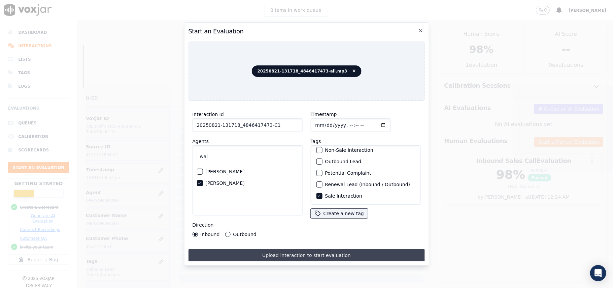
click at [295, 251] on button "Upload interaction to start evaluation" at bounding box center [306, 255] width 236 height 12
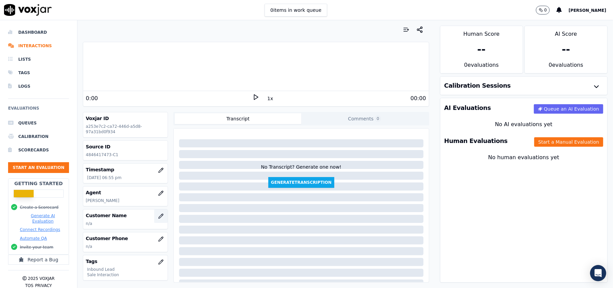
click at [158, 216] on icon "button" at bounding box center [160, 215] width 5 height 5
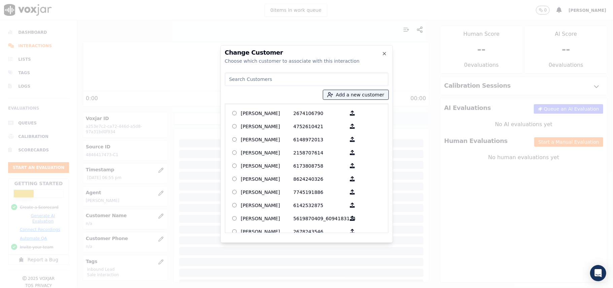
paste input "[PERSON_NAME]"
click at [228, 81] on input "[PERSON_NAME]" at bounding box center [307, 78] width 164 height 13
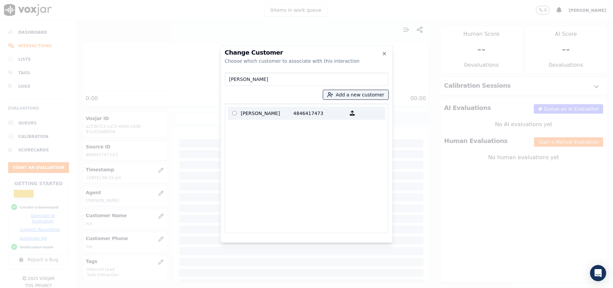
type input "[PERSON_NAME]"
drag, startPoint x: 278, startPoint y: 108, endPoint x: 319, endPoint y: 180, distance: 82.7
click at [278, 110] on p "[PERSON_NAME]" at bounding box center [267, 113] width 53 height 10
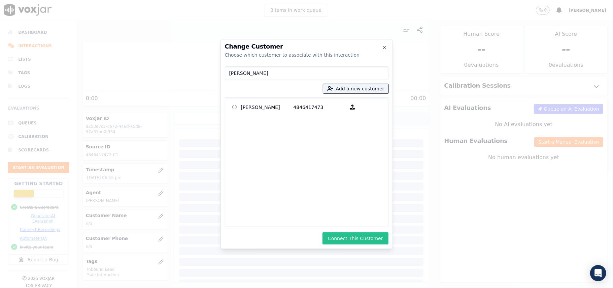
click at [360, 236] on button "Connect This Customer" at bounding box center [356, 238] width 66 height 12
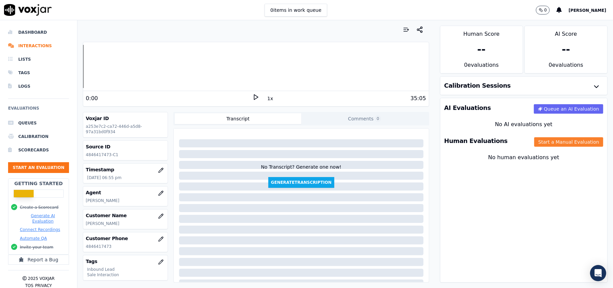
click at [551, 144] on button "Start a Manual Evaluation" at bounding box center [569, 141] width 69 height 9
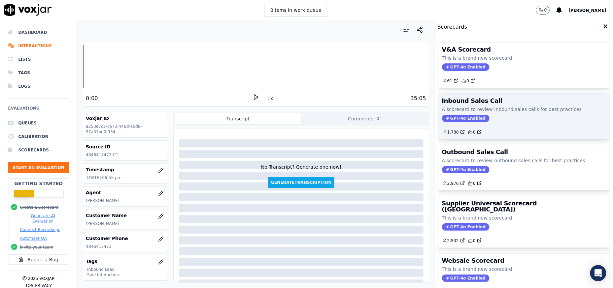
click at [460, 122] on span "GPT-4o Enabled" at bounding box center [465, 118] width 47 height 7
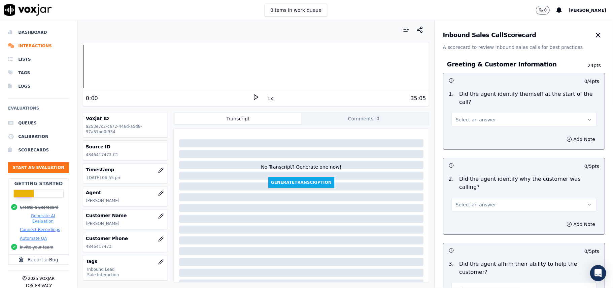
scroll to position [1189, 0]
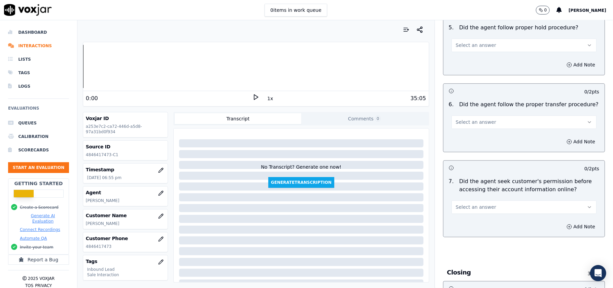
click at [486, 200] on button "Select an answer" at bounding box center [524, 206] width 145 height 13
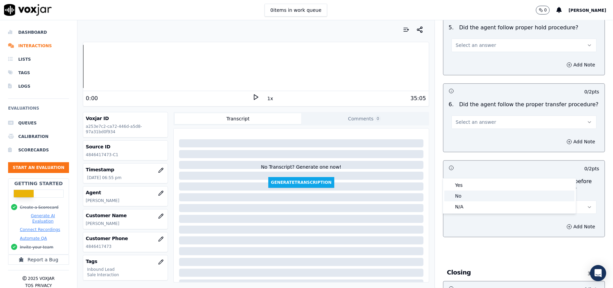
click at [475, 188] on div "Yes" at bounding box center [510, 185] width 130 height 11
click at [476, 200] on button "Yes" at bounding box center [524, 206] width 145 height 13
click at [467, 193] on div "No" at bounding box center [510, 195] width 130 height 11
click at [566, 222] on button "Add Note" at bounding box center [581, 226] width 37 height 9
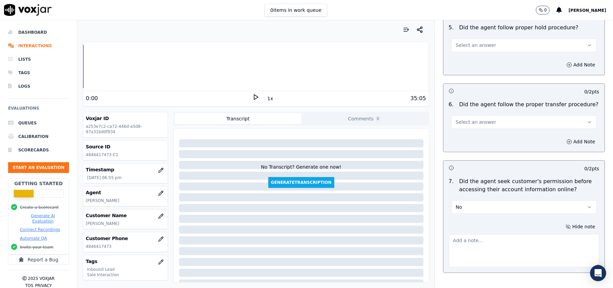
click at [483, 234] on textarea at bounding box center [524, 250] width 151 height 33
paste textarea "@05:42 – Did not take permission from the customer before accessing his account."
click at [449, 234] on textarea "@05:42 – Did not take permission from the customer before accessing his account." at bounding box center [524, 250] width 151 height 33
paste textarea "Call ID: 131718"
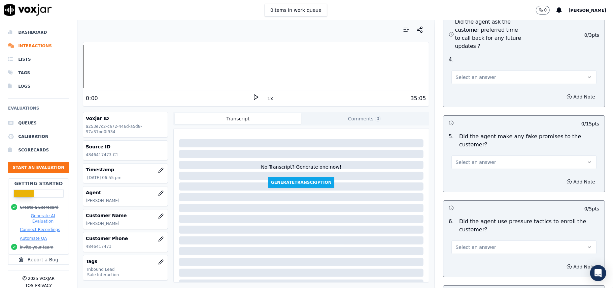
scroll to position [1921, 0]
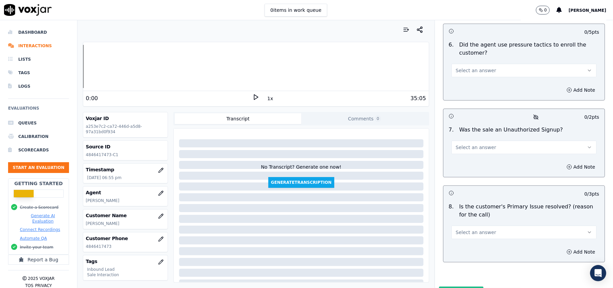
type textarea "Call ID: 131718 @05:42 – Did not take permission from the customer before acces…"
click at [456, 224] on div "Select an answer" at bounding box center [524, 231] width 145 height 15
click at [456, 229] on span "Select an answer" at bounding box center [476, 232] width 40 height 7
click at [453, 209] on div "Yes" at bounding box center [510, 212] width 130 height 11
click at [472, 140] on button "Select an answer" at bounding box center [524, 146] width 145 height 13
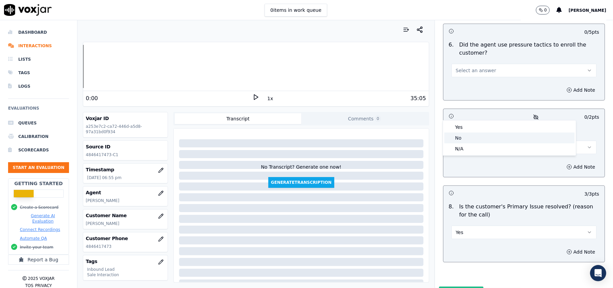
click at [460, 138] on div "No" at bounding box center [510, 137] width 130 height 11
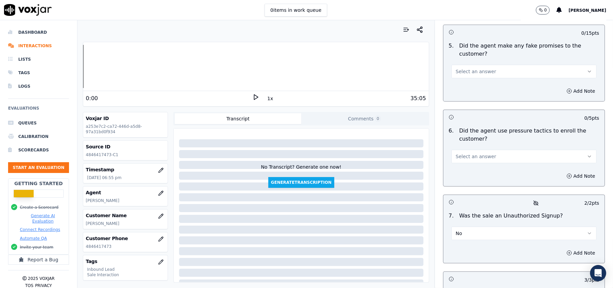
scroll to position [1787, 0]
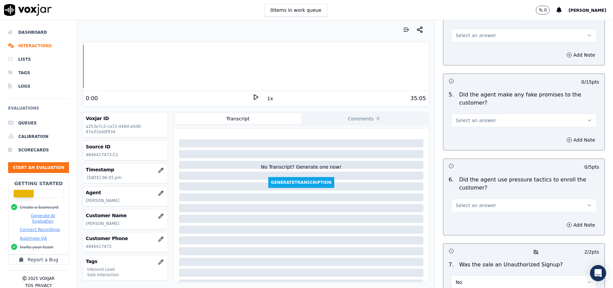
click at [470, 198] on button "Select an answer" at bounding box center [524, 204] width 145 height 13
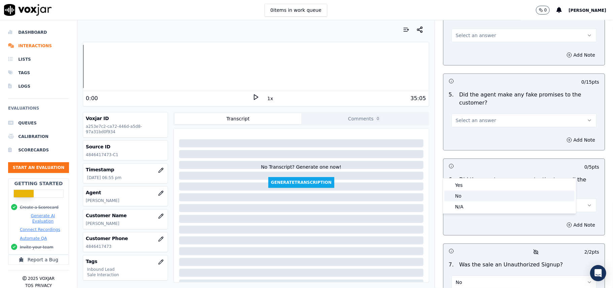
click at [468, 193] on div "No" at bounding box center [510, 195] width 130 height 11
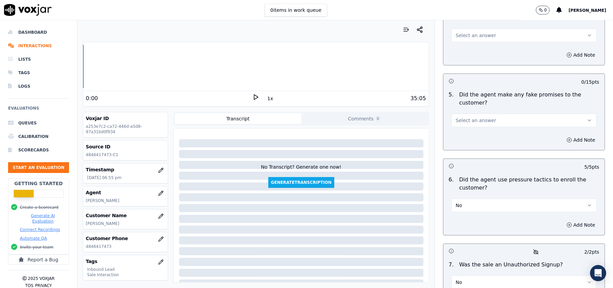
click at [484, 114] on button "Select an answer" at bounding box center [524, 120] width 145 height 13
click at [478, 108] on div "No" at bounding box center [510, 110] width 130 height 11
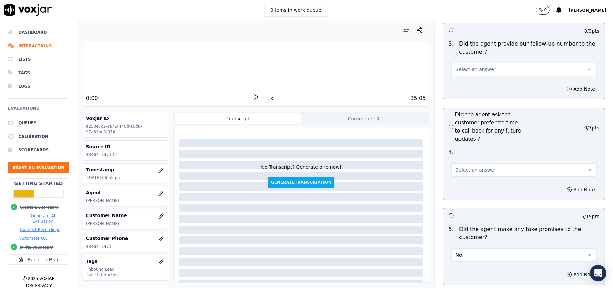
scroll to position [1652, 0]
click at [467, 167] on span "Select an answer" at bounding box center [476, 170] width 40 height 7
click at [459, 149] on div "Yes" at bounding box center [510, 149] width 130 height 11
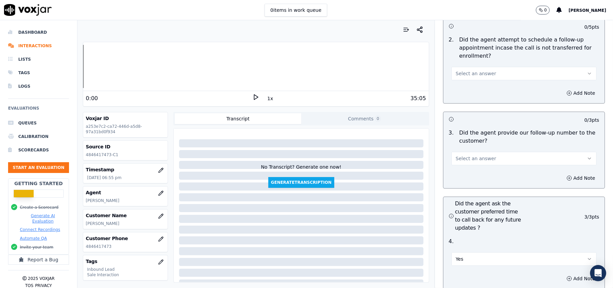
scroll to position [1607, 0]
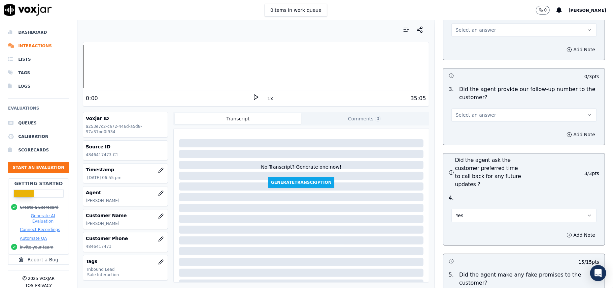
click at [469, 209] on button "Yes" at bounding box center [524, 215] width 145 height 13
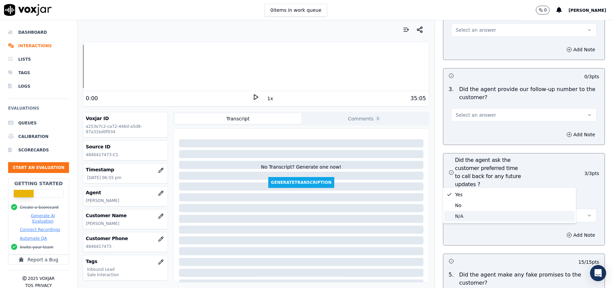
click at [466, 216] on div "N/A" at bounding box center [510, 216] width 130 height 11
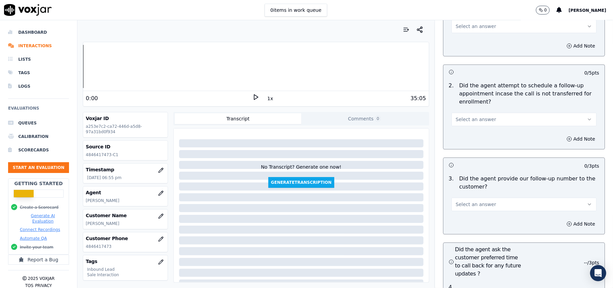
scroll to position [1517, 0]
click at [466, 201] on span "Select an answer" at bounding box center [476, 204] width 40 height 7
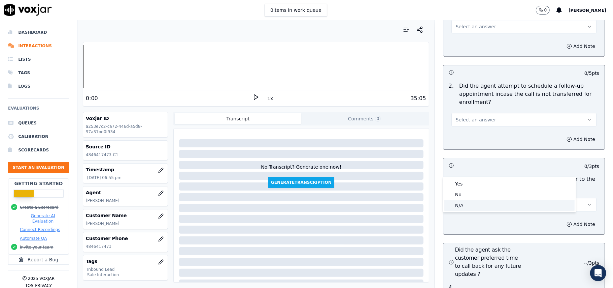
click at [464, 201] on div "N/A" at bounding box center [510, 205] width 130 height 11
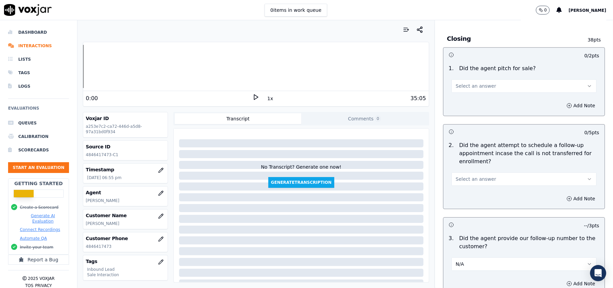
scroll to position [1472, 0]
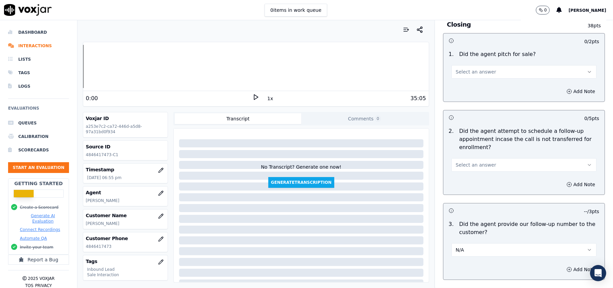
click at [470, 243] on button "N/A" at bounding box center [524, 249] width 145 height 13
click at [453, 239] on div "No" at bounding box center [510, 239] width 130 height 11
click at [462, 243] on button "No" at bounding box center [524, 249] width 145 height 13
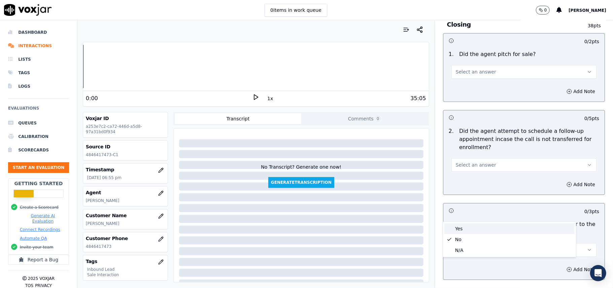
click at [453, 225] on div "Yes" at bounding box center [510, 228] width 130 height 11
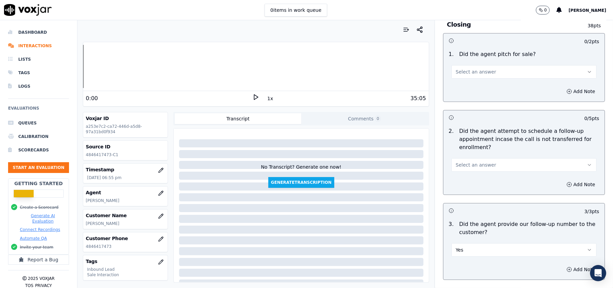
click at [488, 157] on div "Select an answer" at bounding box center [524, 164] width 145 height 15
click at [485, 158] on button "Select an answer" at bounding box center [524, 164] width 145 height 13
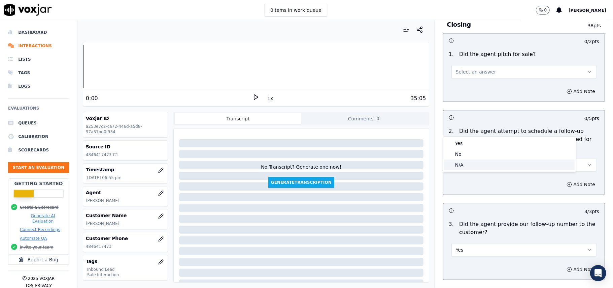
click at [469, 170] on div "N/A" at bounding box center [510, 164] width 130 height 11
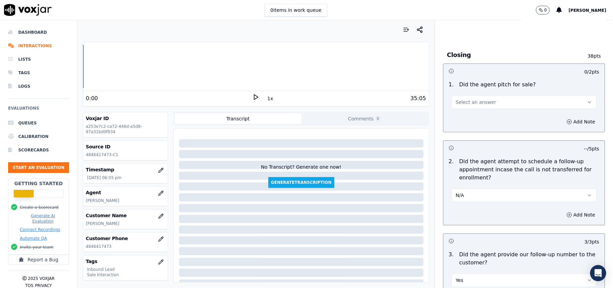
scroll to position [1382, 0]
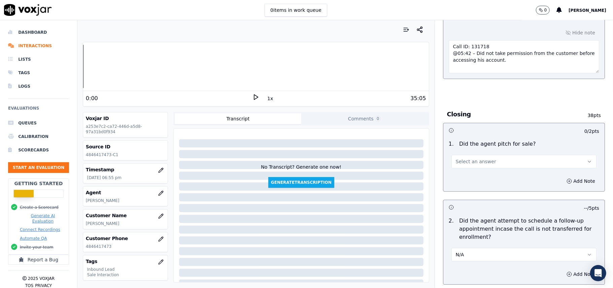
click at [477, 158] on span "Select an answer" at bounding box center [476, 161] width 40 height 7
click at [473, 139] on div "Yes" at bounding box center [510, 139] width 130 height 11
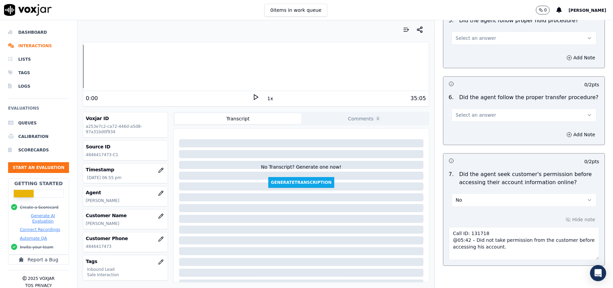
scroll to position [1158, 0]
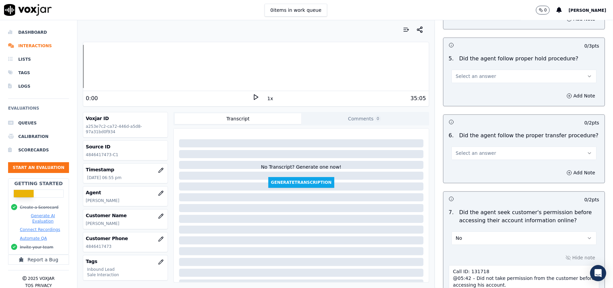
click at [470, 150] on span "Select an answer" at bounding box center [476, 153] width 40 height 7
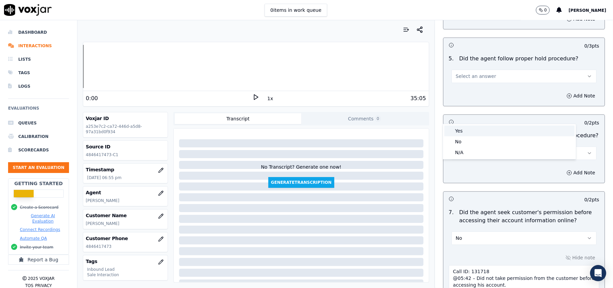
click at [468, 131] on div "Yes" at bounding box center [510, 130] width 130 height 11
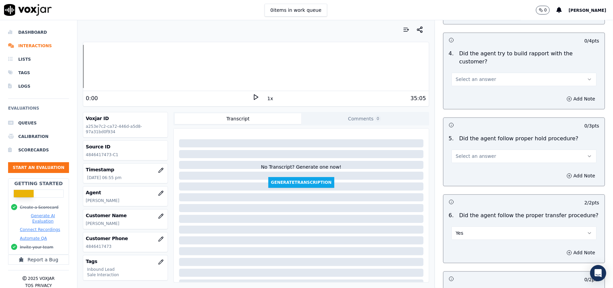
scroll to position [1113, 0]
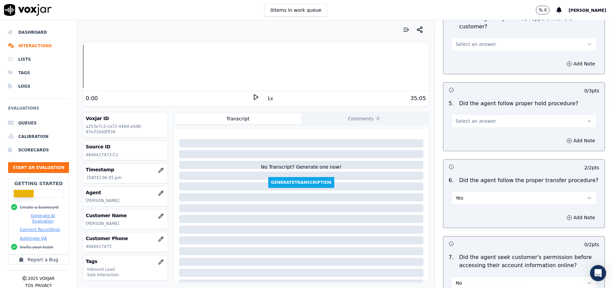
click at [484, 114] on button "Select an answer" at bounding box center [524, 120] width 145 height 13
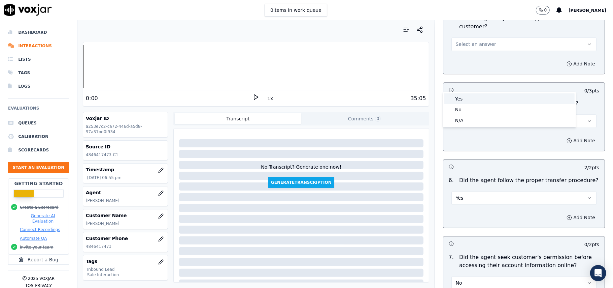
click at [478, 99] on div "Yes" at bounding box center [510, 98] width 130 height 11
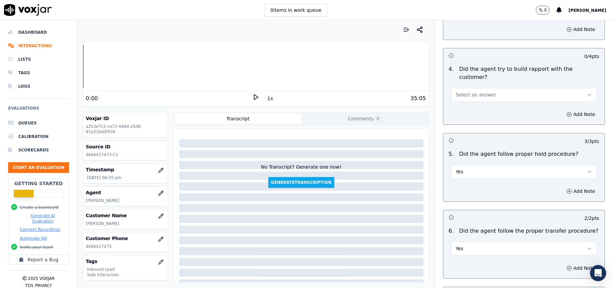
scroll to position [1023, 0]
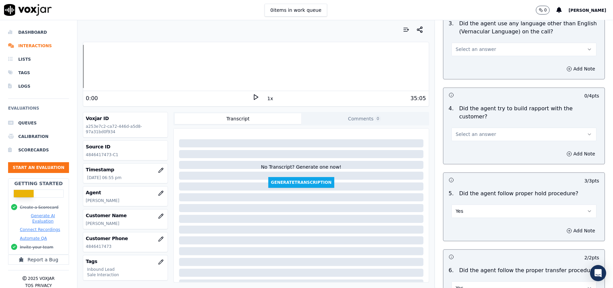
click at [489, 127] on button "Select an answer" at bounding box center [524, 133] width 145 height 13
click at [484, 123] on div "No" at bounding box center [510, 122] width 130 height 11
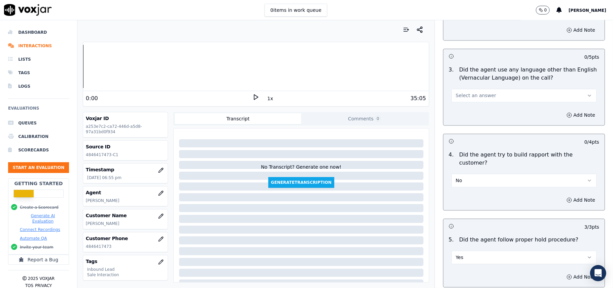
scroll to position [933, 0]
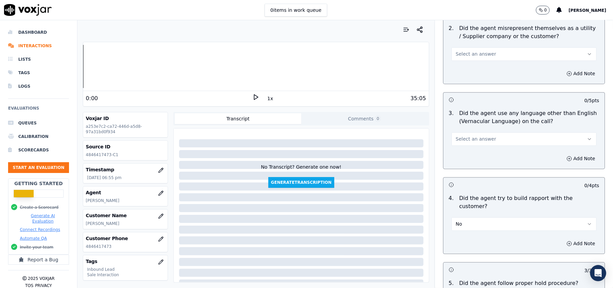
click at [490, 132] on button "Select an answer" at bounding box center [524, 138] width 145 height 13
click at [482, 133] on div "No" at bounding box center [510, 135] width 130 height 11
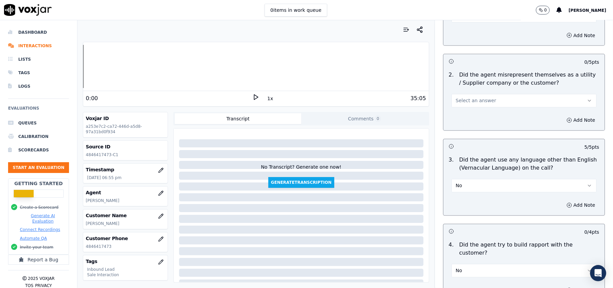
scroll to position [843, 0]
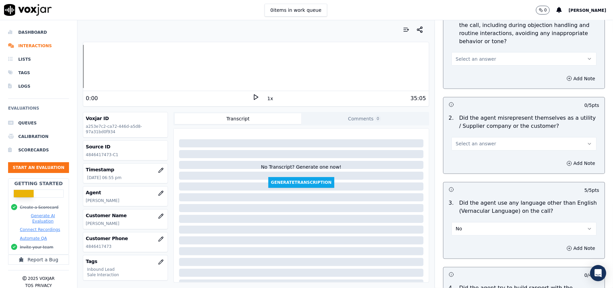
click at [490, 137] on button "Select an answer" at bounding box center [524, 143] width 145 height 13
click at [484, 138] on div "No" at bounding box center [510, 139] width 130 height 11
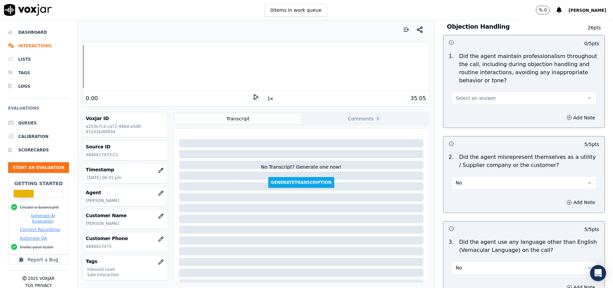
scroll to position [754, 0]
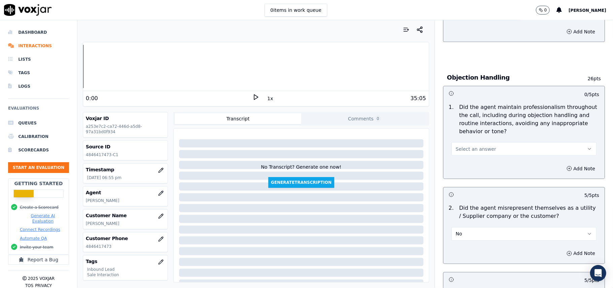
click at [498, 142] on button "Select an answer" at bounding box center [524, 148] width 145 height 13
click at [480, 138] on div "Yes" at bounding box center [510, 133] width 130 height 11
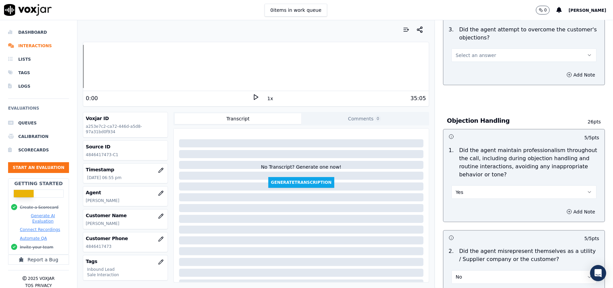
scroll to position [664, 0]
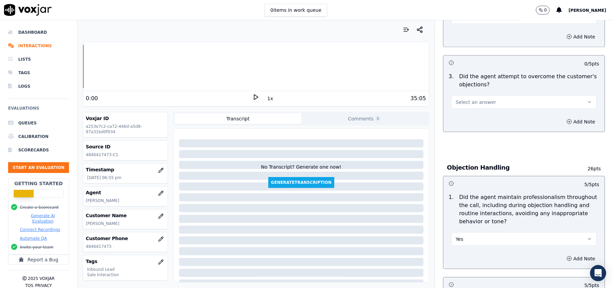
click at [475, 95] on button "Select an answer" at bounding box center [524, 101] width 145 height 13
click at [472, 93] on div "No" at bounding box center [510, 97] width 130 height 11
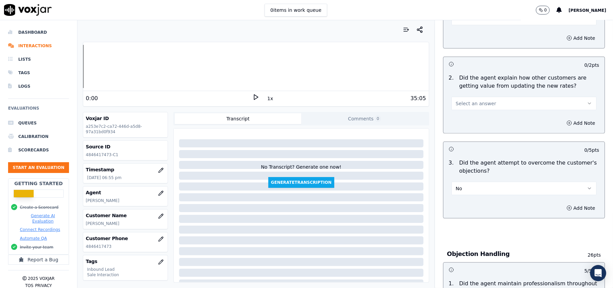
scroll to position [529, 0]
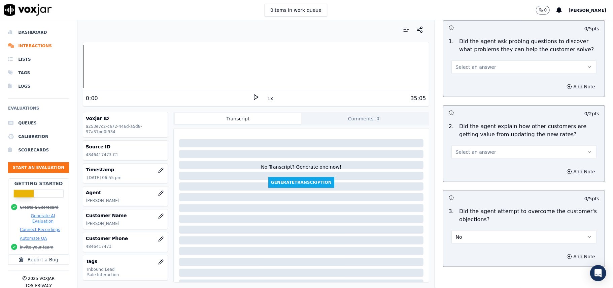
click at [461, 230] on button "No" at bounding box center [524, 236] width 145 height 13
click at [457, 215] on div "Yes No N/A" at bounding box center [509, 232] width 133 height 35
click at [458, 219] on div "Yes" at bounding box center [510, 221] width 130 height 11
click at [467, 149] on span "Select an answer" at bounding box center [476, 152] width 40 height 7
click at [465, 138] on div "Yes" at bounding box center [510, 136] width 130 height 11
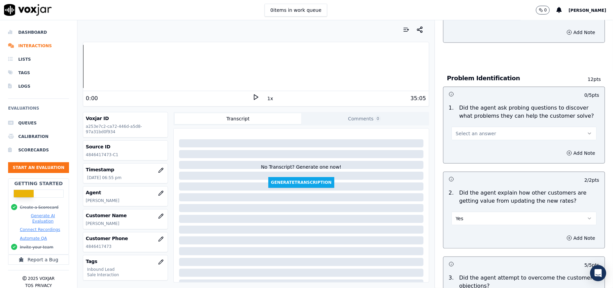
scroll to position [394, 0]
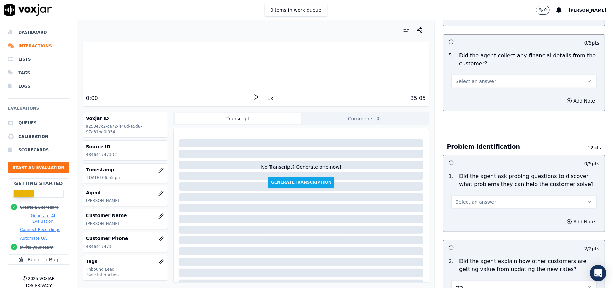
click at [456, 198] on span "Select an answer" at bounding box center [476, 201] width 40 height 7
click at [473, 187] on div "Yes" at bounding box center [510, 185] width 130 height 11
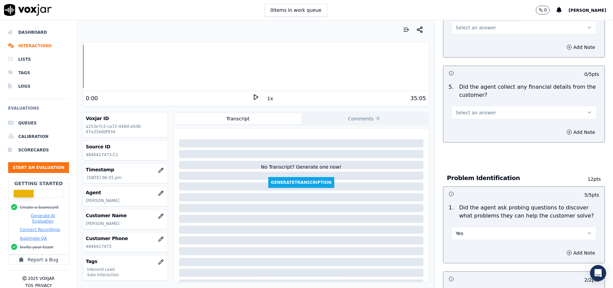
scroll to position [349, 0]
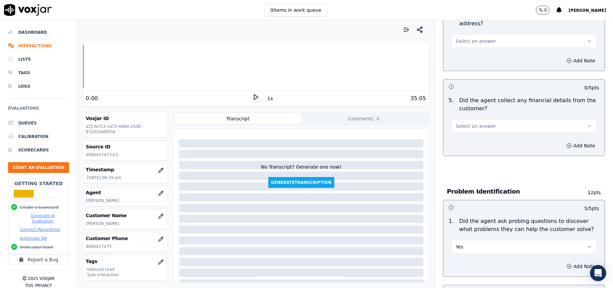
click at [468, 123] on span "Select an answer" at bounding box center [476, 126] width 40 height 7
click at [472, 121] on div "No" at bounding box center [510, 120] width 130 height 11
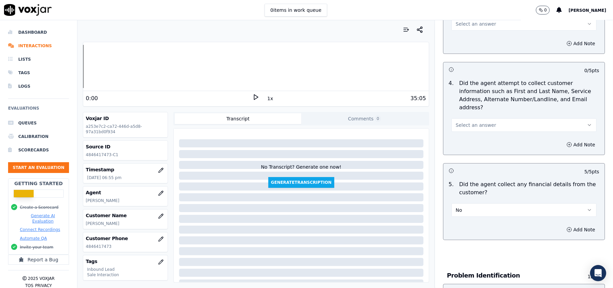
scroll to position [259, 0]
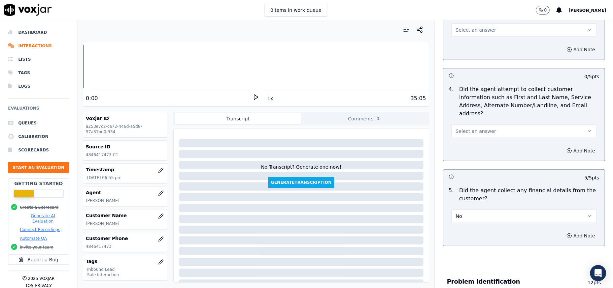
click at [489, 124] on button "Select an answer" at bounding box center [524, 130] width 145 height 13
click at [484, 119] on div "Yes" at bounding box center [510, 114] width 130 height 11
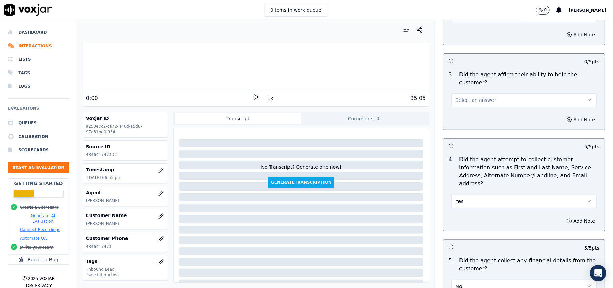
scroll to position [125, 0]
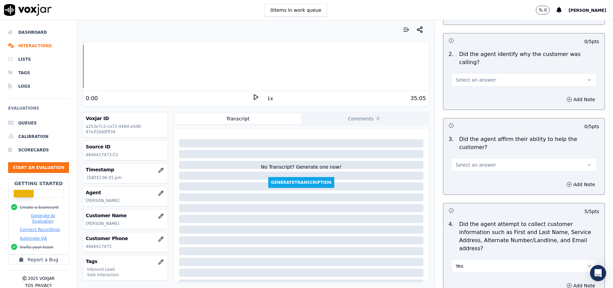
click at [467, 161] on span "Select an answer" at bounding box center [476, 164] width 40 height 7
click at [461, 153] on div "Yes" at bounding box center [510, 156] width 130 height 11
drag, startPoint x: 492, startPoint y: 57, endPoint x: 483, endPoint y: 76, distance: 21.8
click at [492, 72] on div "Select an answer" at bounding box center [524, 79] width 145 height 15
click at [483, 89] on div "Add Note" at bounding box center [524, 99] width 161 height 20
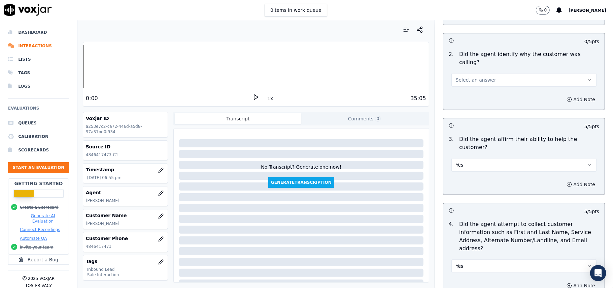
click at [486, 73] on button "Select an answer" at bounding box center [524, 79] width 145 height 13
click at [475, 80] on div "Yes" at bounding box center [510, 79] width 130 height 11
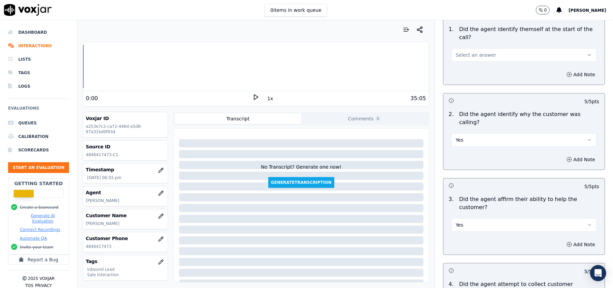
scroll to position [0, 0]
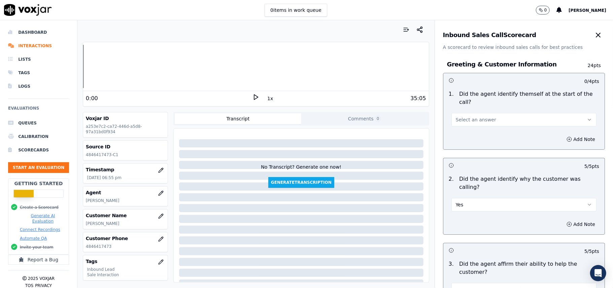
click at [467, 115] on button "Select an answer" at bounding box center [524, 119] width 145 height 13
click at [460, 126] on div "Yes" at bounding box center [510, 127] width 130 height 11
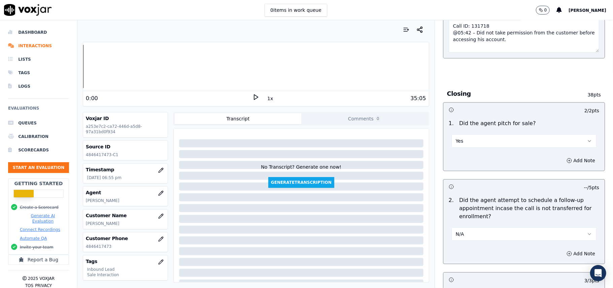
scroll to position [1921, 0]
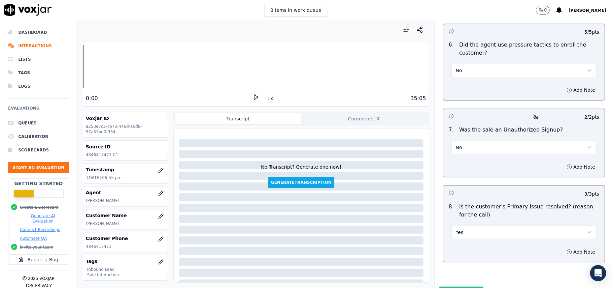
click at [464, 286] on button "Submit Scores" at bounding box center [461, 292] width 45 height 12
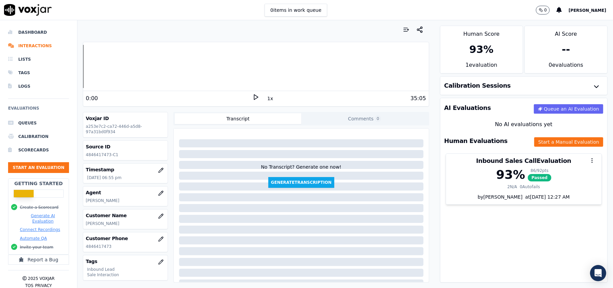
drag, startPoint x: 471, startPoint y: 237, endPoint x: 379, endPoint y: 219, distance: 93.5
click at [467, 237] on div "AI Evaluations Queue an AI Evaluation No AI evaluations yet Human Evaluations S…" at bounding box center [524, 190] width 168 height 185
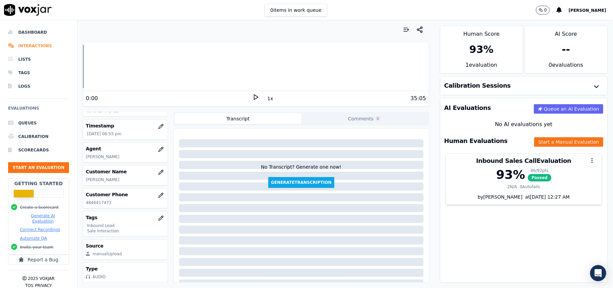
click at [37, 46] on li "Interactions" at bounding box center [38, 45] width 61 height 13
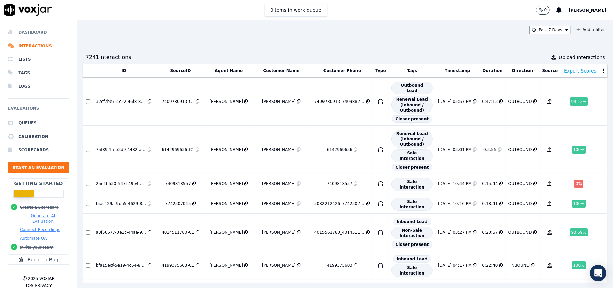
click at [31, 30] on li "Dashboard" at bounding box center [38, 32] width 61 height 13
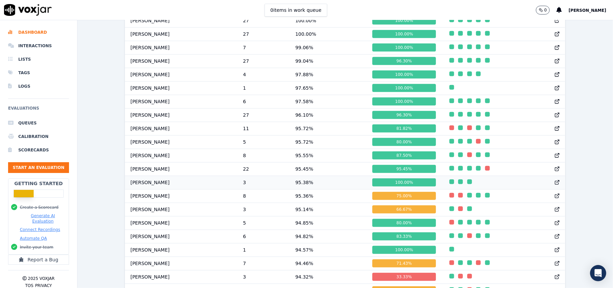
scroll to position [404, 0]
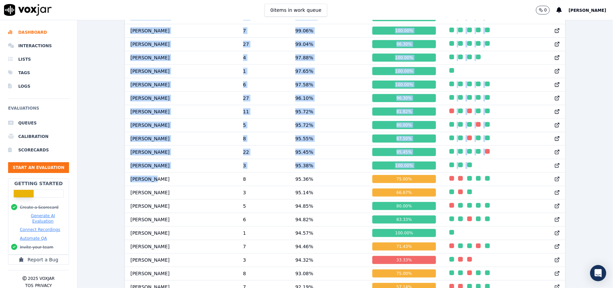
drag, startPoint x: 146, startPoint y: 187, endPoint x: 120, endPoint y: 186, distance: 25.6
click at [120, 186] on div "Past 7 Days Add a filter Evaluations Evaluators Score Distribution Avg Score 86…" at bounding box center [345, 153] width 536 height 267
click at [139, 186] on td "[PERSON_NAME]" at bounding box center [181, 178] width 113 height 13
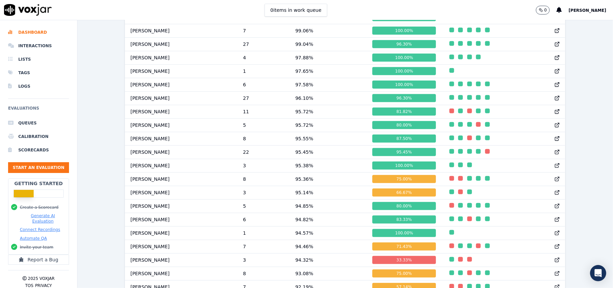
scroll to position [405, 0]
click at [23, 165] on button "Start an Evaluation" at bounding box center [38, 167] width 61 height 11
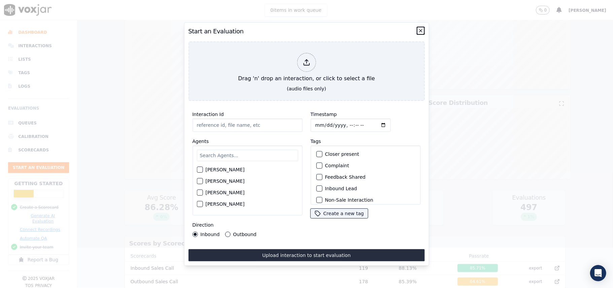
click at [422, 29] on icon "button" at bounding box center [421, 30] width 3 height 3
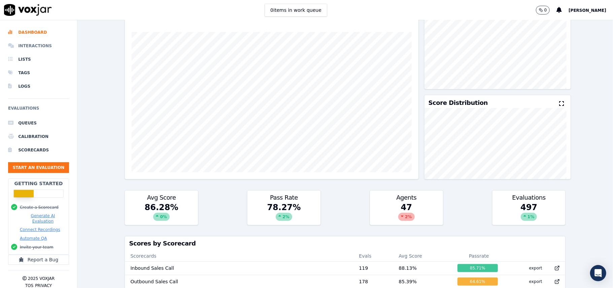
click at [35, 47] on li "Interactions" at bounding box center [38, 45] width 61 height 13
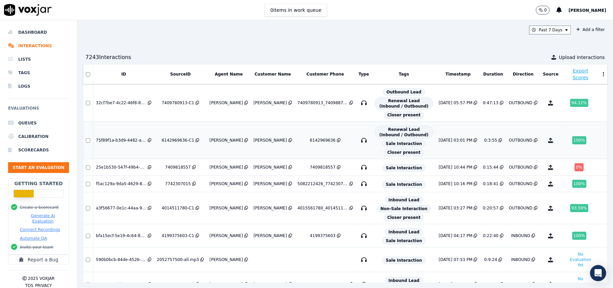
scroll to position [262, 0]
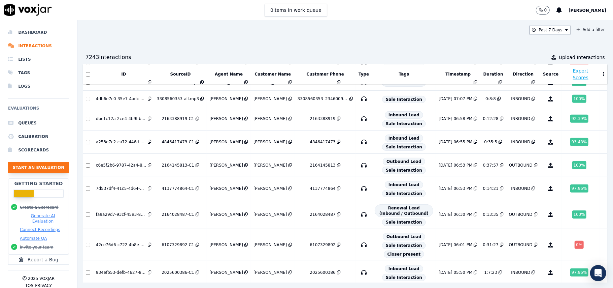
click at [24, 167] on button "Start an Evaluation" at bounding box center [38, 167] width 61 height 11
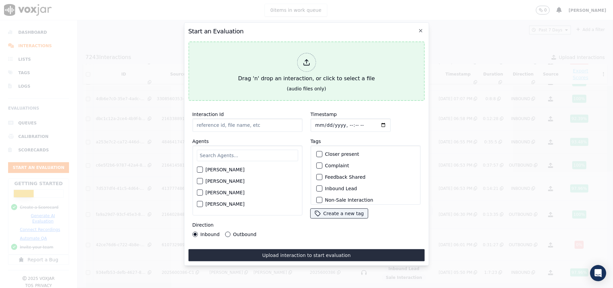
click at [308, 59] on icon at bounding box center [306, 62] width 7 height 7
click at [301, 64] on div at bounding box center [306, 62] width 19 height 19
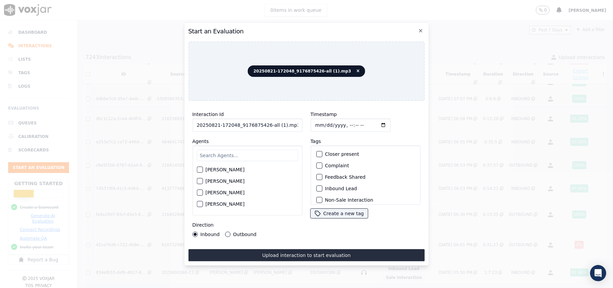
drag, startPoint x: 293, startPoint y: 126, endPoint x: 264, endPoint y: 131, distance: 29.3
click at [264, 131] on div "Interaction Id 20250821-172048_9176875426-all (1).mp3 Agents [PERSON_NAME] [PER…" at bounding box center [247, 173] width 118 height 135
type input "20250821-172048_9176875426-C1"
click at [323, 124] on input "Timestamp" at bounding box center [351, 124] width 80 height 13
type input "[DATE]T19:55"
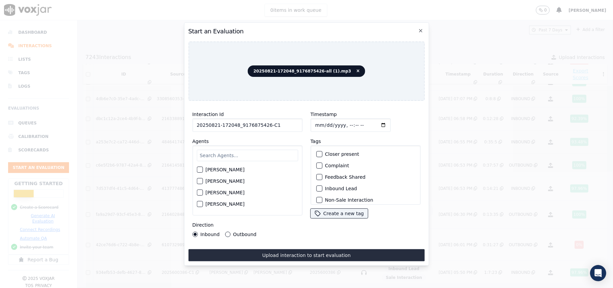
click at [271, 150] on input "text" at bounding box center [247, 155] width 101 height 11
paste input "[PERSON_NAME]"
type input "[PERSON_NAME]"
click at [202, 169] on button "[PERSON_NAME]" at bounding box center [200, 171] width 6 height 6
click at [314, 187] on div "Inbound Lead" at bounding box center [366, 188] width 104 height 11
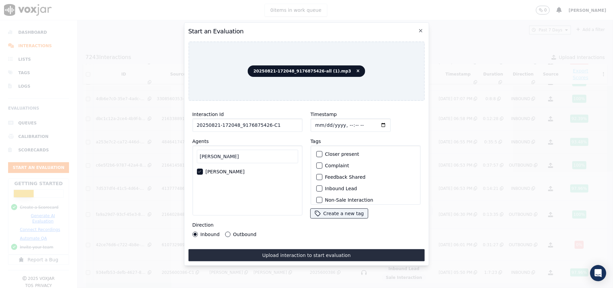
click at [317, 186] on div "button" at bounding box center [319, 188] width 5 height 5
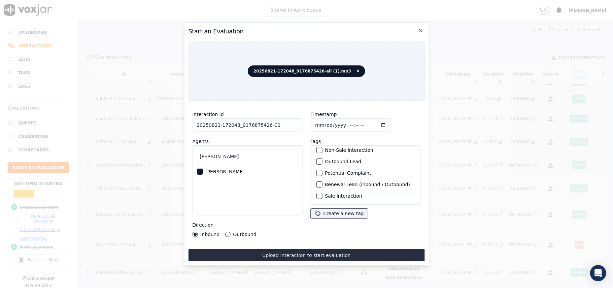
click at [317, 193] on div "button" at bounding box center [319, 195] width 5 height 5
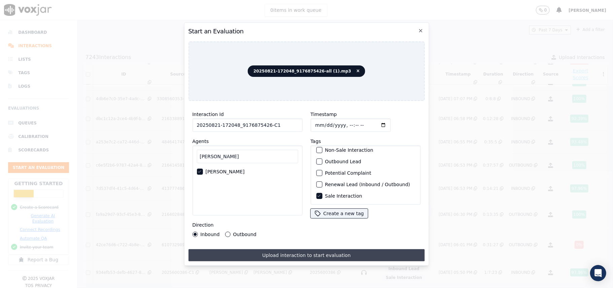
click at [305, 251] on button "Upload interaction to start evaluation" at bounding box center [306, 255] width 236 height 12
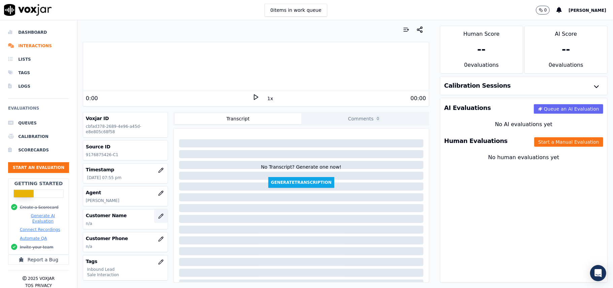
click at [158, 218] on icon "button" at bounding box center [160, 215] width 5 height 5
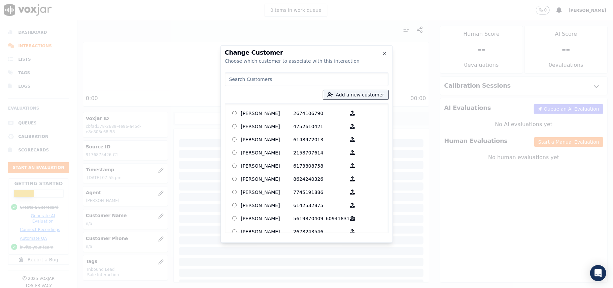
paste input "[PERSON_NAME]"
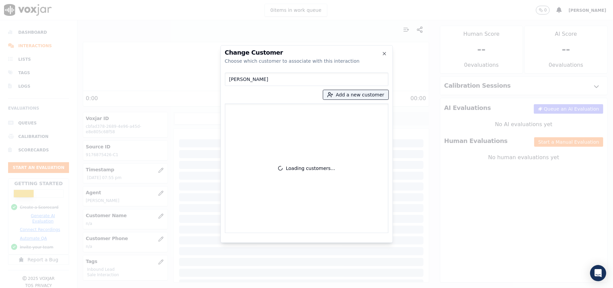
click at [229, 81] on input "[PERSON_NAME]" at bounding box center [307, 78] width 164 height 13
type input "[PERSON_NAME]"
click at [355, 97] on button "Add a new customer" at bounding box center [355, 94] width 65 height 9
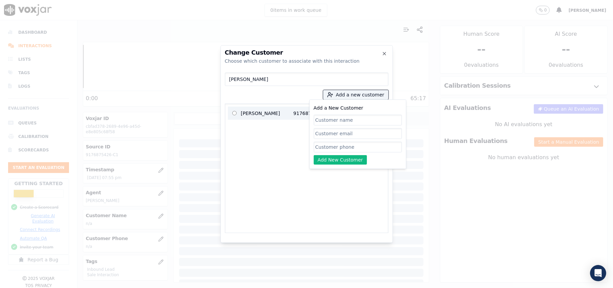
click at [267, 113] on p "[PERSON_NAME]" at bounding box center [267, 113] width 53 height 10
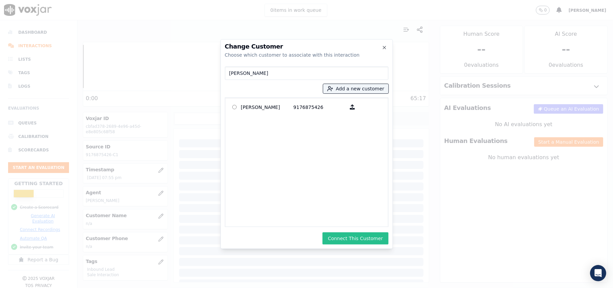
click at [347, 236] on button "Connect This Customer" at bounding box center [356, 238] width 66 height 12
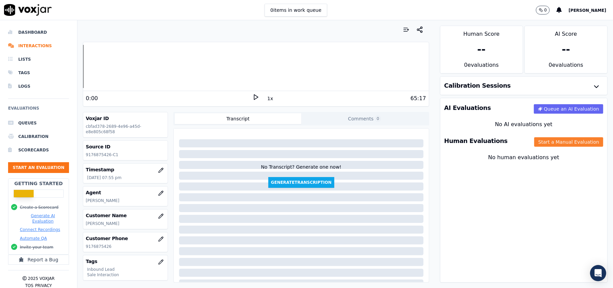
click at [535, 143] on button "Start a Manual Evaluation" at bounding box center [569, 141] width 69 height 9
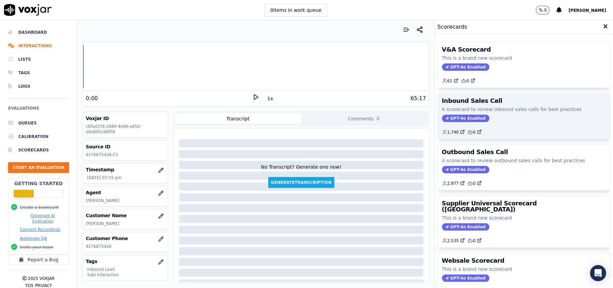
click at [454, 115] on span "GPT-4o Enabled" at bounding box center [465, 118] width 47 height 7
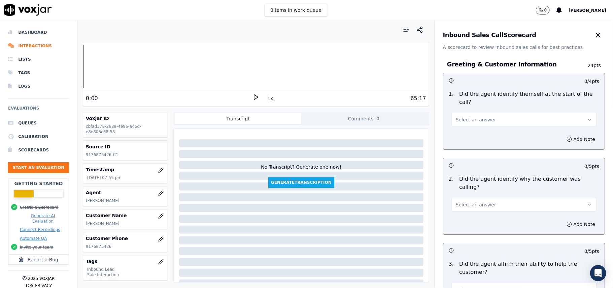
click at [471, 116] on span "Select an answer" at bounding box center [476, 119] width 40 height 7
click at [468, 125] on div "Yes" at bounding box center [510, 127] width 130 height 11
click at [465, 198] on button "Select an answer" at bounding box center [524, 204] width 145 height 13
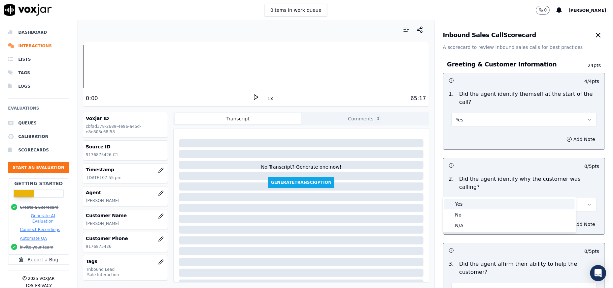
click at [457, 207] on div "Yes" at bounding box center [510, 203] width 130 height 11
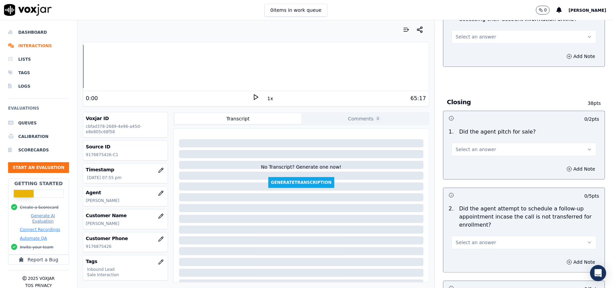
scroll to position [1885, 0]
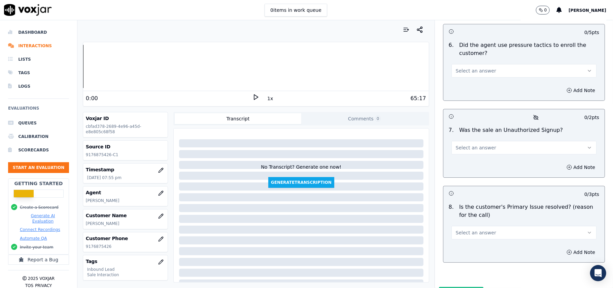
click at [503, 226] on button "Select an answer" at bounding box center [524, 232] width 145 height 13
click at [460, 208] on div "Yes" at bounding box center [510, 212] width 130 height 11
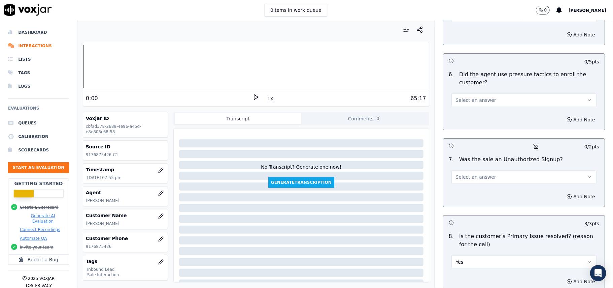
scroll to position [1840, 0]
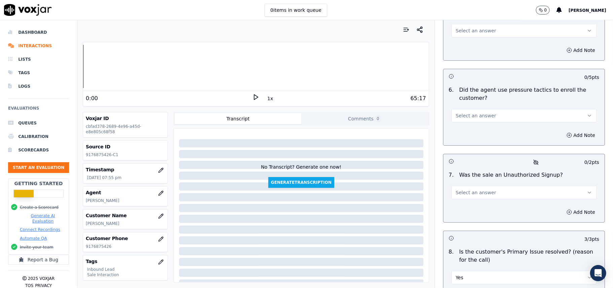
click at [483, 186] on button "Select an answer" at bounding box center [524, 192] width 145 height 13
click at [476, 184] on div "No" at bounding box center [510, 183] width 130 height 11
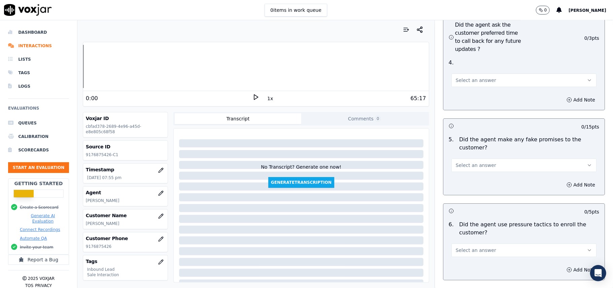
scroll to position [1706, 0]
click at [482, 244] on button "Select an answer" at bounding box center [524, 250] width 145 height 13
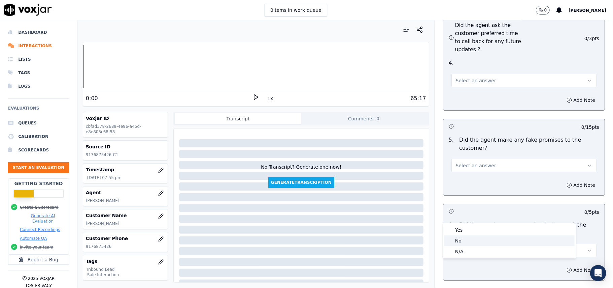
drag, startPoint x: 478, startPoint y: 243, endPoint x: 477, endPoint y: 233, distance: 9.1
click at [478, 243] on div "No" at bounding box center [510, 240] width 130 height 11
click at [474, 162] on span "Select an answer" at bounding box center [476, 165] width 40 height 7
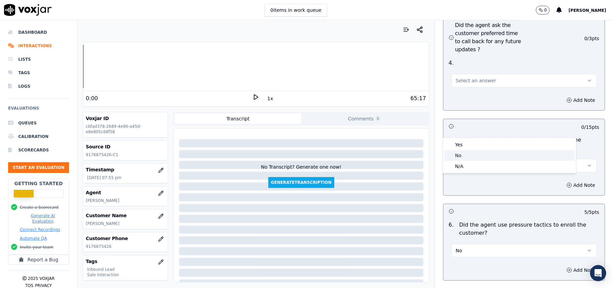
click at [467, 158] on div "No" at bounding box center [510, 155] width 130 height 11
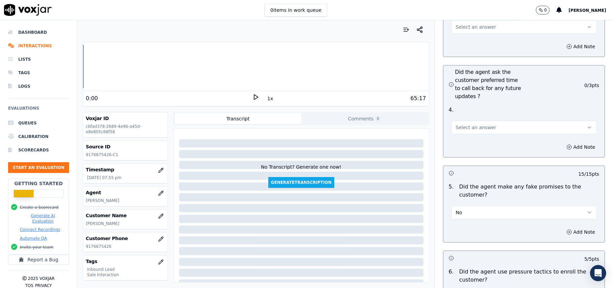
scroll to position [1616, 0]
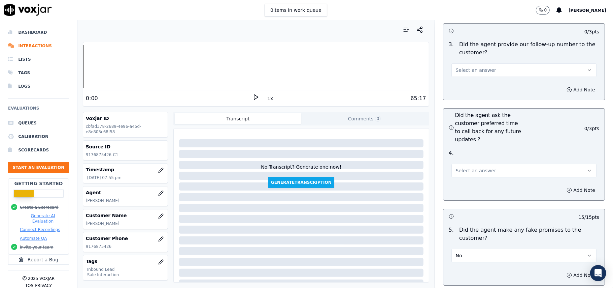
click at [476, 167] on span "Select an answer" at bounding box center [476, 170] width 40 height 7
click at [465, 149] on div "Yes" at bounding box center [510, 149] width 130 height 11
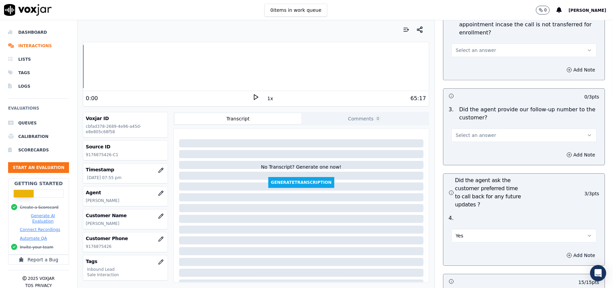
scroll to position [1481, 0]
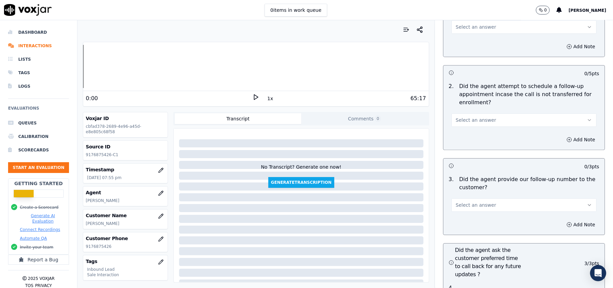
click at [467, 201] on span "Select an answer" at bounding box center [476, 204] width 40 height 7
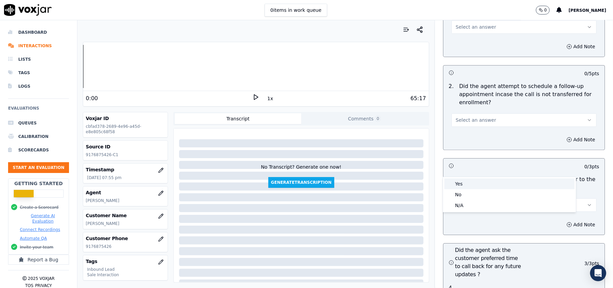
click at [468, 188] on div "Yes" at bounding box center [510, 183] width 130 height 11
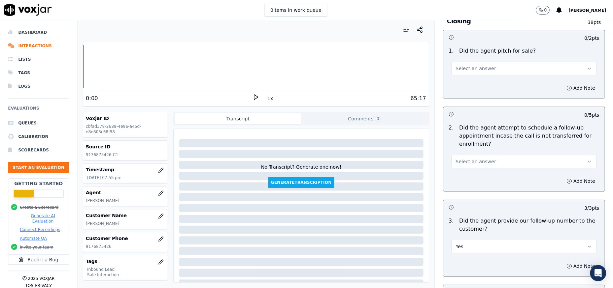
scroll to position [1391, 0]
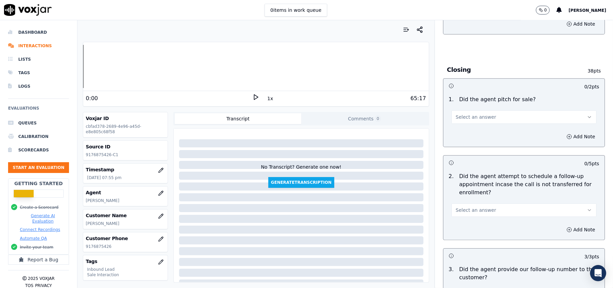
click at [472, 196] on div "Select an answer" at bounding box center [524, 206] width 156 height 20
click at [473, 203] on button "Select an answer" at bounding box center [524, 209] width 145 height 13
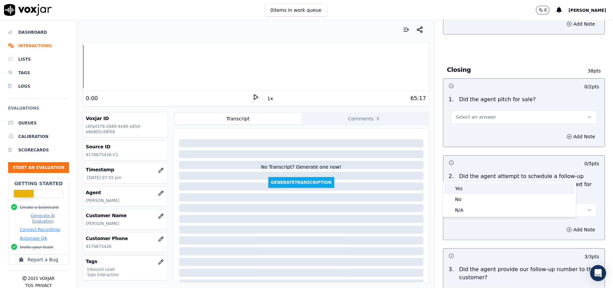
click at [473, 187] on div "Yes" at bounding box center [510, 188] width 130 height 11
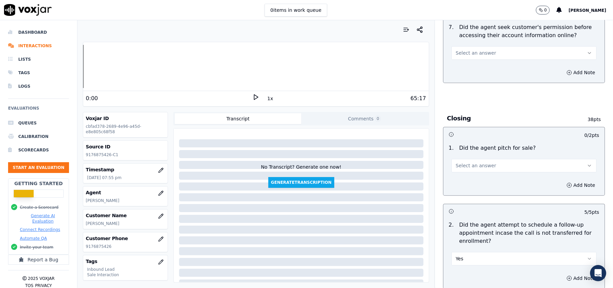
scroll to position [1302, 0]
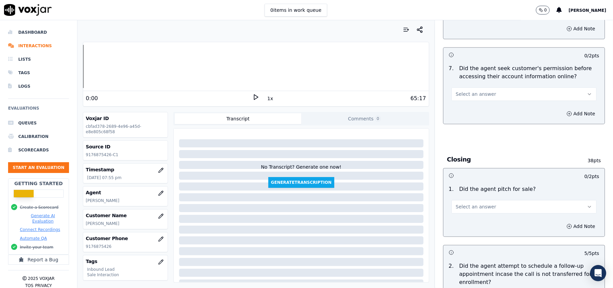
click at [472, 216] on div "Add Note" at bounding box center [524, 226] width 161 height 20
click at [470, 203] on span "Select an answer" at bounding box center [476, 206] width 40 height 7
click at [470, 184] on div "Yes" at bounding box center [510, 185] width 130 height 11
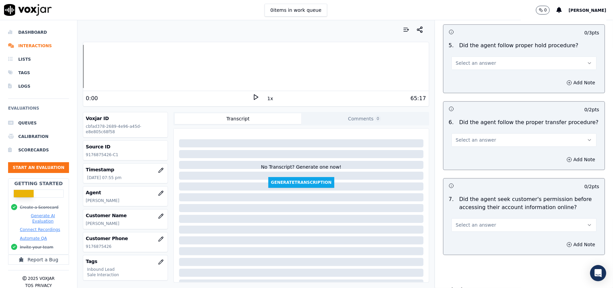
scroll to position [1167, 0]
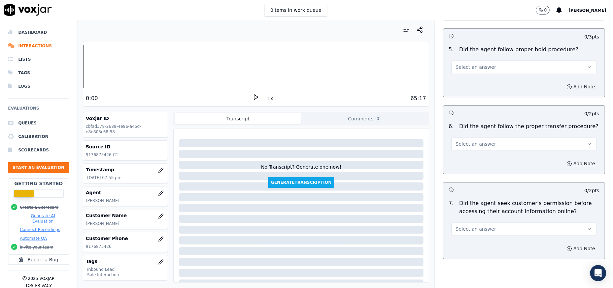
click at [470, 215] on div "Select an answer" at bounding box center [524, 225] width 156 height 20
click at [470, 222] on button "Select an answer" at bounding box center [524, 228] width 145 height 13
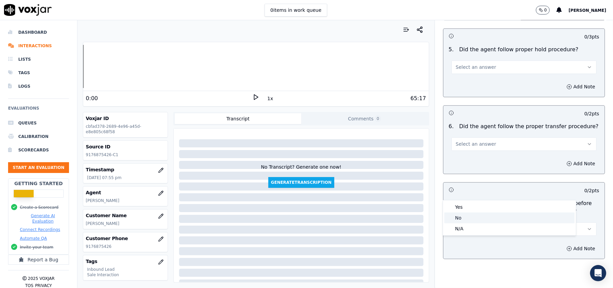
click at [470, 220] on div "No" at bounding box center [510, 217] width 130 height 11
click at [468, 222] on button "No" at bounding box center [524, 228] width 145 height 13
click at [464, 205] on div "Yes" at bounding box center [510, 206] width 130 height 11
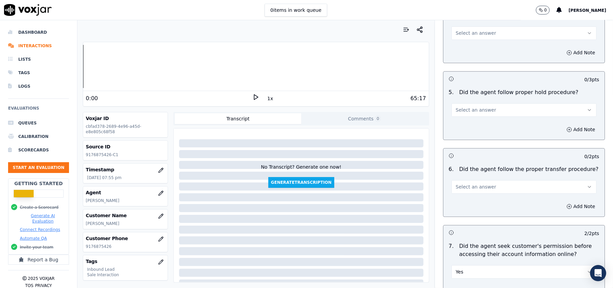
scroll to position [1077, 0]
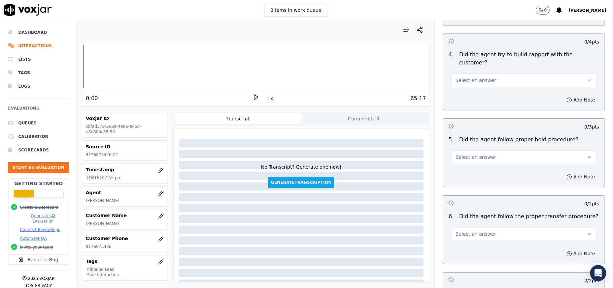
click at [461, 227] on button "Select an answer" at bounding box center [524, 233] width 145 height 13
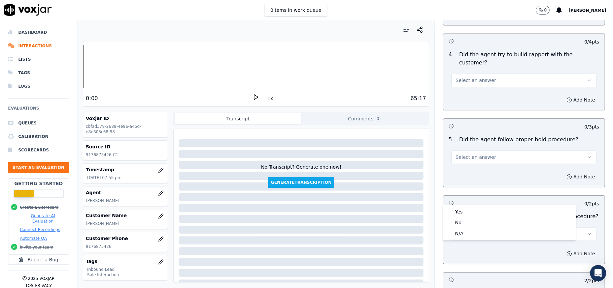
click at [460, 230] on span "Select an answer" at bounding box center [476, 233] width 40 height 7
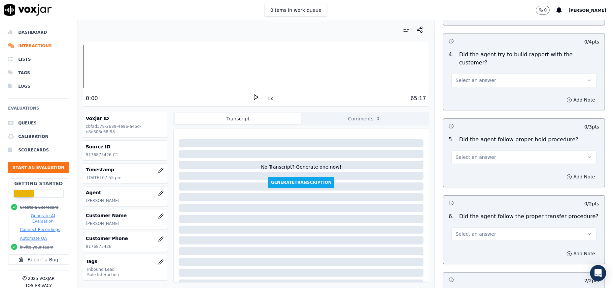
click at [460, 230] on span "Select an answer" at bounding box center [476, 233] width 40 height 7
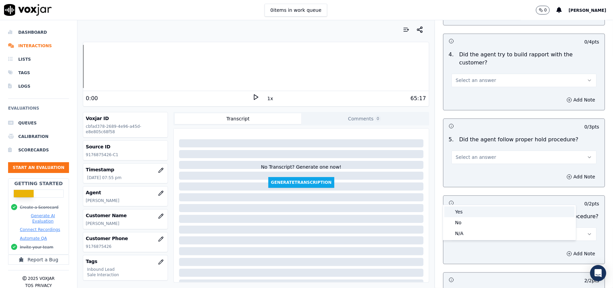
click at [460, 208] on div "Yes" at bounding box center [510, 211] width 130 height 11
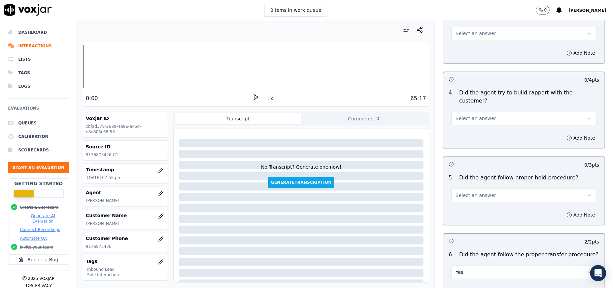
scroll to position [987, 0]
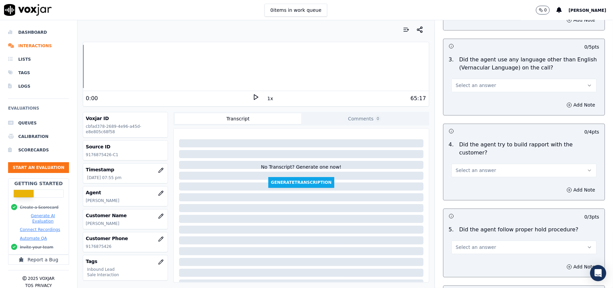
drag, startPoint x: 519, startPoint y: 207, endPoint x: 508, endPoint y: 206, distance: 10.8
click at [519, 240] on button "Select an answer" at bounding box center [524, 246] width 145 height 13
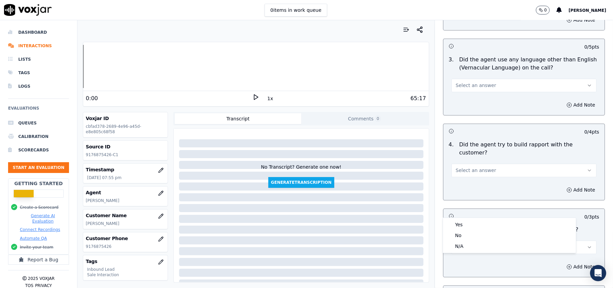
click at [497, 218] on div "Yes No N/A" at bounding box center [509, 235] width 133 height 35
click at [487, 223] on div "Yes" at bounding box center [510, 224] width 130 height 11
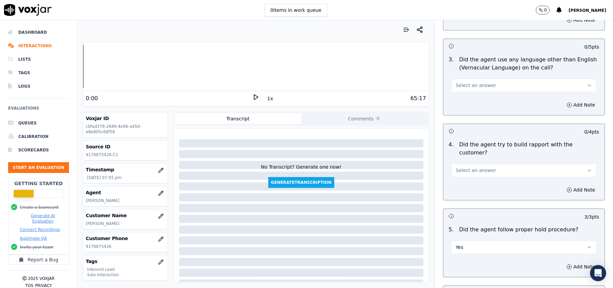
click at [471, 163] on button "Select an answer" at bounding box center [524, 169] width 145 height 13
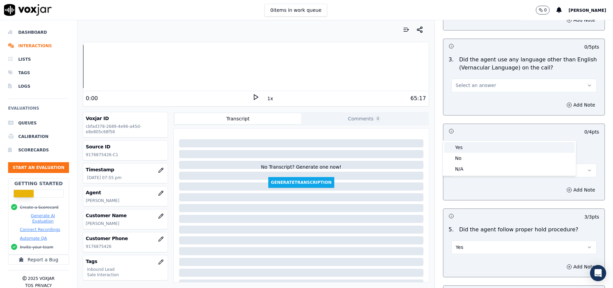
click at [469, 149] on div "Yes" at bounding box center [510, 147] width 130 height 11
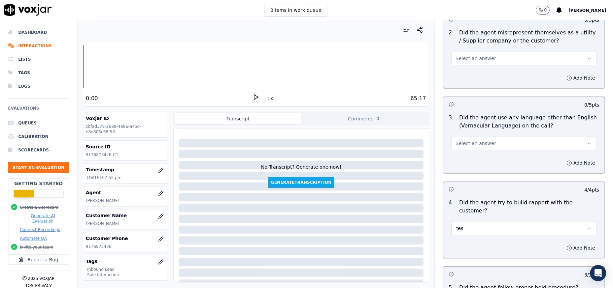
scroll to position [852, 0]
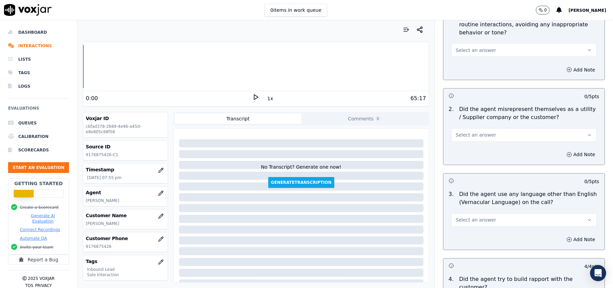
drag, startPoint x: 474, startPoint y: 184, endPoint x: 474, endPoint y: 188, distance: 4.1
click at [474, 213] on button "Select an answer" at bounding box center [524, 219] width 145 height 13
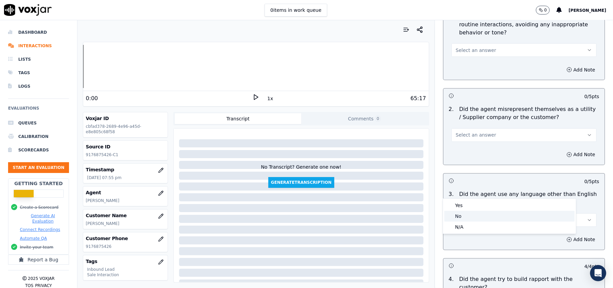
click at [456, 218] on div "No" at bounding box center [510, 216] width 130 height 11
click at [464, 145] on div "Add Note" at bounding box center [524, 155] width 161 height 20
click at [472, 132] on span "Select an answer" at bounding box center [476, 135] width 40 height 7
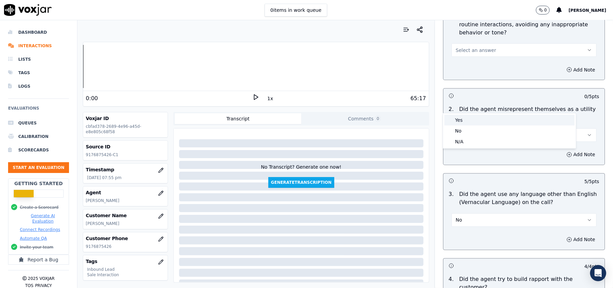
click at [472, 119] on div "Yes" at bounding box center [510, 120] width 130 height 11
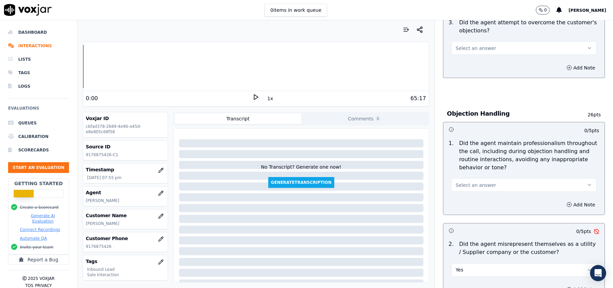
click at [492, 263] on button "Yes" at bounding box center [524, 269] width 145 height 13
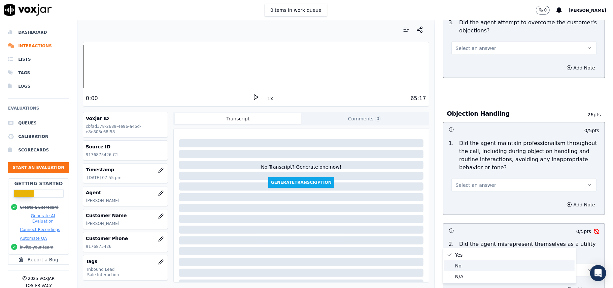
click at [461, 264] on div "No" at bounding box center [510, 265] width 130 height 11
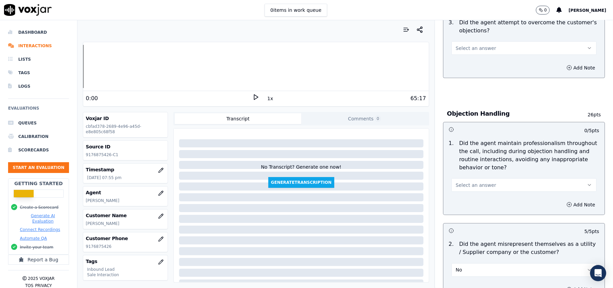
click at [464, 178] on button "Select an answer" at bounding box center [524, 184] width 145 height 13
click at [457, 174] on div "Yes" at bounding box center [510, 169] width 130 height 11
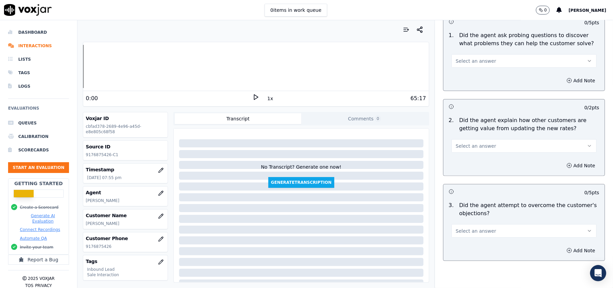
scroll to position [538, 0]
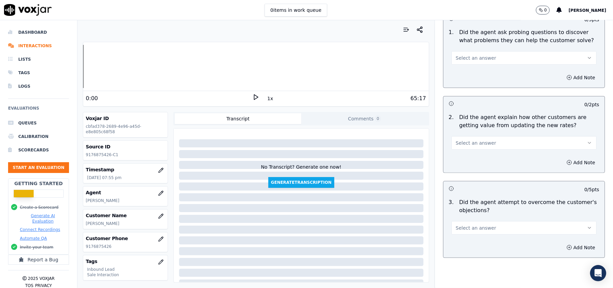
click at [472, 139] on span "Select an answer" at bounding box center [476, 142] width 40 height 7
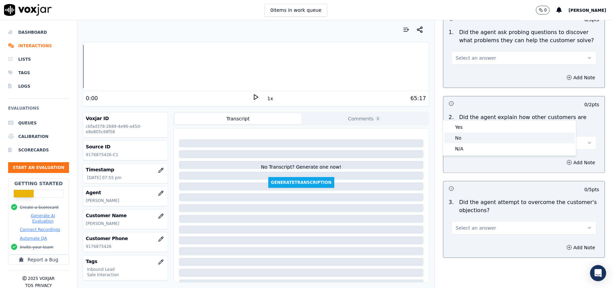
click at [468, 135] on div "No" at bounding box center [510, 137] width 130 height 11
click at [472, 224] on span "Select an answer" at bounding box center [476, 227] width 40 height 7
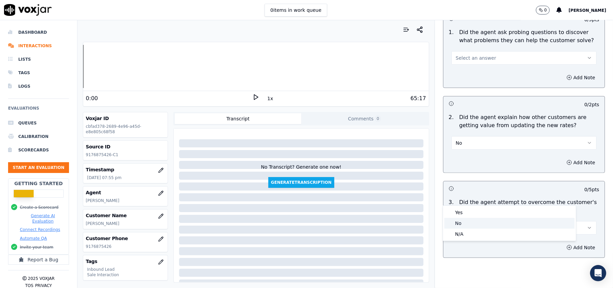
click at [463, 220] on div "No" at bounding box center [510, 223] width 130 height 11
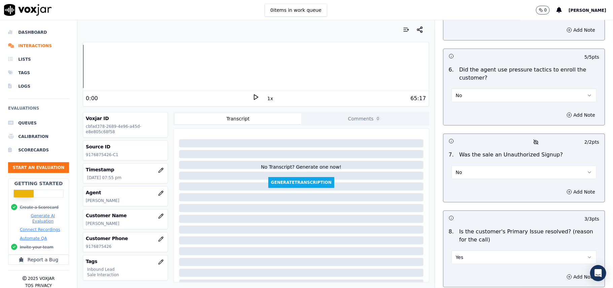
scroll to position [1885, 0]
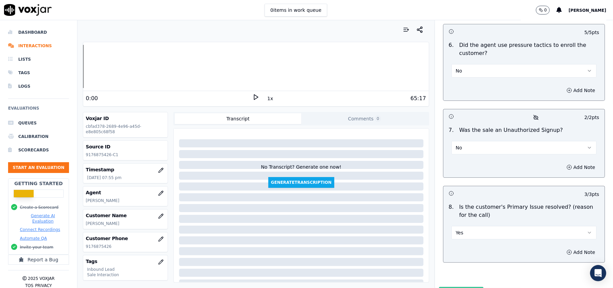
click at [451, 287] on button "Submit Scores" at bounding box center [461, 293] width 45 height 12
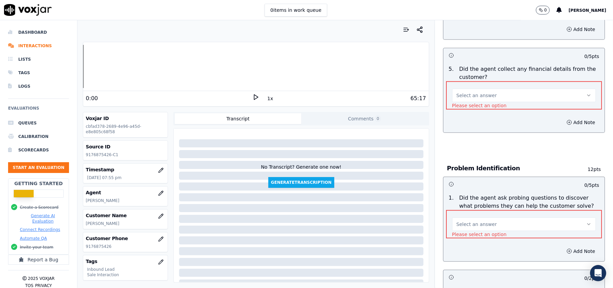
scroll to position [299, 0]
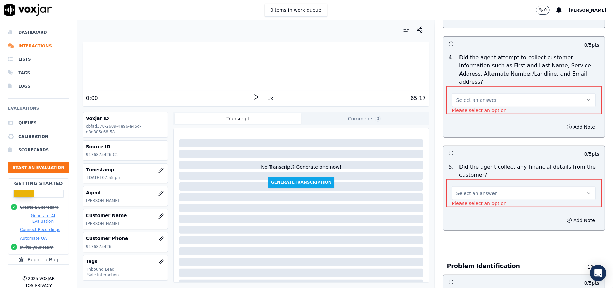
click at [492, 186] on button "Select an answer" at bounding box center [524, 192] width 144 height 13
click at [483, 177] on div "Yes" at bounding box center [510, 175] width 130 height 11
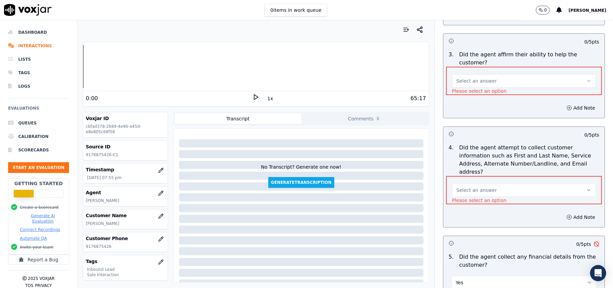
scroll to position [119, 0]
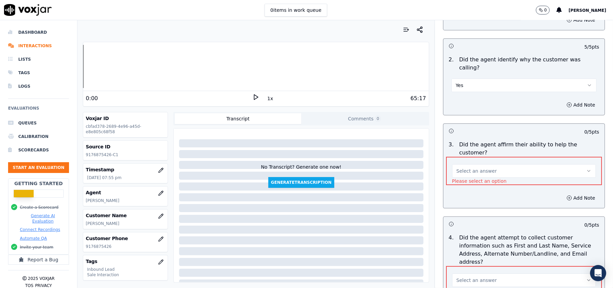
click at [500, 164] on button "Select an answer" at bounding box center [524, 170] width 144 height 13
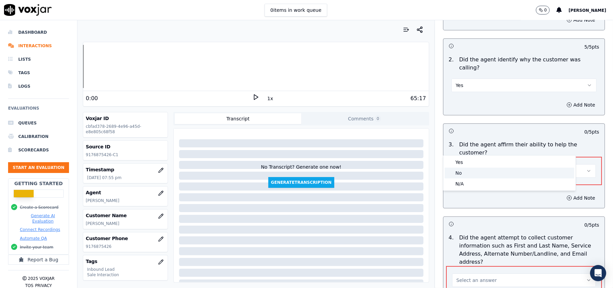
click at [477, 175] on div "No" at bounding box center [510, 172] width 130 height 11
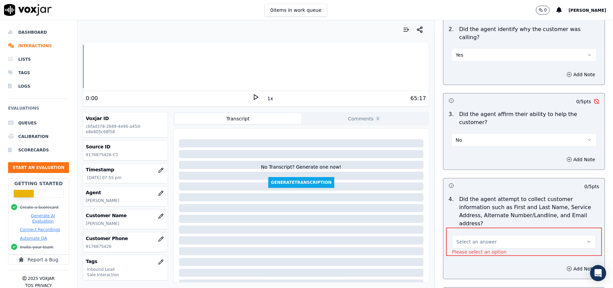
scroll to position [164, 0]
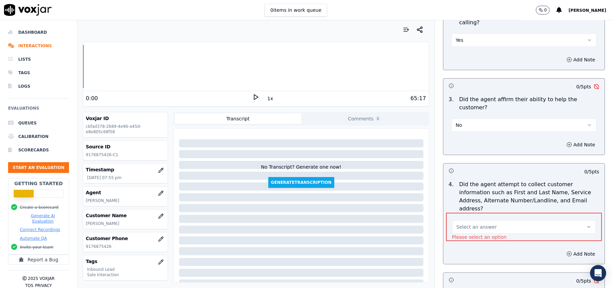
click at [474, 223] on span "Select an answer" at bounding box center [477, 226] width 40 height 7
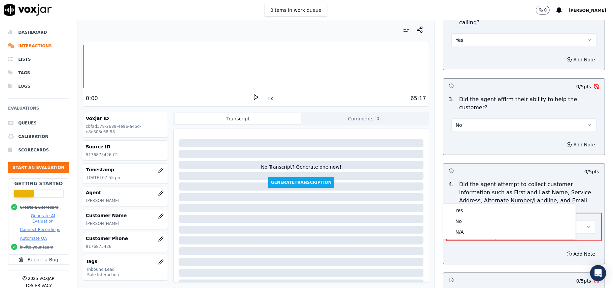
click at [473, 205] on div "Yes" at bounding box center [510, 210] width 130 height 11
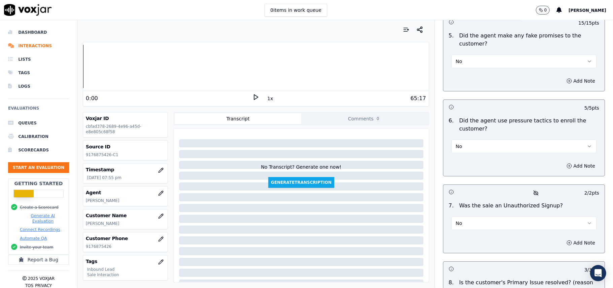
scroll to position [1893, 0]
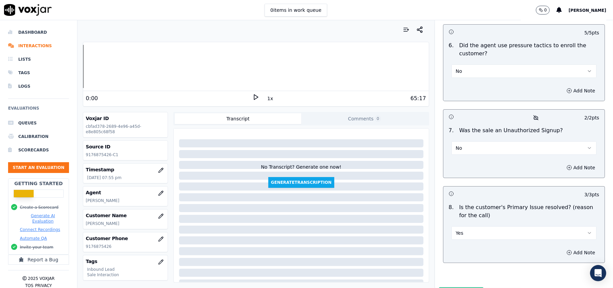
click at [445, 287] on button "Submit Scores" at bounding box center [461, 293] width 45 height 12
click at [441, 287] on button "Submit Scores" at bounding box center [461, 293] width 45 height 12
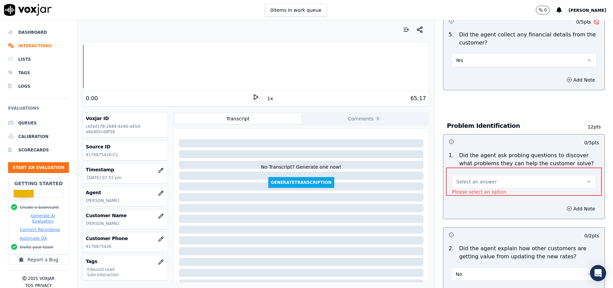
scroll to position [411, 0]
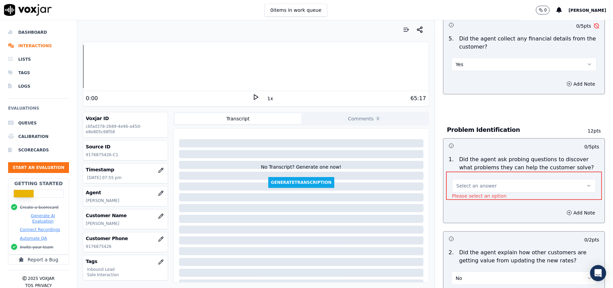
click at [492, 179] on button "Select an answer" at bounding box center [524, 185] width 144 height 13
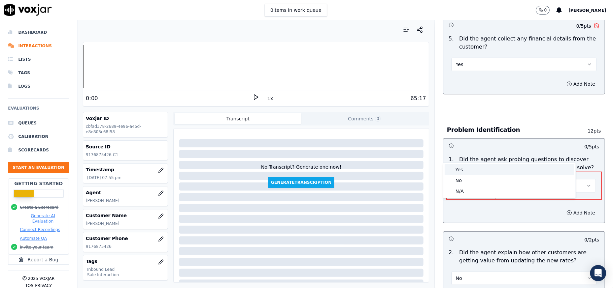
click at [480, 165] on div "Yes" at bounding box center [510, 169] width 130 height 11
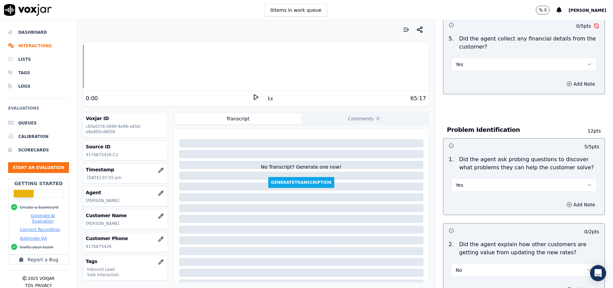
scroll to position [1885, 0]
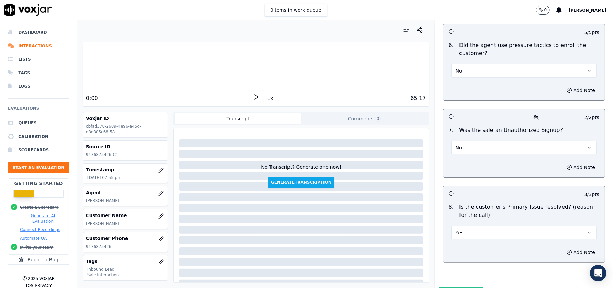
click at [459, 287] on button "Submit Scores" at bounding box center [461, 293] width 45 height 12
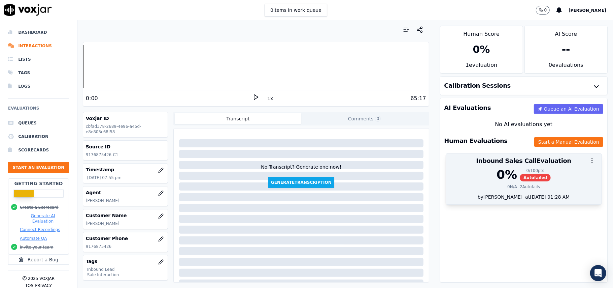
click at [497, 175] on div "0 %" at bounding box center [507, 174] width 21 height 13
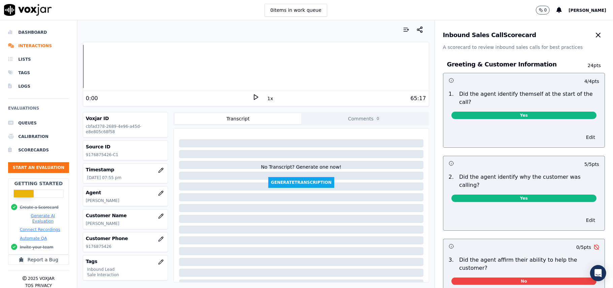
scroll to position [135, 0]
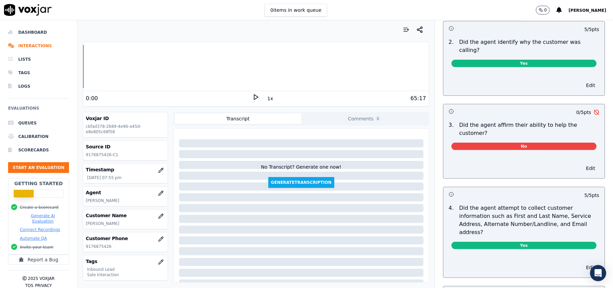
click at [511, 142] on span "No" at bounding box center [524, 145] width 145 height 7
click at [582, 163] on button "Edit" at bounding box center [590, 167] width 17 height 9
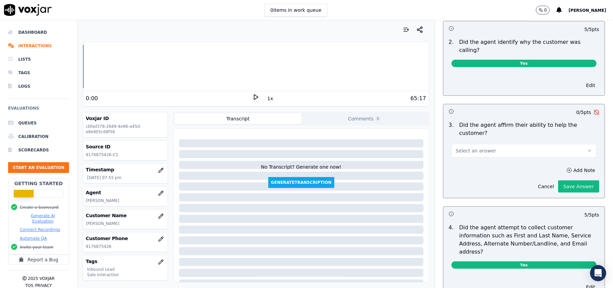
click at [516, 144] on button "Select an answer" at bounding box center [524, 150] width 145 height 13
click at [478, 143] on div "Yes" at bounding box center [510, 142] width 130 height 11
click at [558, 180] on button "Save Answer" at bounding box center [578, 186] width 41 height 12
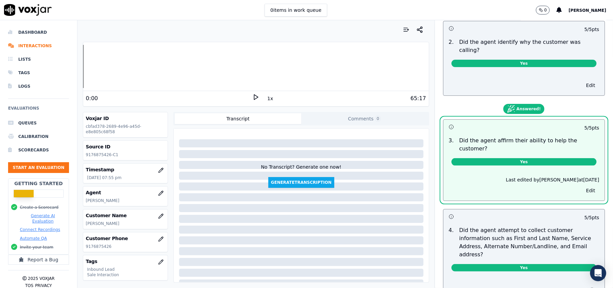
scroll to position [0, 0]
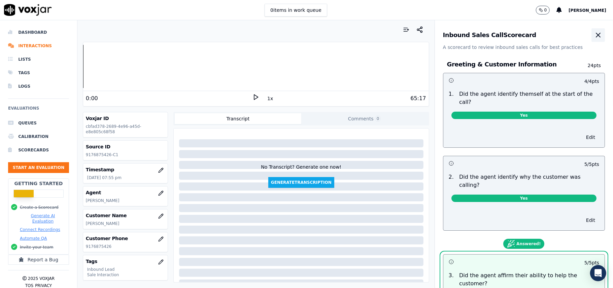
click at [595, 38] on icon "button" at bounding box center [599, 35] width 8 height 8
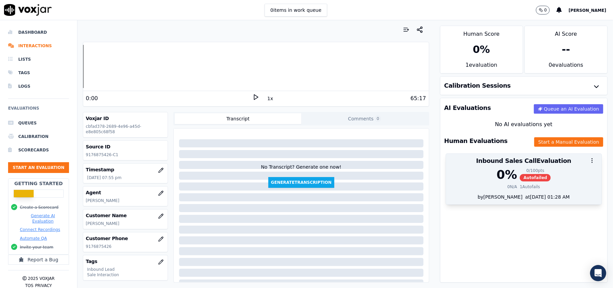
click at [528, 174] on span "Autofailed" at bounding box center [535, 177] width 31 height 7
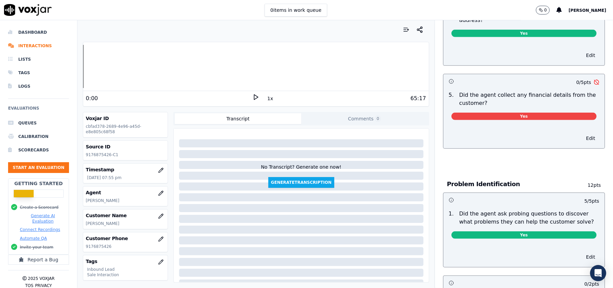
scroll to position [269, 0]
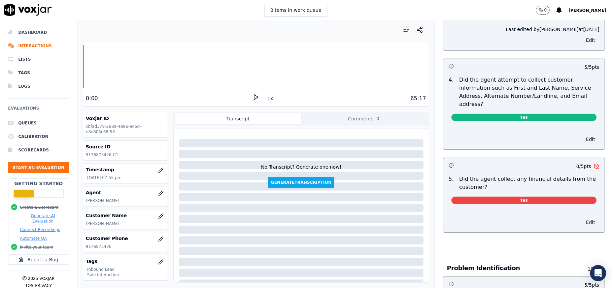
click at [582, 217] on button "Edit" at bounding box center [590, 221] width 17 height 9
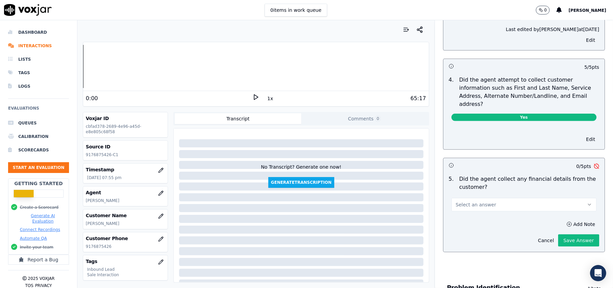
click at [477, 201] on span "Select an answer" at bounding box center [476, 204] width 40 height 7
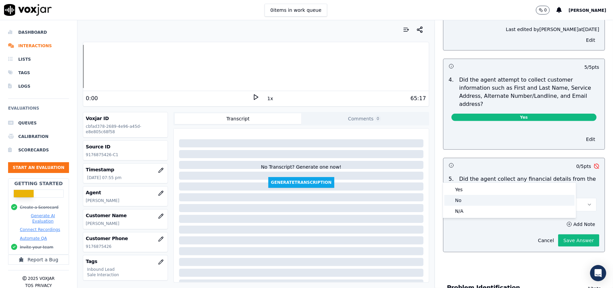
click at [468, 198] on div "No" at bounding box center [510, 200] width 130 height 11
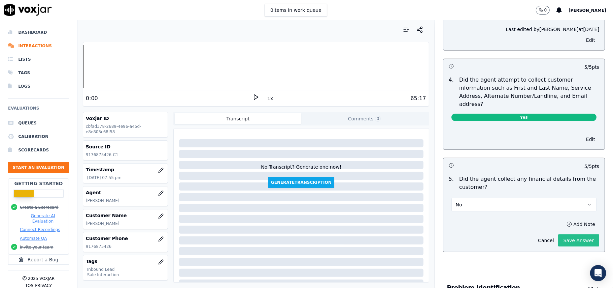
click at [566, 234] on button "Save Answer" at bounding box center [578, 240] width 41 height 12
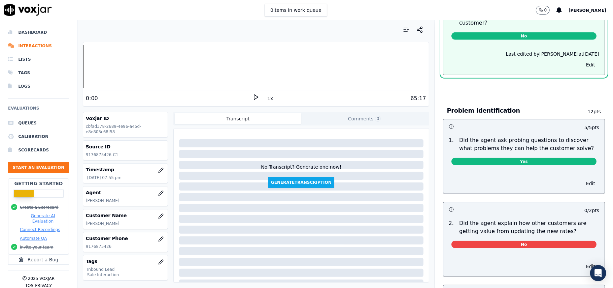
scroll to position [460, 0]
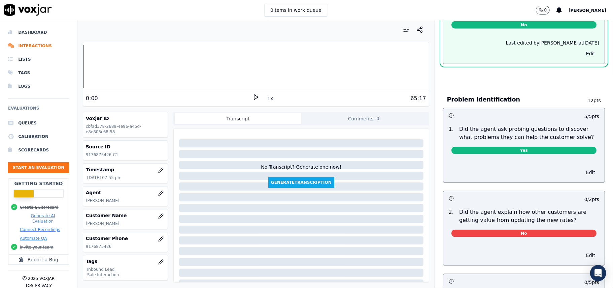
click at [529, 211] on div "2 . Did the agent explain how other customers are getting value from updating t…" at bounding box center [524, 223] width 161 height 37
click at [529, 229] on span "No" at bounding box center [524, 232] width 145 height 7
click at [582, 250] on button "Edit" at bounding box center [590, 254] width 17 height 9
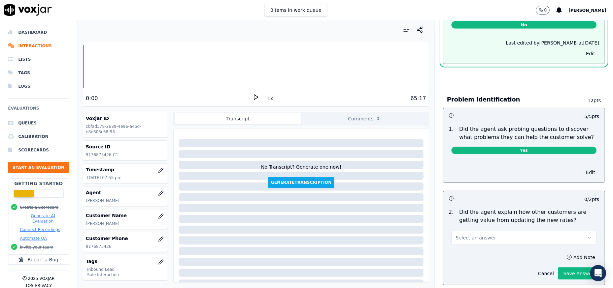
click at [491, 231] on button "Select an answer" at bounding box center [524, 237] width 145 height 13
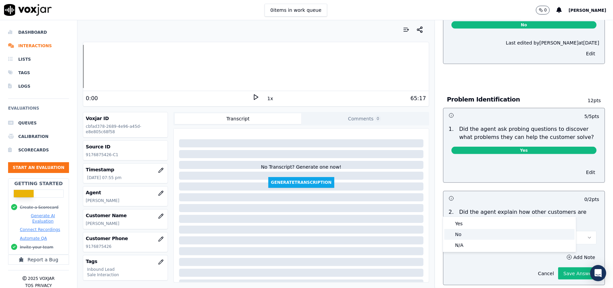
drag, startPoint x: 480, startPoint y: 234, endPoint x: 482, endPoint y: 228, distance: 6.3
click at [480, 234] on div "No" at bounding box center [510, 234] width 130 height 11
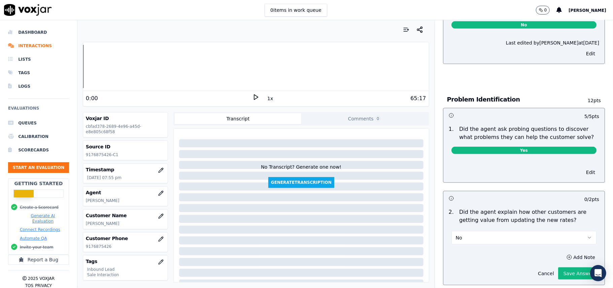
scroll to position [494, 0]
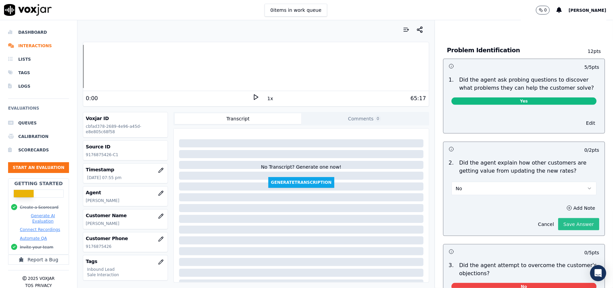
click at [561, 218] on button "Save Answer" at bounding box center [578, 224] width 41 height 12
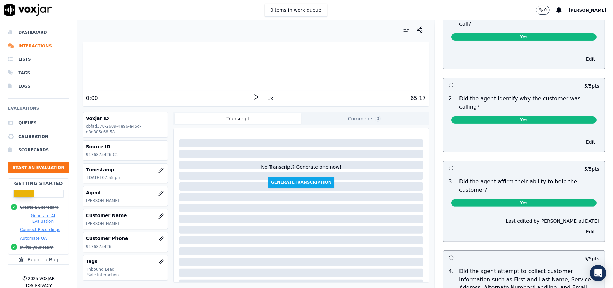
scroll to position [0, 0]
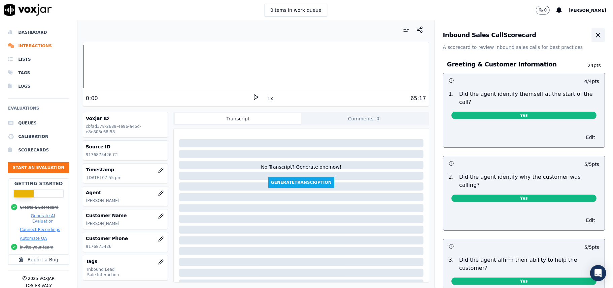
click at [595, 32] on icon "button" at bounding box center [599, 35] width 8 height 8
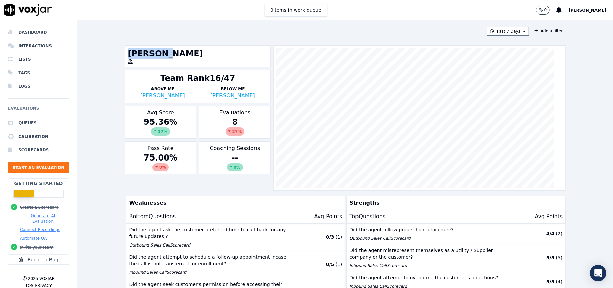
drag, startPoint x: 155, startPoint y: 55, endPoint x: 123, endPoint y: 54, distance: 31.7
click at [125, 54] on div "[PERSON_NAME]" at bounding box center [198, 56] width 146 height 22
copy h1 "Christia"
